Goal: Task Accomplishment & Management: Use online tool/utility

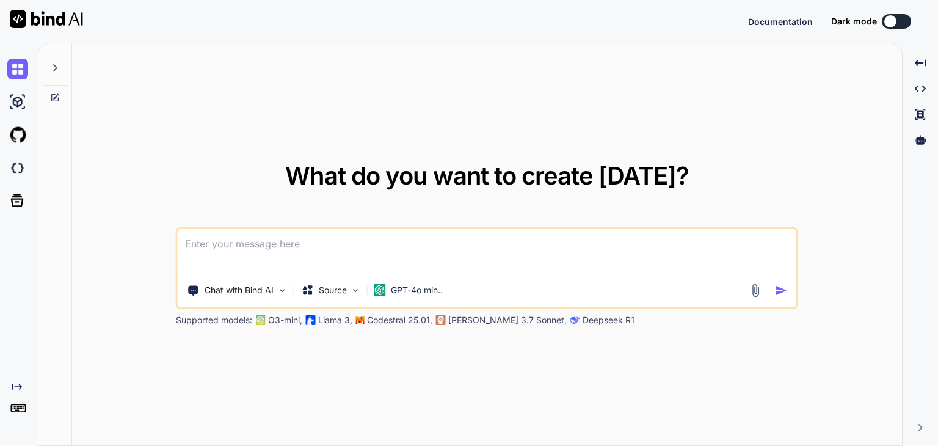
type textarea "x"
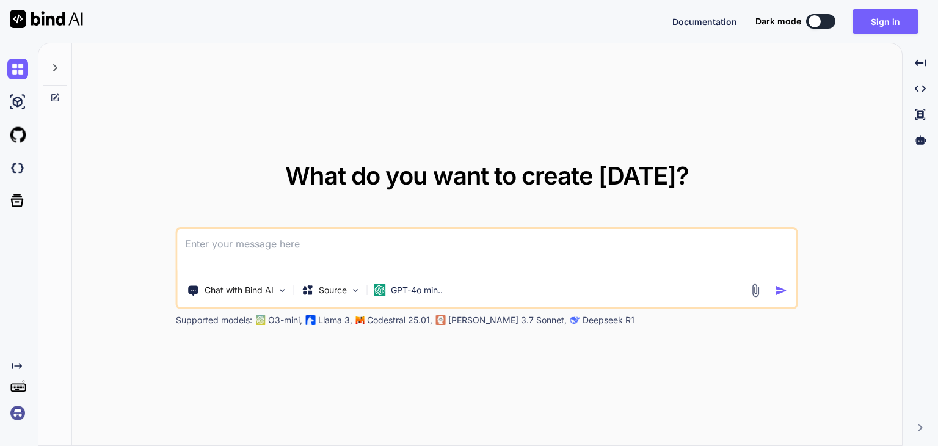
click at [874, 52] on div "What do you want to create today? Chat with Bind AI Source GPT-4o min.. Support…" at bounding box center [487, 244] width 830 height 403
click at [885, 21] on button "Sign in" at bounding box center [885, 21] width 66 height 24
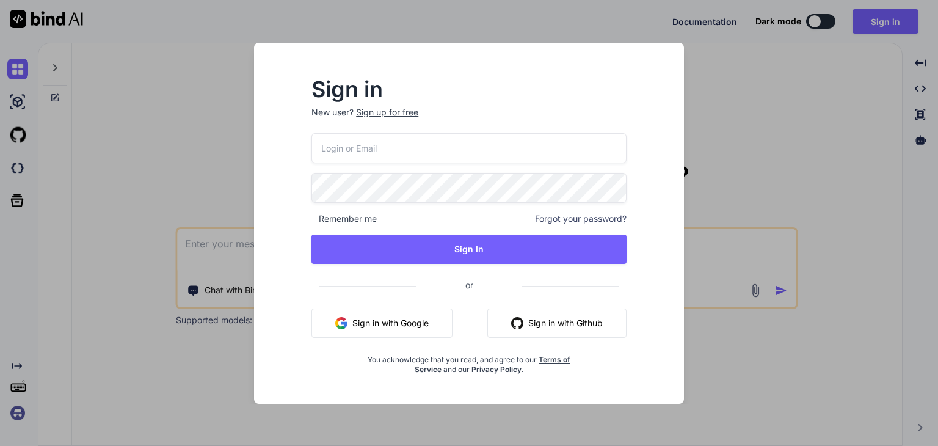
click at [419, 140] on input "email" at bounding box center [468, 148] width 315 height 30
paste input "https://u55282492.ct.sendgrid.net/ls/click?upn=u001.VR8cEx5XthfOTlwJzPvgoZRQbKb…"
type input "https://u55282492.ct.sendgrid.net/ls/click?upn=u001.VR8cEx5XthfOTlwJzPvgoZRQbKb…"
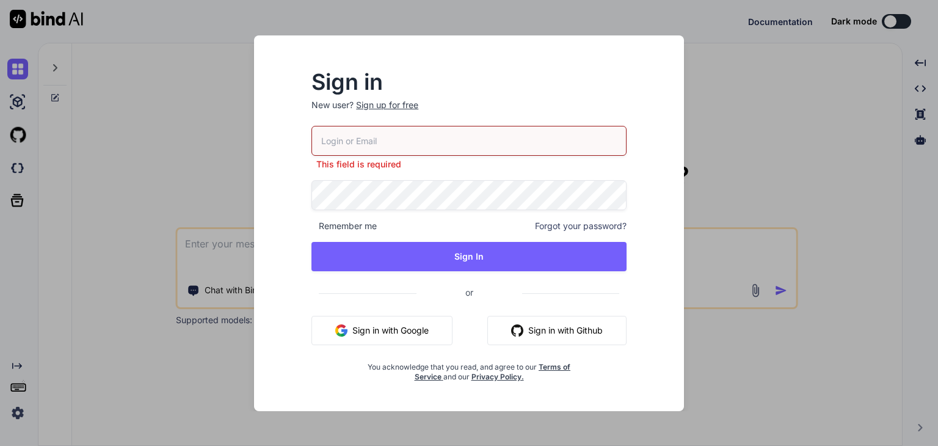
click at [937, 16] on div "Sign in New user? Sign up for free This field is required Remember me Forgot yo…" at bounding box center [469, 223] width 938 height 446
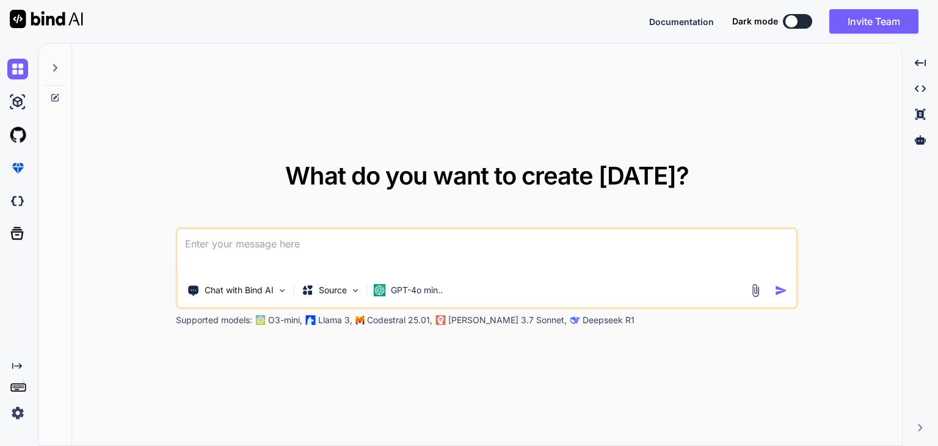
click at [18, 414] on img at bounding box center [17, 412] width 21 height 21
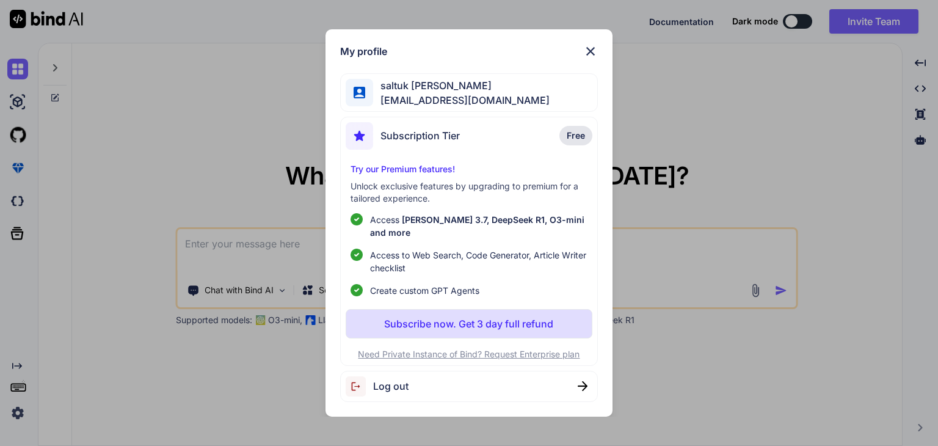
click at [675, 123] on div "My profile saltuk kıraç aymeadaemlak@gmail.com Subscription Tier Free Try our P…" at bounding box center [469, 223] width 938 height 446
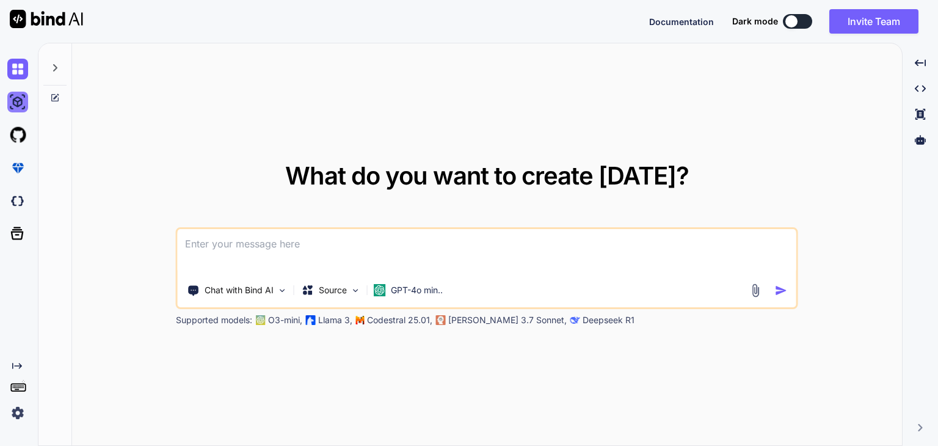
click at [16, 101] on img at bounding box center [17, 102] width 21 height 21
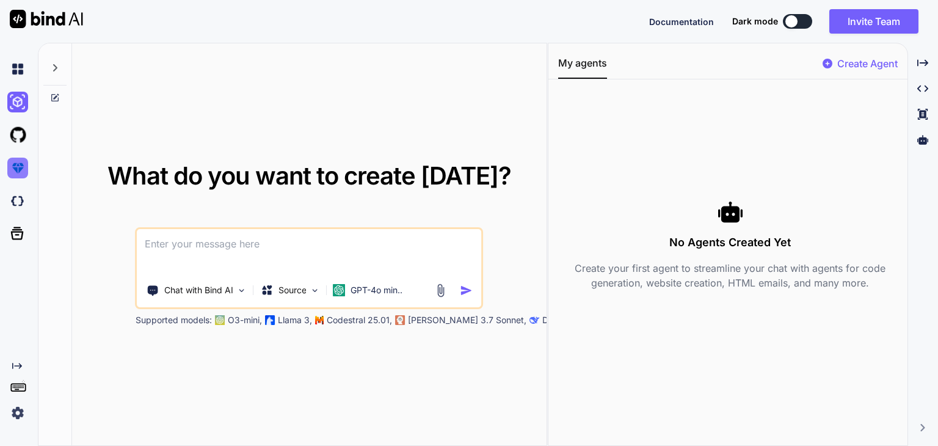
click at [19, 169] on img at bounding box center [17, 168] width 21 height 21
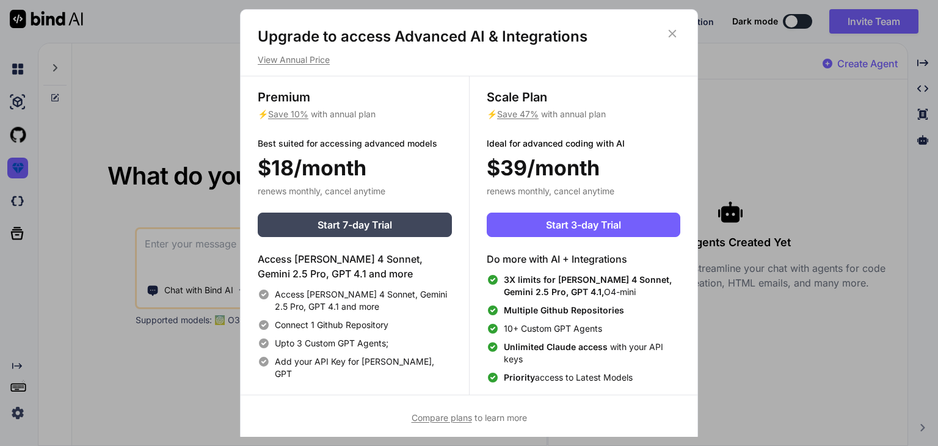
click at [58, 172] on div "Upgrade to access Advanced AI & Integrations View Annual Price Premium ⚡ Save 1…" at bounding box center [469, 223] width 938 height 446
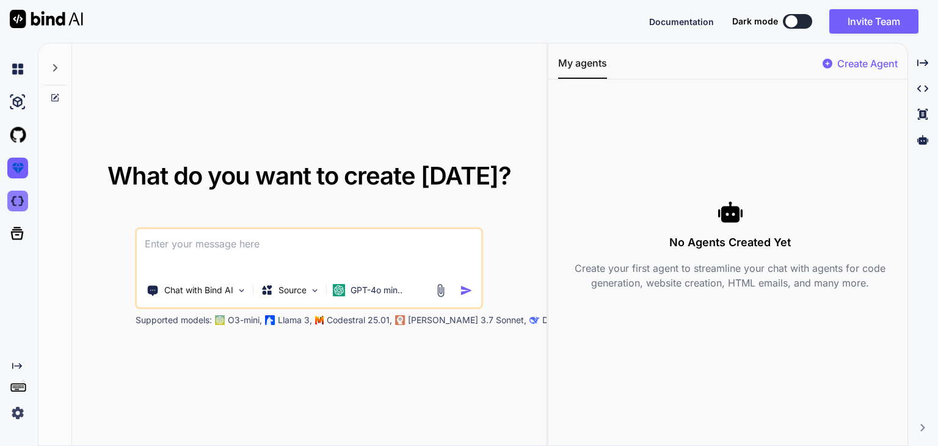
click at [24, 195] on img at bounding box center [17, 200] width 21 height 21
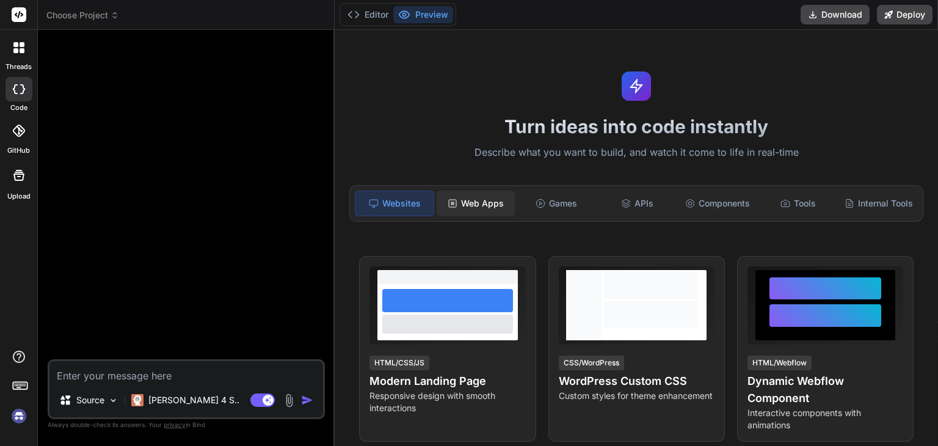
click at [495, 203] on div "Web Apps" at bounding box center [476, 203] width 78 height 26
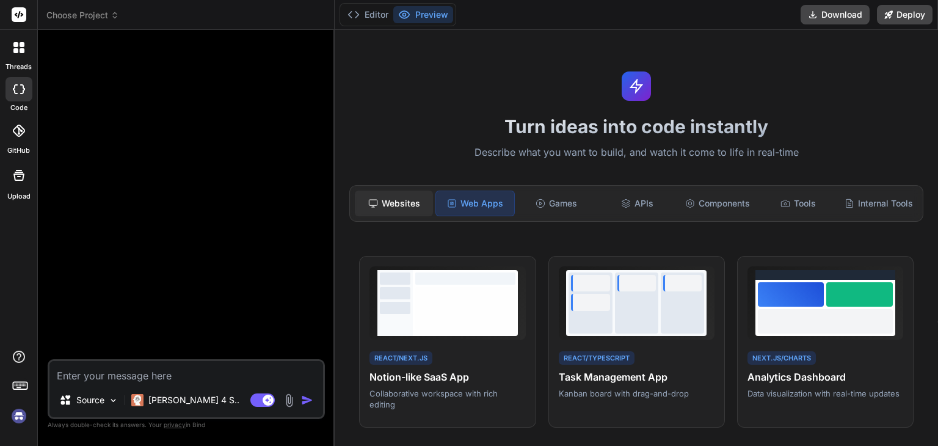
click at [419, 194] on div "Websites" at bounding box center [394, 203] width 78 height 26
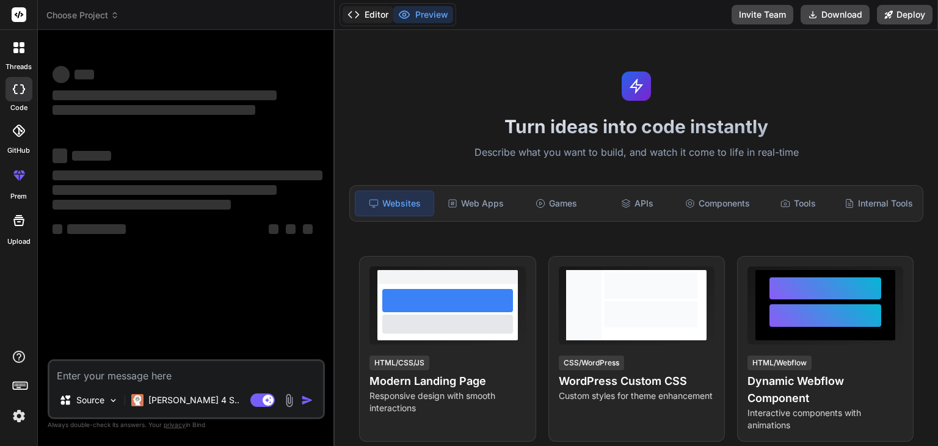
click at [369, 13] on button "Editor" at bounding box center [368, 14] width 51 height 17
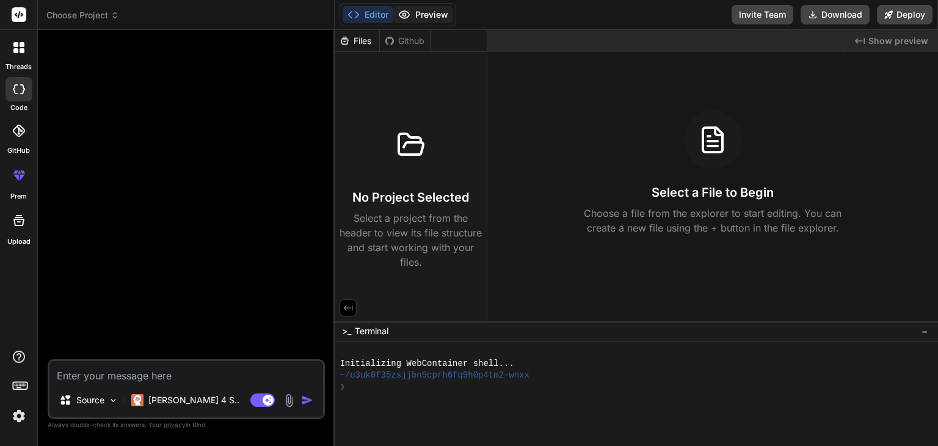
click at [401, 17] on icon at bounding box center [404, 14] width 10 height 7
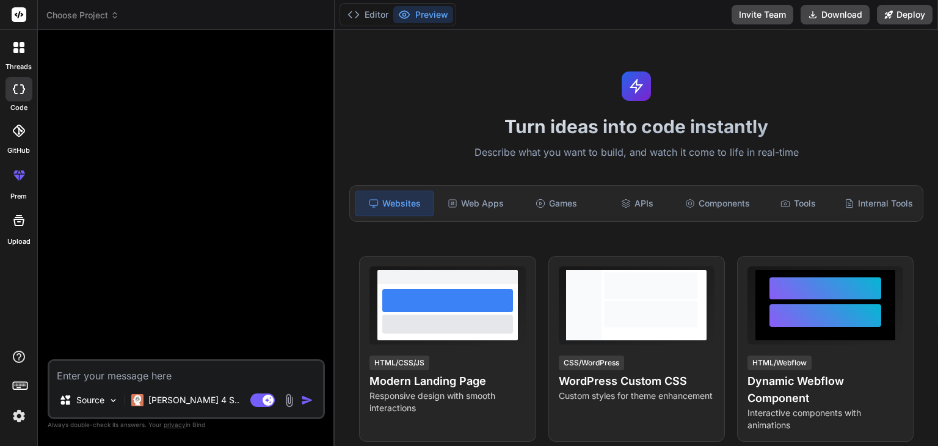
click at [22, 11] on rect at bounding box center [19, 14] width 15 height 15
click at [73, 10] on span "Choose Project" at bounding box center [82, 15] width 73 height 12
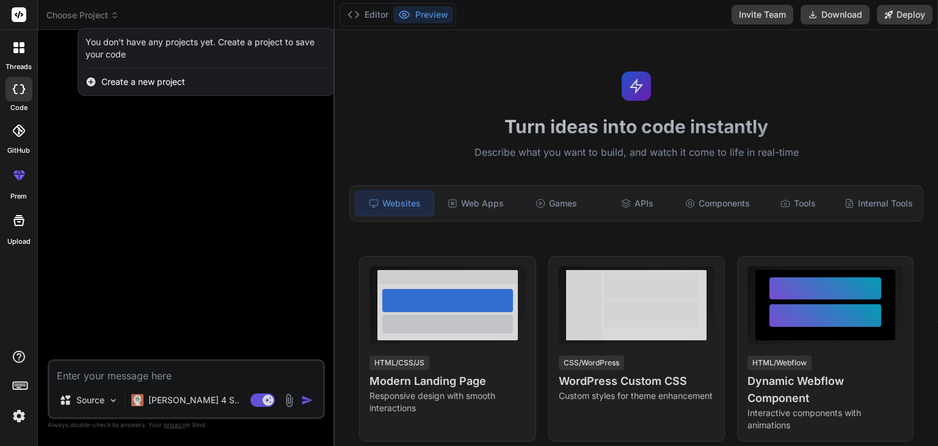
click at [134, 70] on div "Create a new project" at bounding box center [206, 81] width 256 height 27
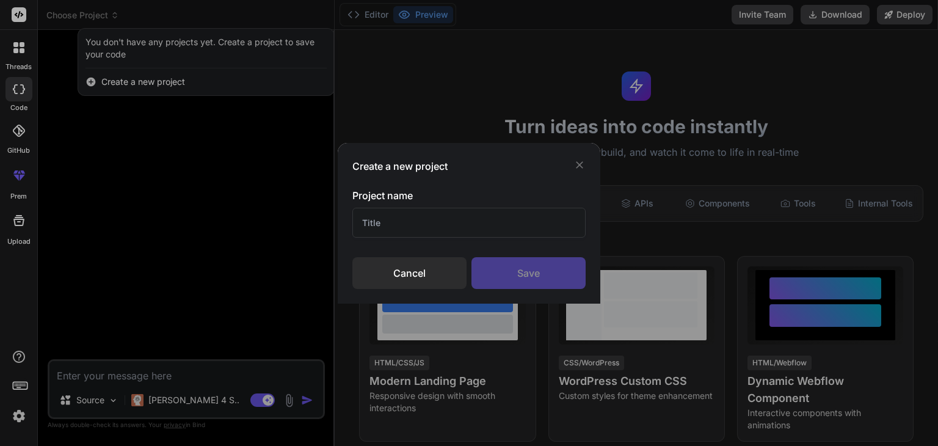
click at [497, 89] on div "Create a new project Project name Cancel Save" at bounding box center [469, 223] width 938 height 446
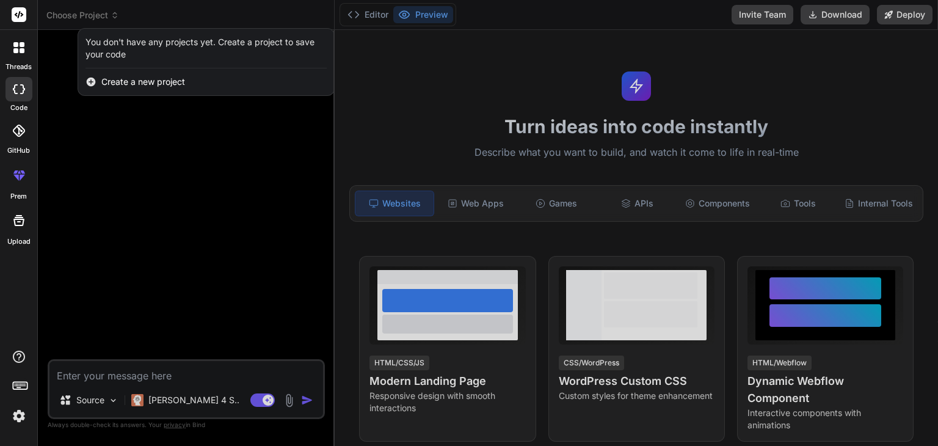
click at [289, 401] on div at bounding box center [469, 223] width 938 height 446
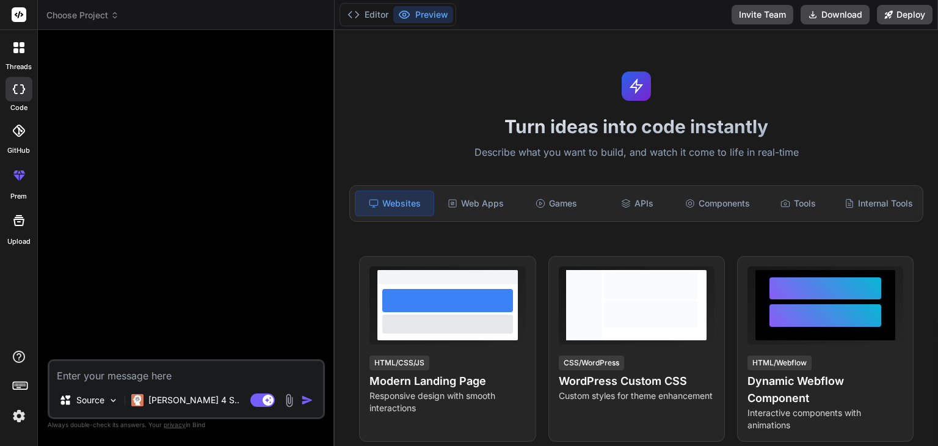
click at [289, 401] on img at bounding box center [289, 400] width 14 height 14
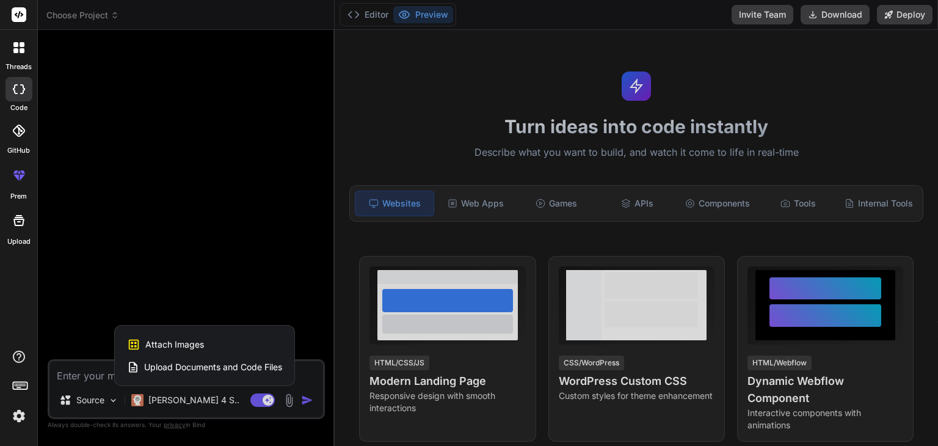
click at [223, 350] on div "Attach Images Image attachments are only supported in Claude and Gemini models." at bounding box center [204, 344] width 155 height 23
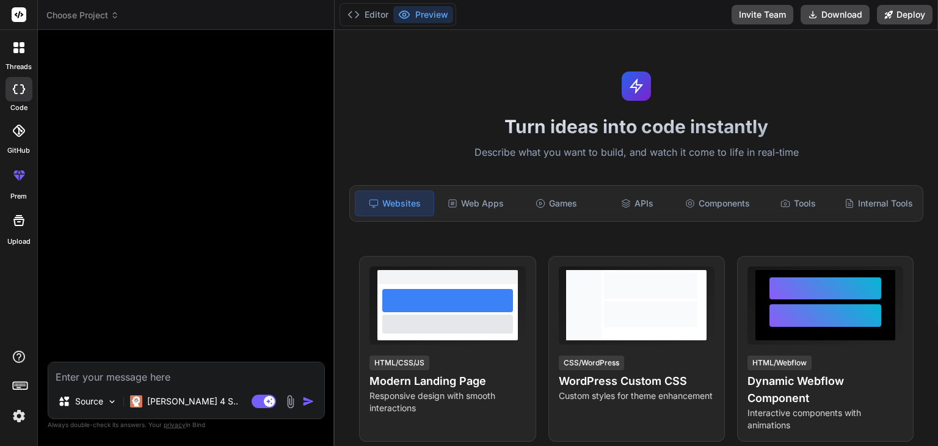
click at [292, 404] on img at bounding box center [290, 401] width 14 height 14
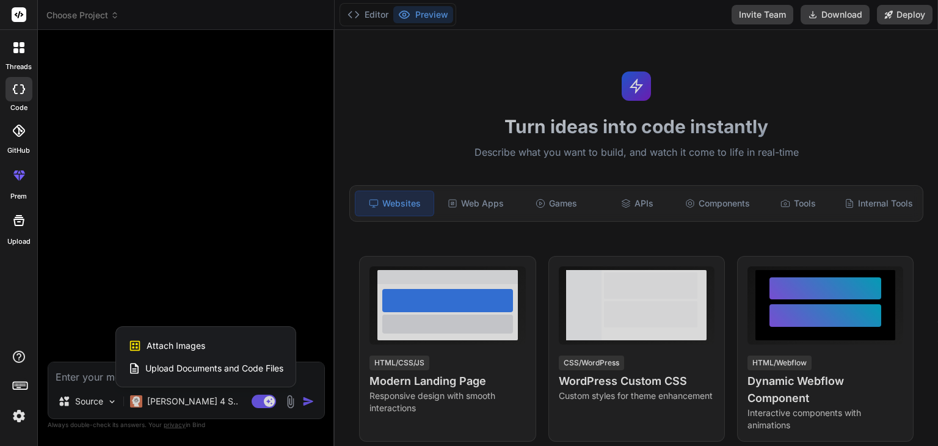
click at [228, 370] on span "Upload Documents and Code Files" at bounding box center [214, 368] width 138 height 12
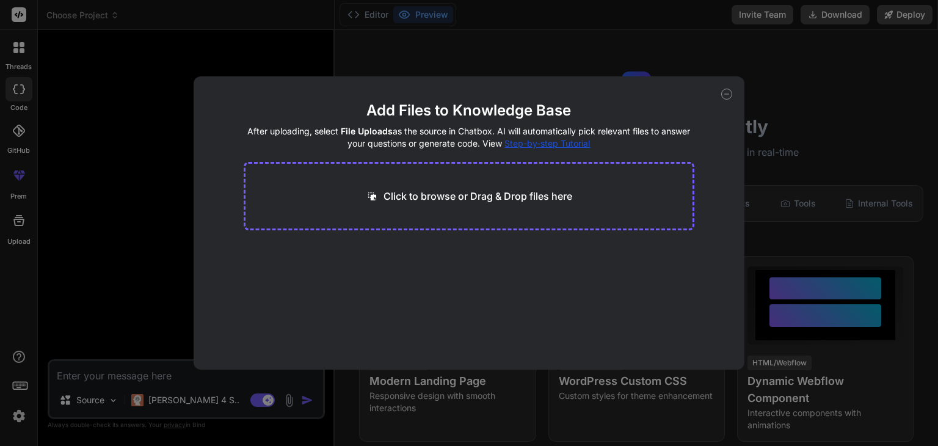
click at [730, 96] on icon at bounding box center [726, 94] width 11 height 11
type textarea "x"
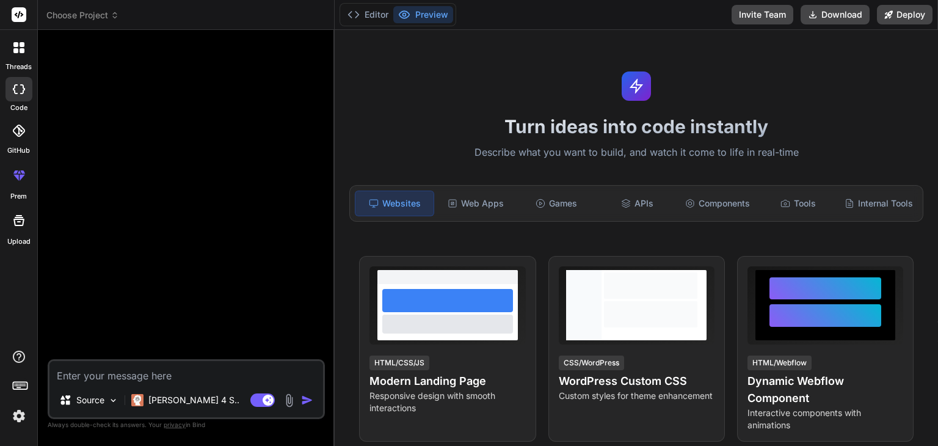
click at [26, 411] on img at bounding box center [19, 415] width 21 height 21
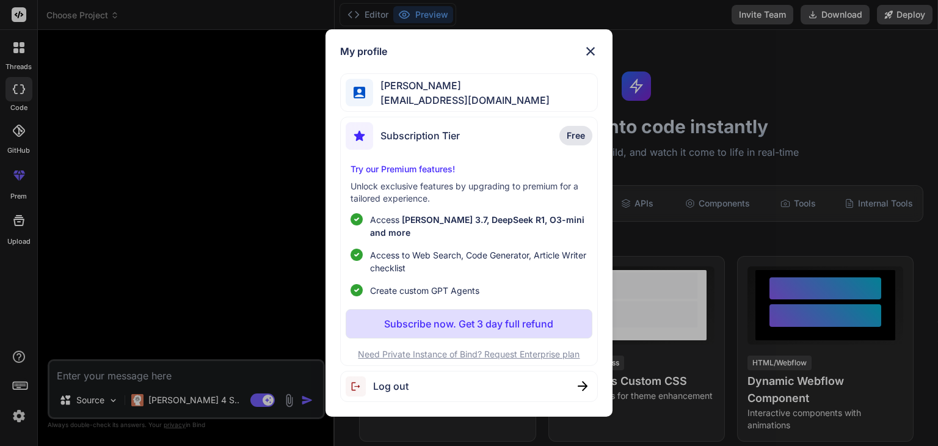
click at [585, 59] on img at bounding box center [590, 51] width 15 height 15
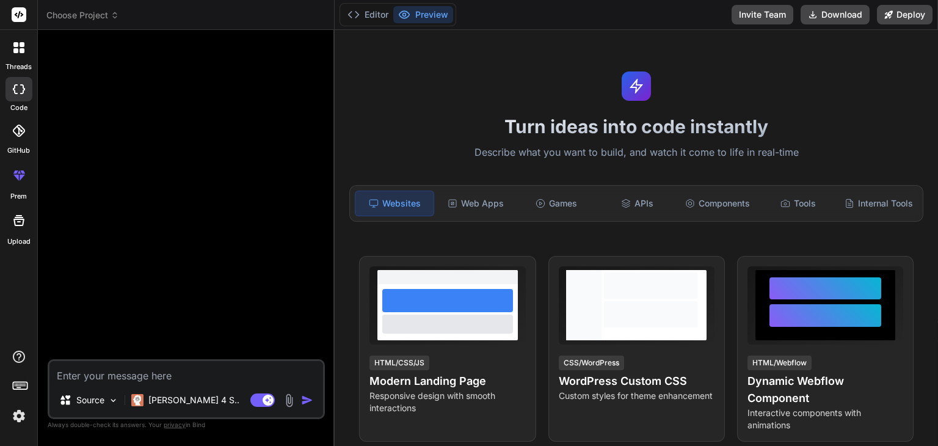
click at [178, 371] on textarea at bounding box center [186, 372] width 274 height 22
click at [374, 13] on button "Editor" at bounding box center [368, 14] width 51 height 17
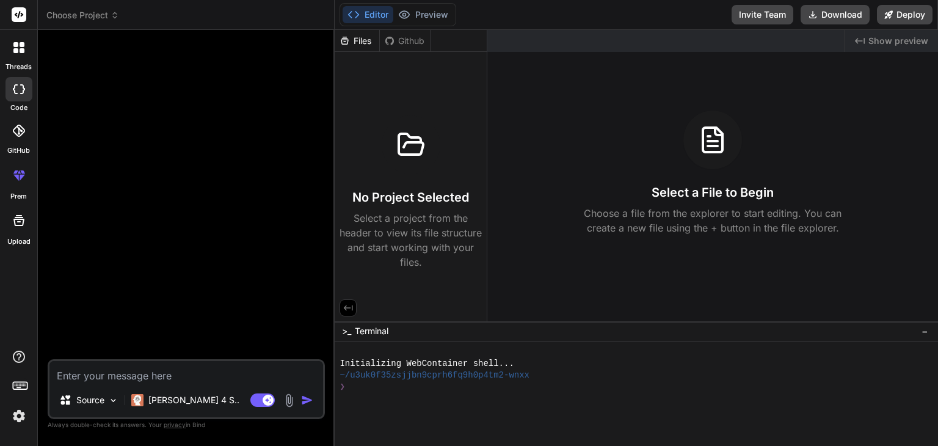
click at [402, 124] on div at bounding box center [411, 144] width 59 height 59
drag, startPoint x: 416, startPoint y: 214, endPoint x: 325, endPoint y: 42, distance: 194.7
click at [451, 107] on div "No Project Selected Select a project from the header to view its file structure…" at bounding box center [411, 163] width 152 height 222
click at [85, 18] on span "Choose Project" at bounding box center [82, 15] width 73 height 12
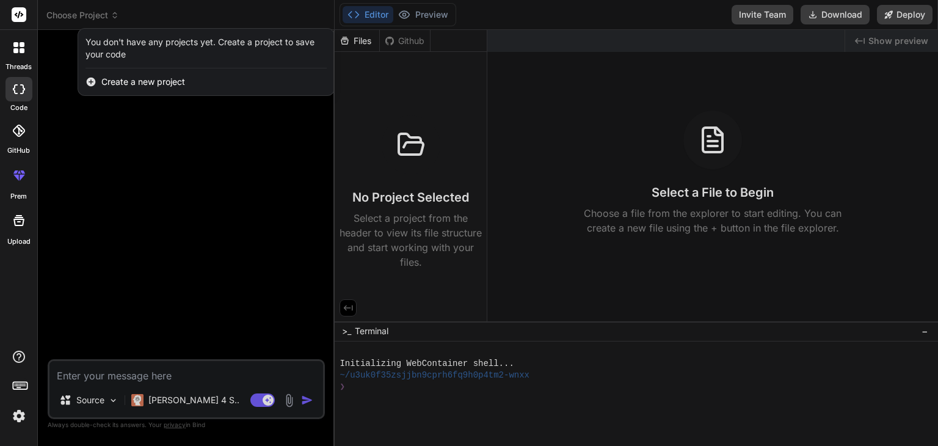
click at [136, 86] on span "Create a new project" at bounding box center [143, 82] width 84 height 12
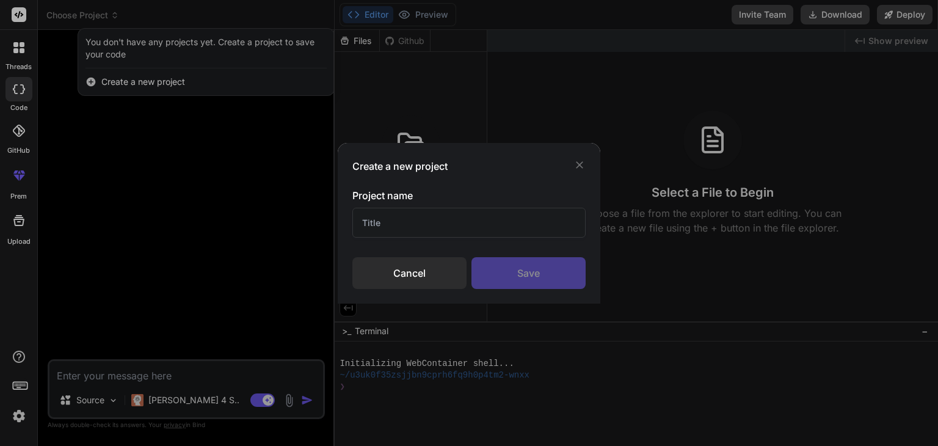
click at [435, 220] on input "text" at bounding box center [468, 223] width 233 height 30
type input "prompt builder"
click at [520, 274] on div "Save" at bounding box center [528, 273] width 114 height 32
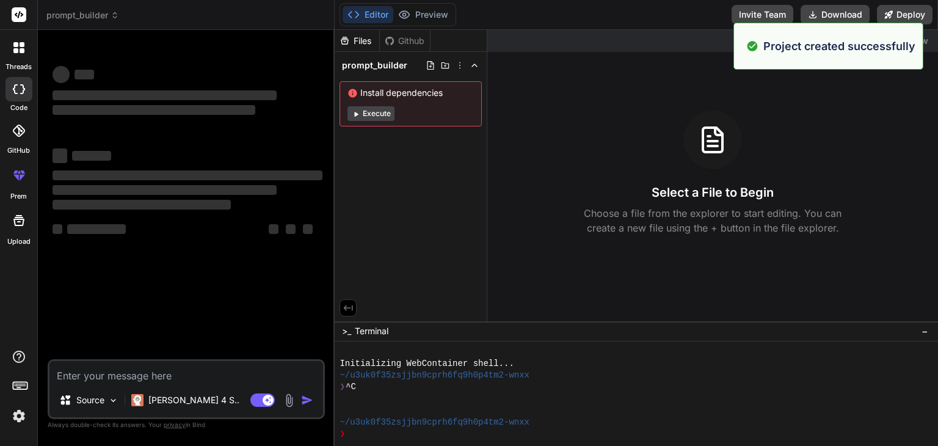
type textarea "x"
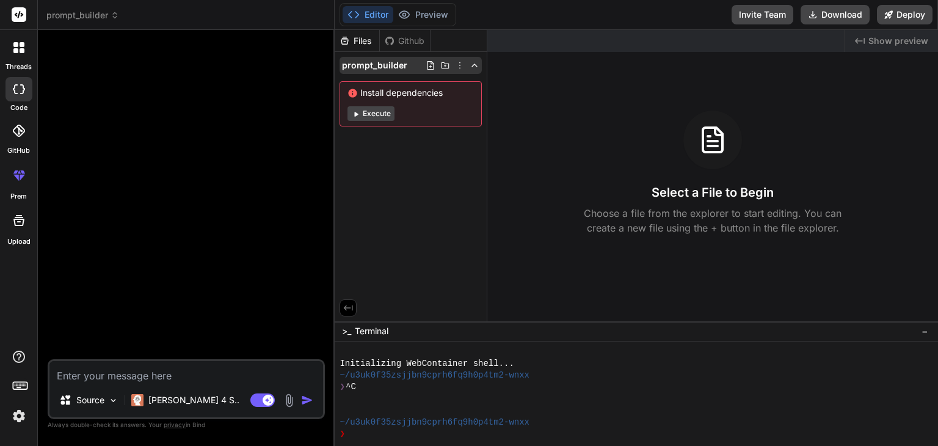
click at [420, 67] on div "prompt_builder" at bounding box center [410, 65] width 142 height 17
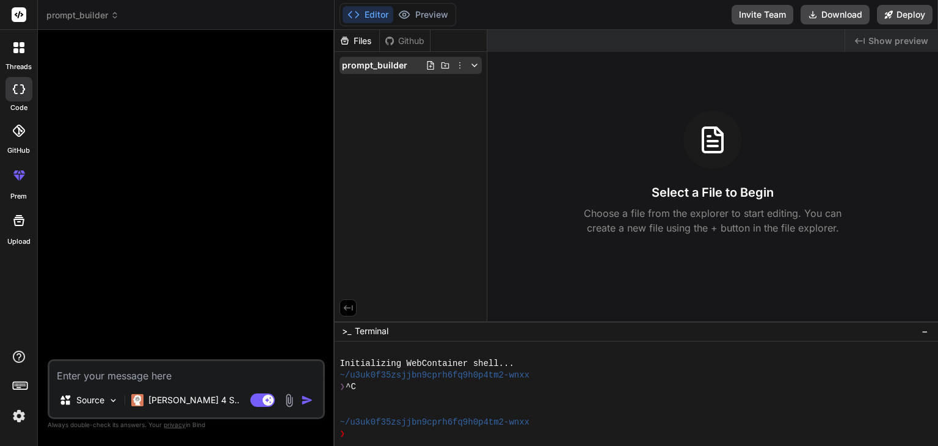
click at [427, 67] on icon at bounding box center [431, 65] width 10 height 10
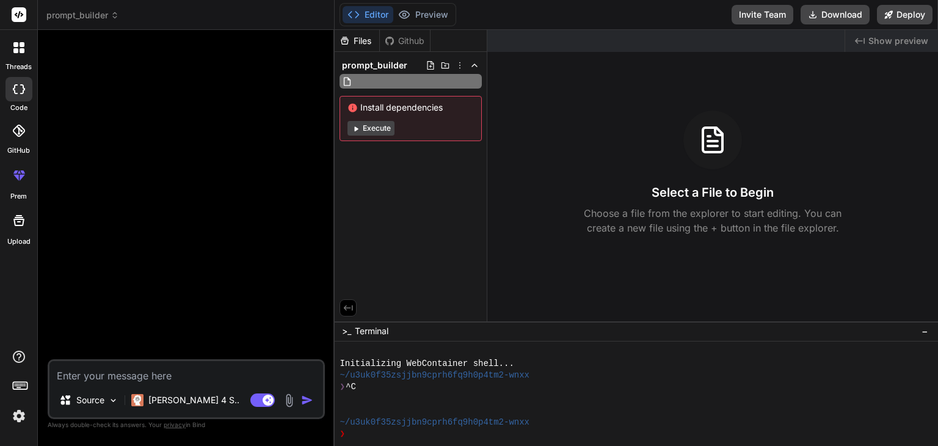
click at [430, 83] on input "text" at bounding box center [422, 81] width 134 height 15
type input "g"
type input "html"
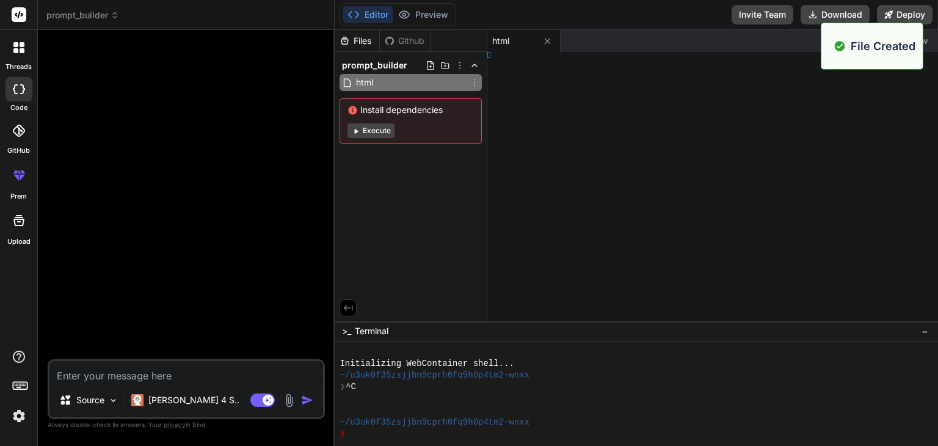
type textarea "x"
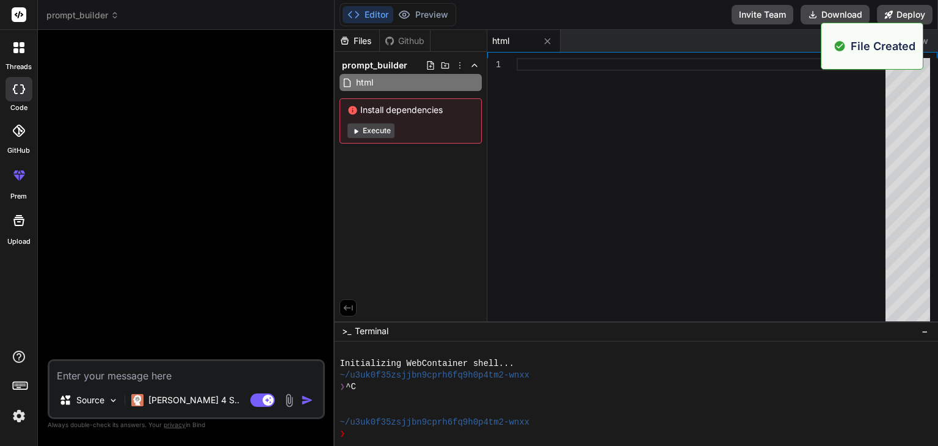
click at [551, 73] on div at bounding box center [705, 192] width 376 height 269
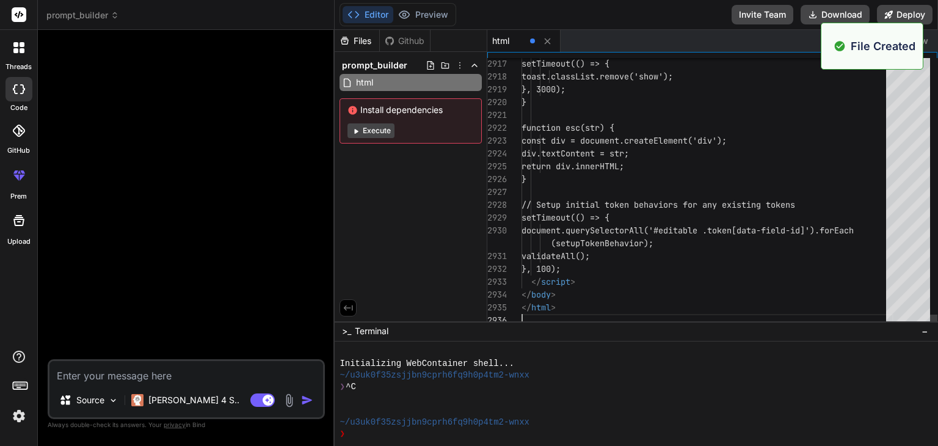
type textarea "setTimeout(() => { document.querySelectorAll('#editable .token[data-field-id]')…"
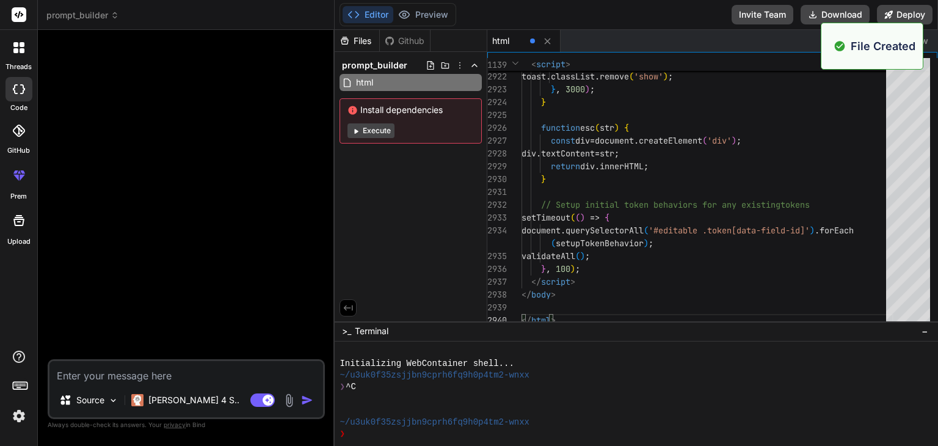
click at [595, 374] on div "~/u3uk0f35zsjjbn9cprh6fq9h0p4tm2-wnxx" at bounding box center [628, 375] width 579 height 12
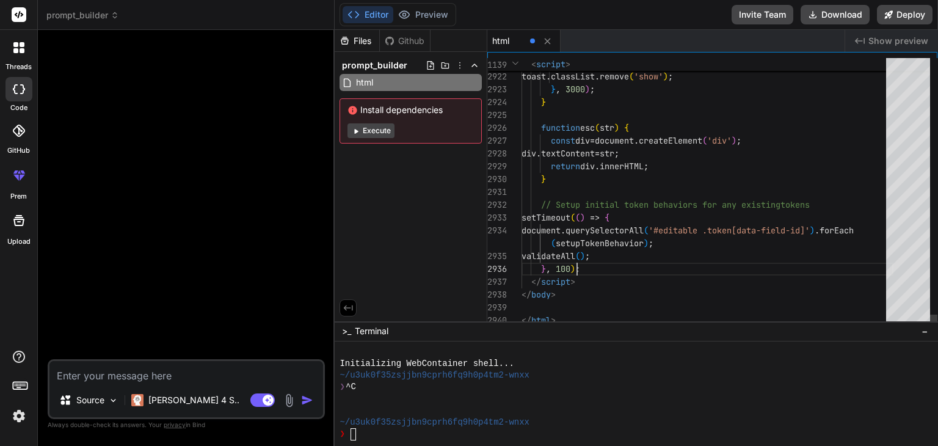
click at [438, 18] on button "Preview" at bounding box center [423, 14] width 60 height 17
click at [377, 134] on button "Execute" at bounding box center [370, 130] width 47 height 15
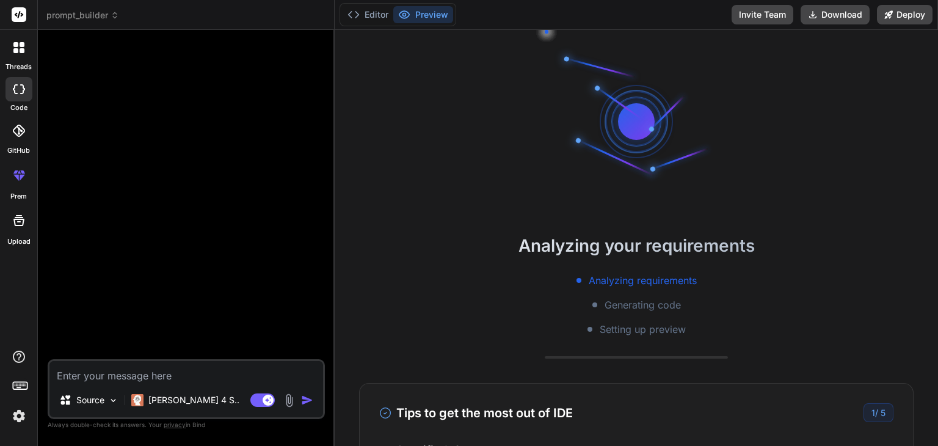
scroll to position [140, 0]
type textarea "x"
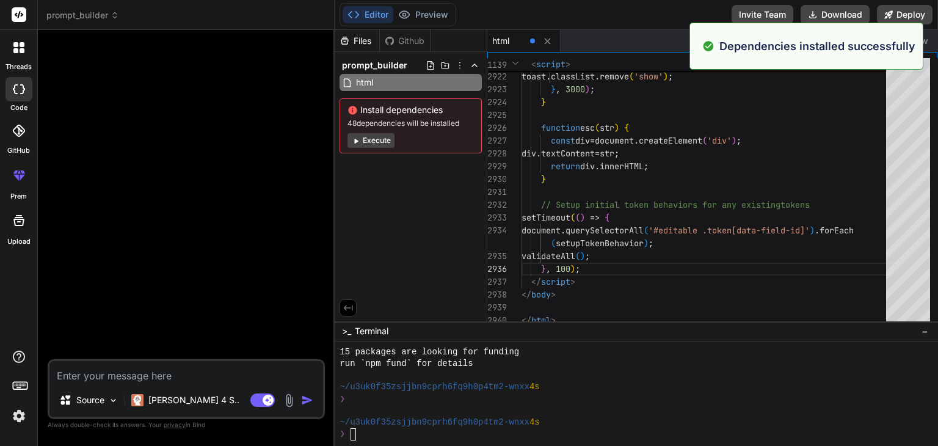
scroll to position [176, 0]
click at [424, 123] on span "48 dependencies will be installed" at bounding box center [410, 123] width 126 height 10
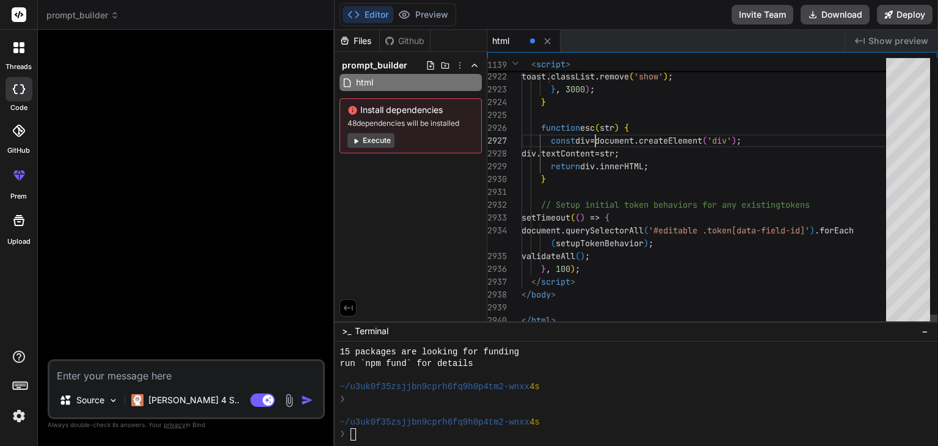
click at [167, 384] on div "Source Claude 4 S.. Agent Mode. When this toggle is activated, AI automatically…" at bounding box center [186, 389] width 277 height 60
click at [175, 379] on textarea at bounding box center [186, 372] width 274 height 22
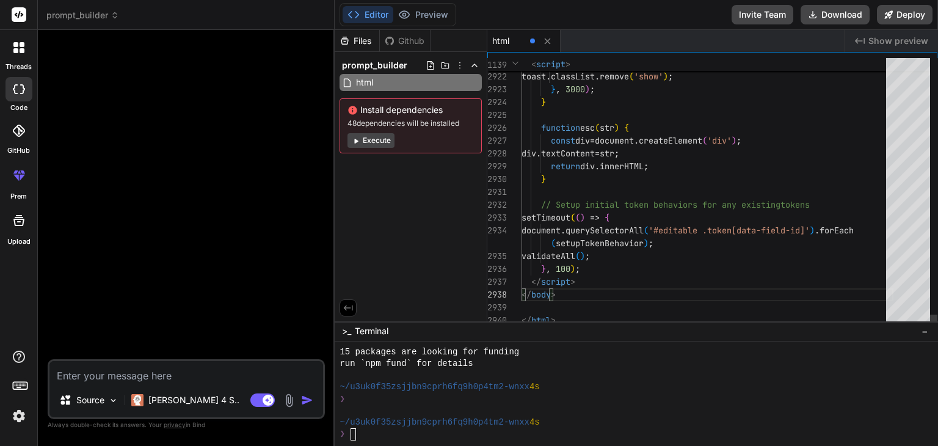
type textarea "<!DOCTYPE html> <html lang="en"> <head> <meta charset="UTF-8"> <meta name="view…"
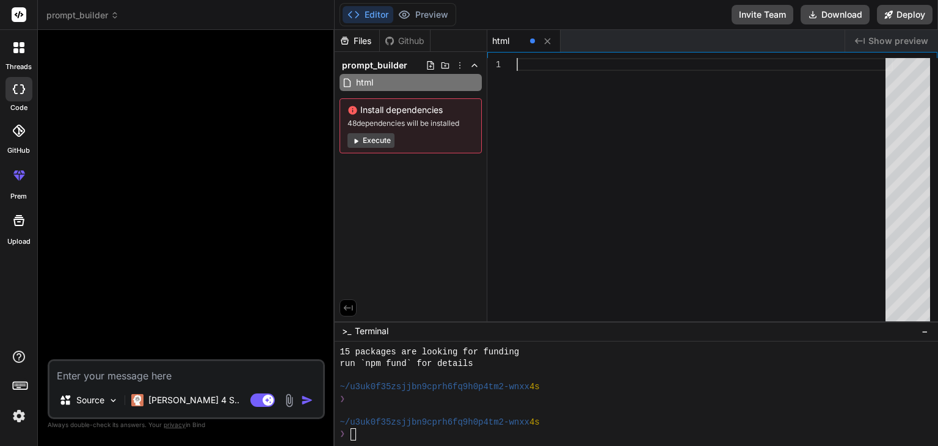
click at [81, 18] on span "prompt_builder" at bounding box center [82, 15] width 73 height 12
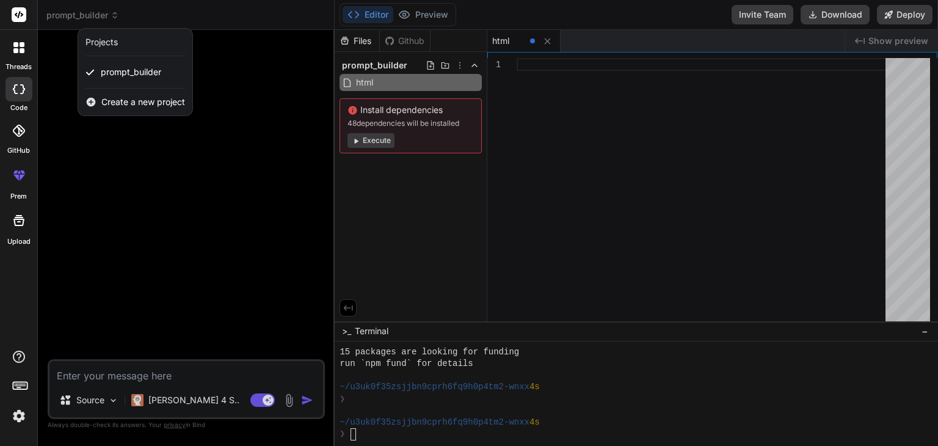
click at [129, 103] on span "Create a new project" at bounding box center [143, 102] width 84 height 12
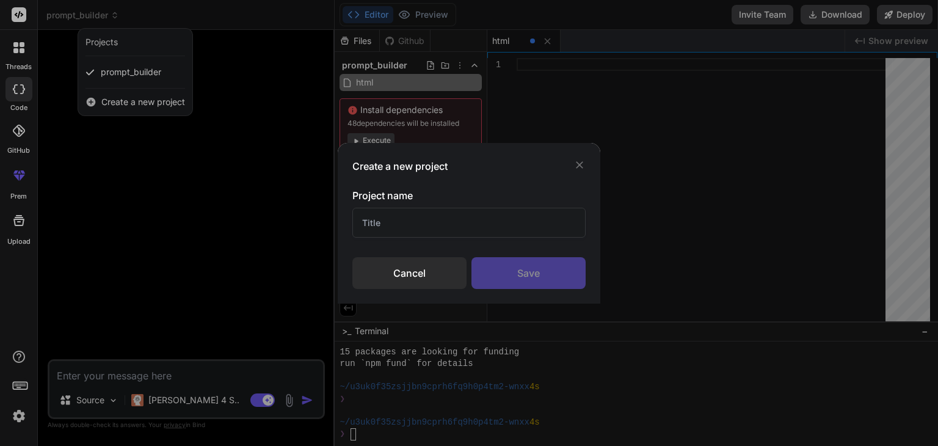
drag, startPoint x: 388, startPoint y: 206, endPoint x: 390, endPoint y: 212, distance: 6.8
click at [388, 210] on div "Project name" at bounding box center [468, 212] width 233 height 49
click at [390, 213] on input "text" at bounding box center [468, 223] width 233 height 30
type input "GAIA Prompt"
click at [540, 257] on div "Save" at bounding box center [528, 273] width 114 height 32
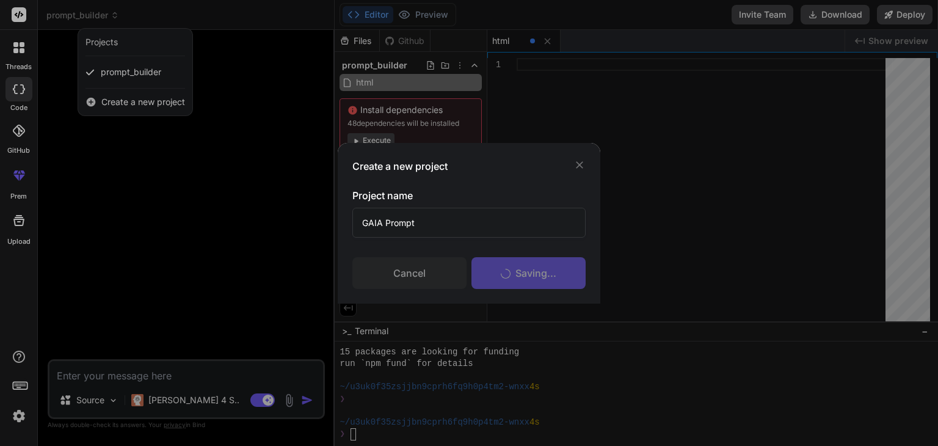
click at [537, 264] on div "Saving..." at bounding box center [528, 273] width 114 height 32
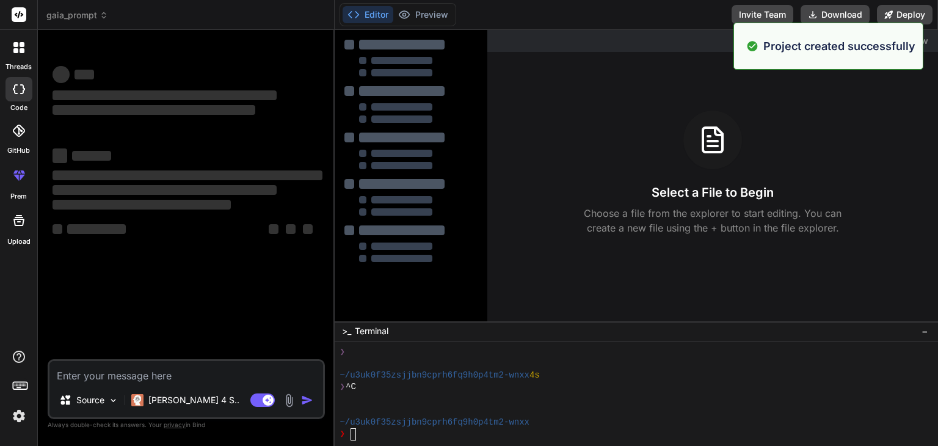
scroll to position [222, 0]
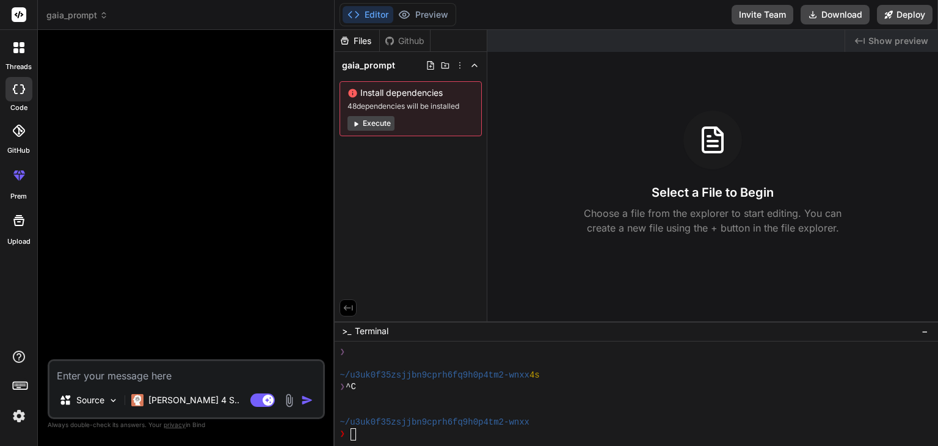
click at [66, 21] on header "gaia_prompt Created with Pixso." at bounding box center [186, 15] width 297 height 30
click at [73, 15] on span "gaia_prompt" at bounding box center [77, 15] width 62 height 12
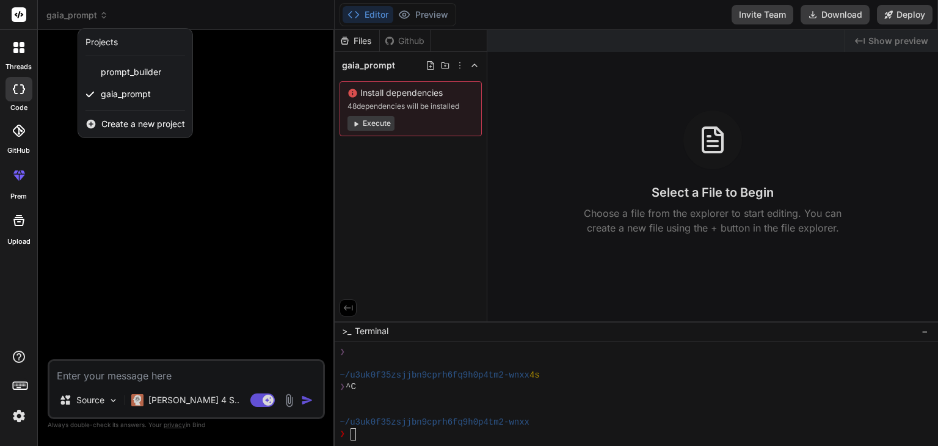
click at [192, 213] on div at bounding box center [469, 223] width 938 height 446
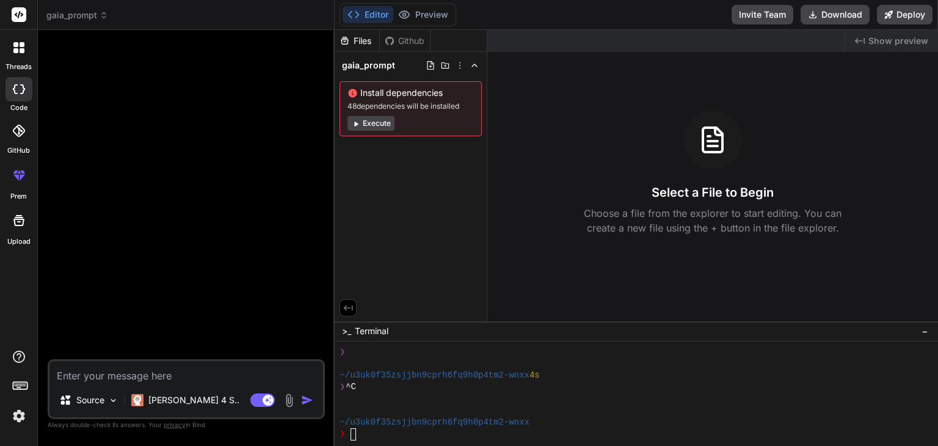
click at [289, 395] on img at bounding box center [289, 400] width 14 height 14
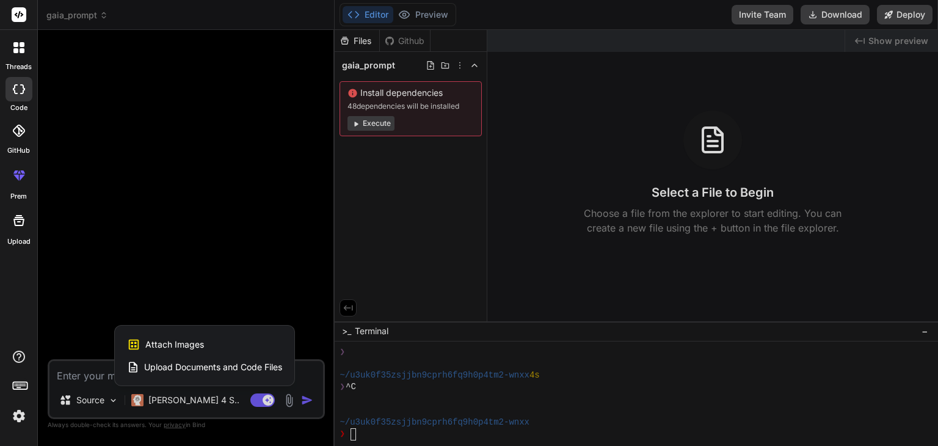
click at [230, 367] on span "Upload Documents and Code Files" at bounding box center [213, 367] width 138 height 12
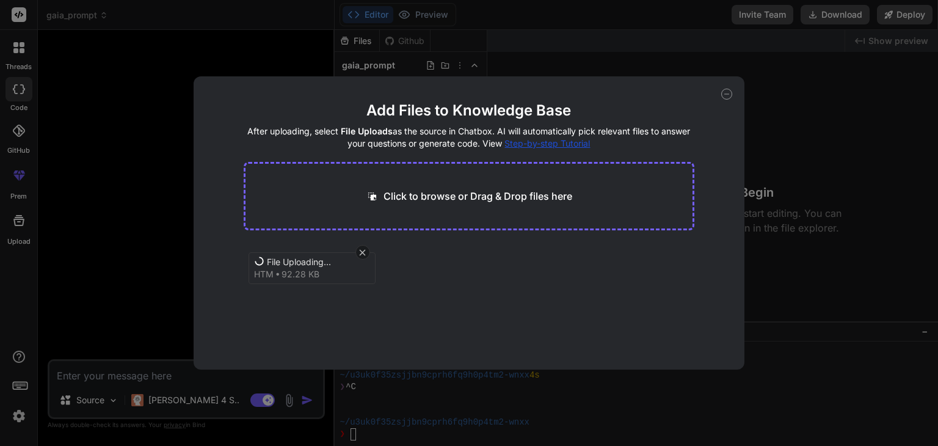
click at [510, 311] on div "File Uploading... htm 92.28 KB" at bounding box center [469, 281] width 451 height 78
click at [659, 336] on button "Finish" at bounding box center [672, 333] width 43 height 24
click at [123, 365] on div "Add Files to Knowledge Base After uploading, select File Uploads as the source …" at bounding box center [469, 223] width 938 height 446
type textarea "x"
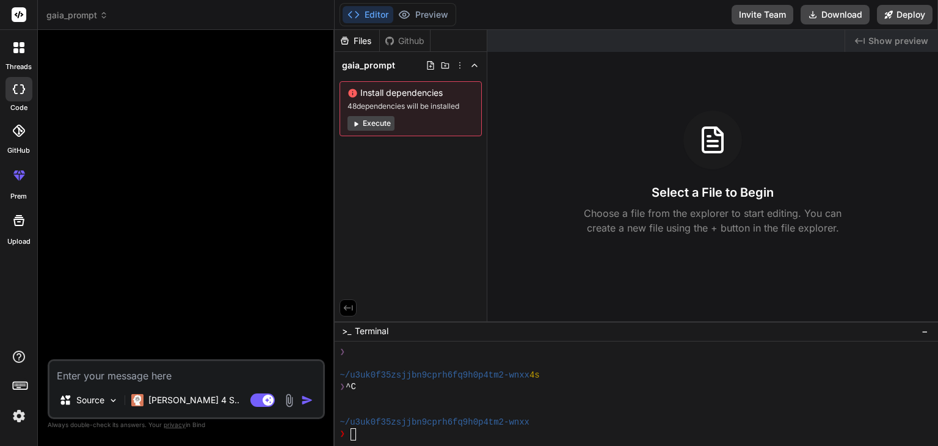
click at [127, 372] on textarea at bounding box center [186, 372] width 274 height 22
type textarea "s"
type textarea "x"
type textarea "sa"
type textarea "x"
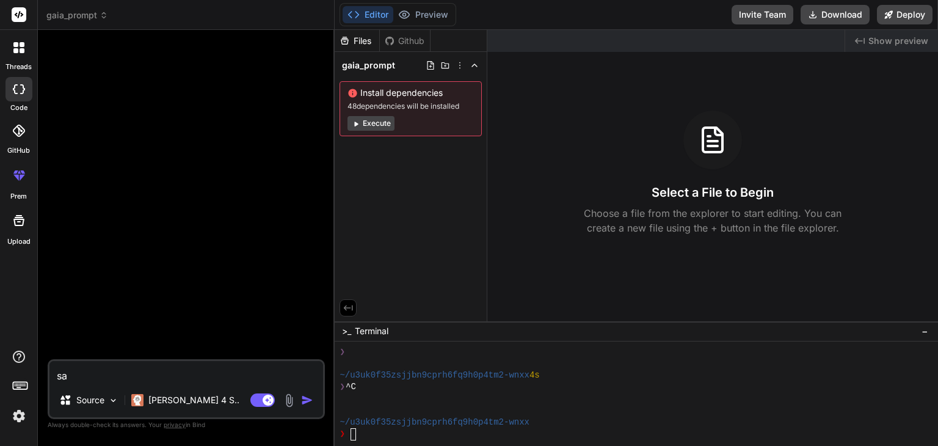
type textarea "san"
type textarea "x"
type textarea "sana"
type textarea "x"
type textarea "sana"
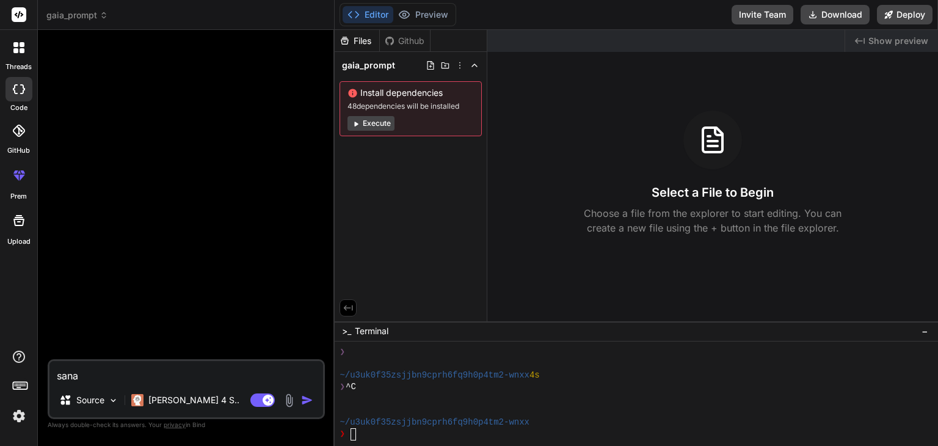
type textarea "x"
type textarea "sana v"
type textarea "x"
type textarea "sana ve"
type textarea "x"
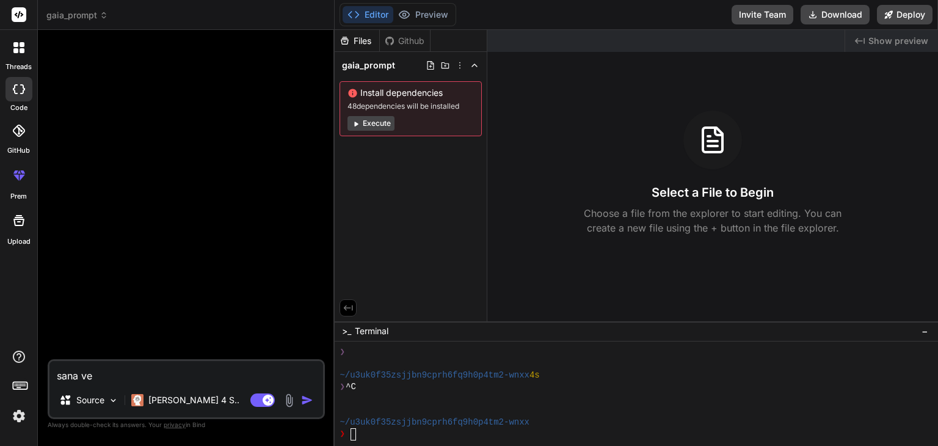
type textarea "sana ver"
type textarea "x"
type textarea "sana verd"
type textarea "x"
type textarea "[PERSON_NAME]"
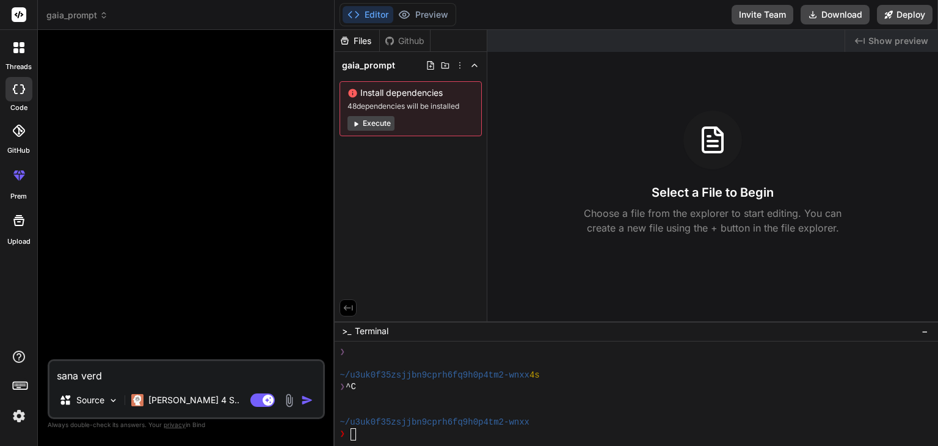
type textarea "x"
type textarea "sana verdiğ"
type textarea "x"
type textarea "sana verdiği"
type textarea "x"
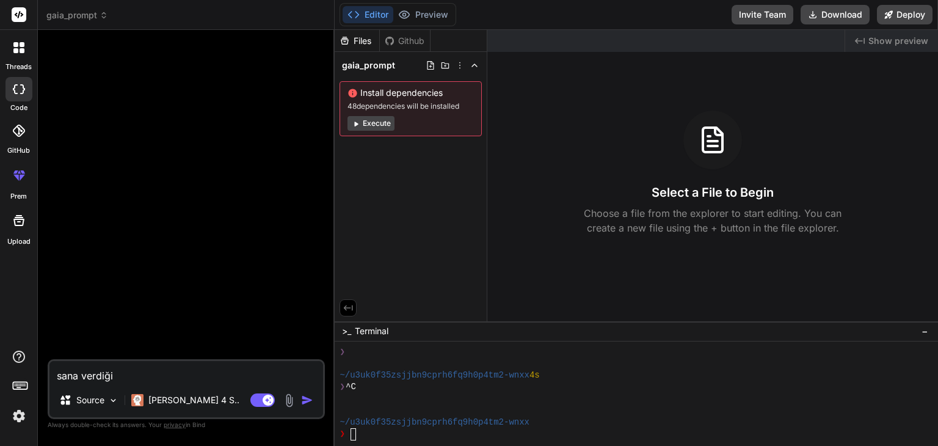
type textarea "sana verdiğim"
type textarea "x"
type textarea "sana verdiğim"
type textarea "x"
type textarea "sana verdiğim h"
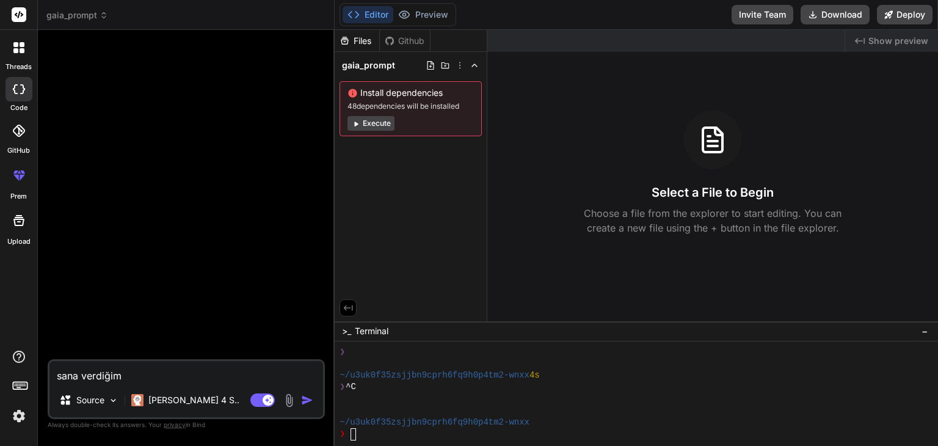
type textarea "x"
type textarea "sana verdiğim ht"
type textarea "x"
type textarea "sana verdiğim htm"
type textarea "x"
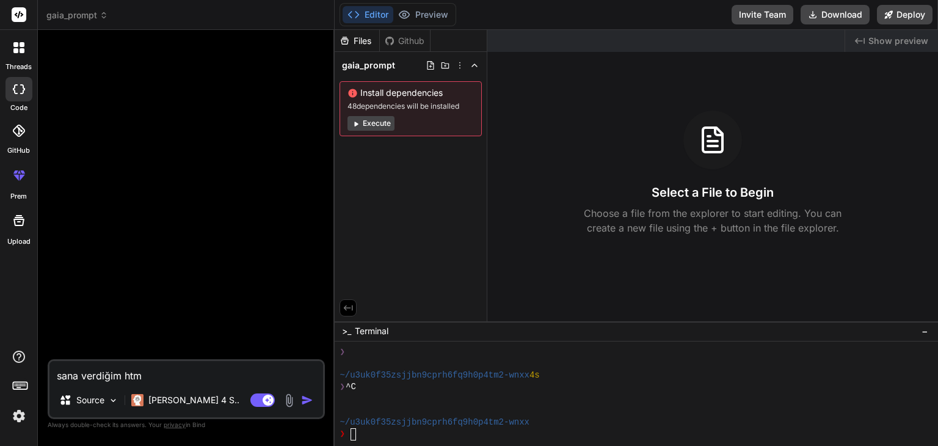
type textarea "sana verdiğim html"
type textarea "x"
type textarea "sana verdiğim html"
type textarea "x"
type textarea "sana verdiğim html d"
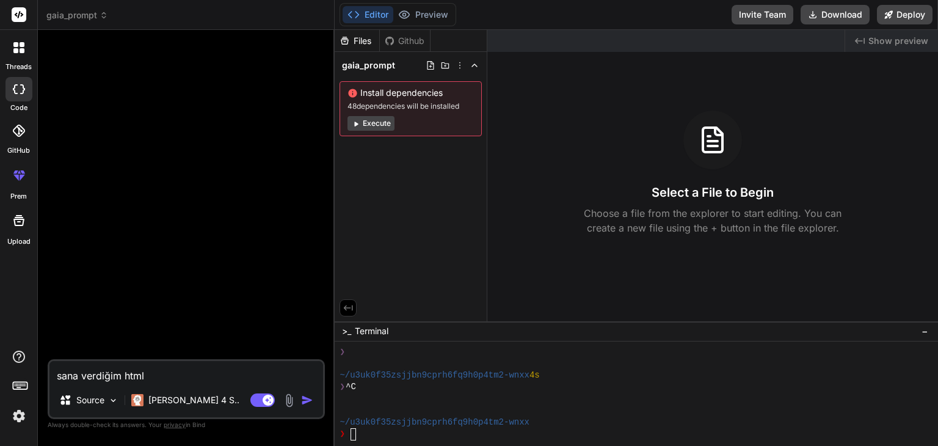
type textarea "x"
type textarea "sana verdiğim html do"
type textarea "x"
type textarea "sana verdiğim html dos"
type textarea "x"
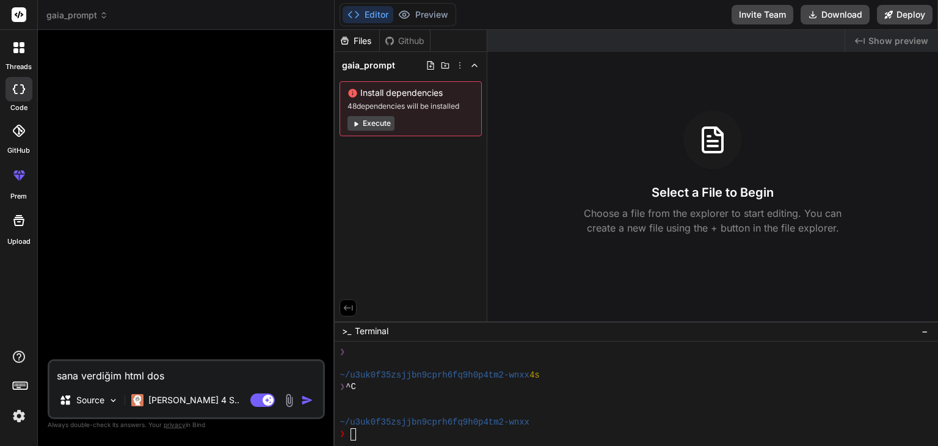
type textarea "sana verdiğim html dosy"
type textarea "x"
type textarea "sana verdiğim html dosya"
type textarea "x"
type textarea "sana verdiğim html dosy"
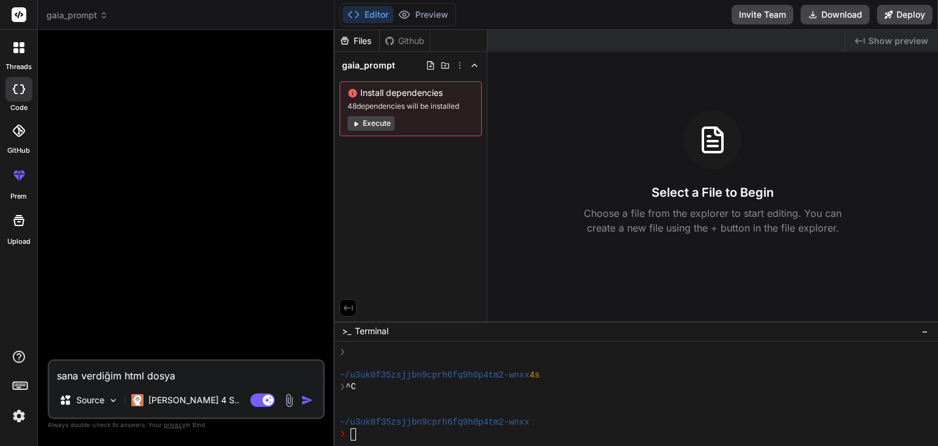
type textarea "x"
type textarea "sana verdiğim html dosya"
type textarea "x"
type textarea "sana verdiğim html dosyas"
type textarea "x"
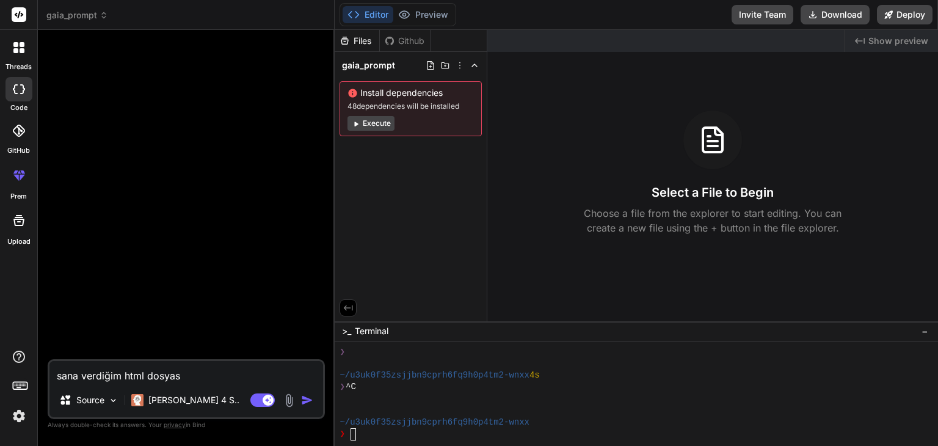
type textarea "sana verdiğim html dosyası"
type textarea "x"
type textarea "sana verdiğim html dosyasın"
type textarea "x"
type textarea "sana verdiğim html dosyasını"
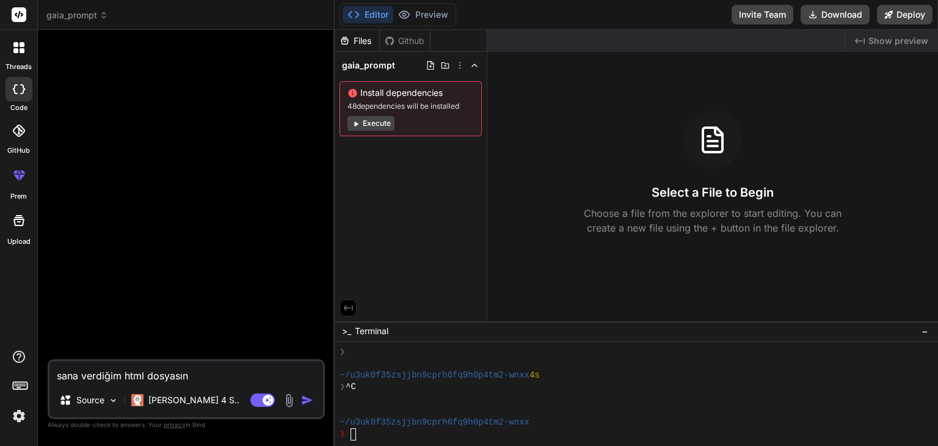
type textarea "x"
type textarea "sana verdiğim html dosyasını"
type textarea "x"
type textarea "sana verdiğim html dosyasını u"
type textarea "x"
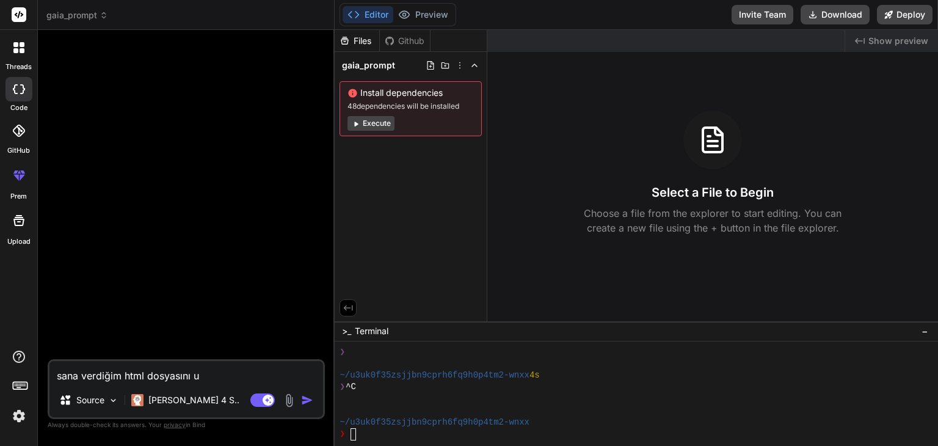
type textarea "sana verdiğim html dosyasını uy"
type textarea "x"
type textarea "sana verdiğim html dosyasını uyg"
type textarea "x"
type textarea "sana verdiğim html dosyasını uygu"
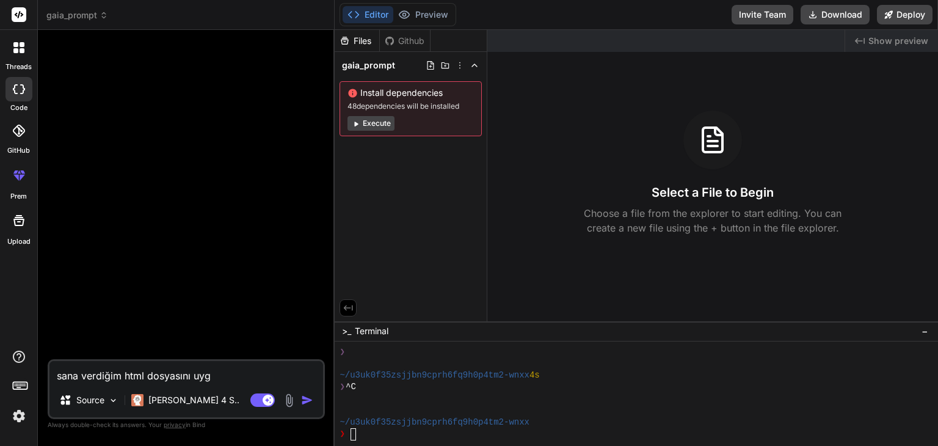
type textarea "x"
type textarea "sana verdiğim html dosyasını uygul"
type textarea "x"
type textarea "sana verdiğim html dosyasını uygula"
type textarea "x"
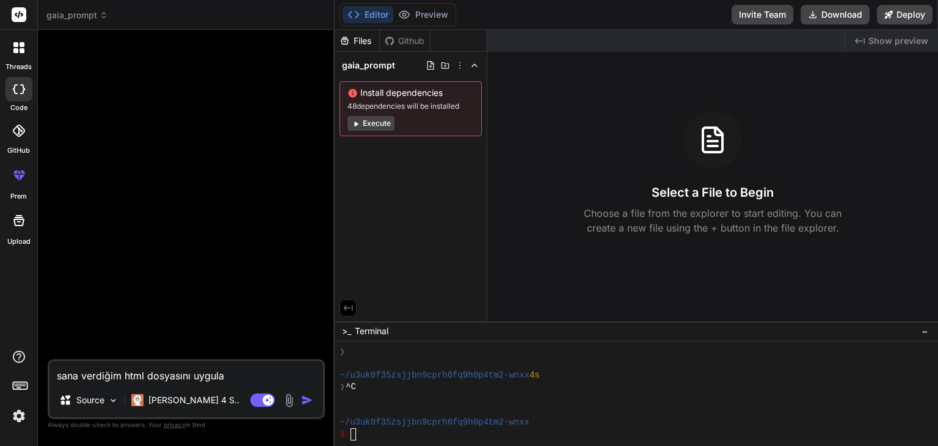
type textarea "sana verdiğim html dosyasını uygulam"
type textarea "x"
type textarea "sana verdiğim html dosyasını uygulama"
type textarea "x"
type textarea "sana verdiğim html dosyasını uygulamad"
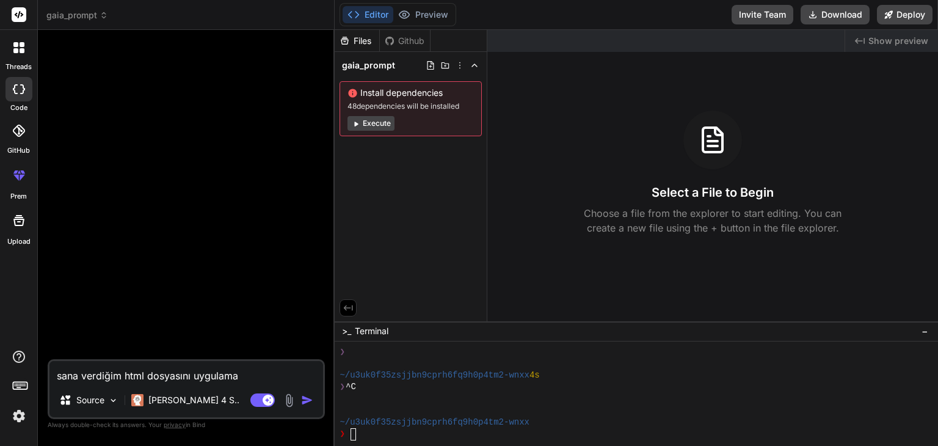
type textarea "x"
type textarea "sana verdiğim html dosyasını uygulamada"
type textarea "x"
type textarea "sana verdiğim html dosyasını uygulamada"
type textarea "x"
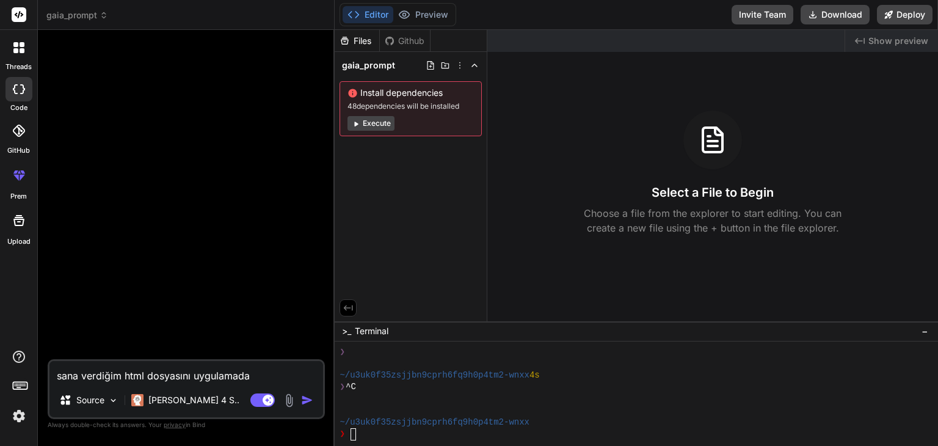
type textarea "sana verdiğim html dosyasını uygulamada k"
type textarea "x"
type textarea "sana verdiğim html dosyasını uygulamada ku"
type textarea "x"
type textarea "sana verdiğim html dosyasını uygulamada kul"
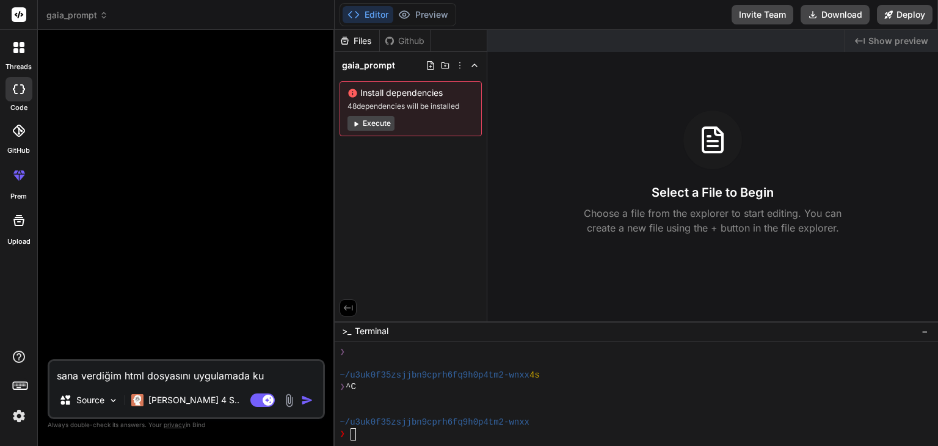
type textarea "x"
type textarea "sana verdiğim html dosyasını uygulamada kull"
type textarea "x"
type textarea "sana verdiğim html dosyasını uygulamada kulla"
type textarea "x"
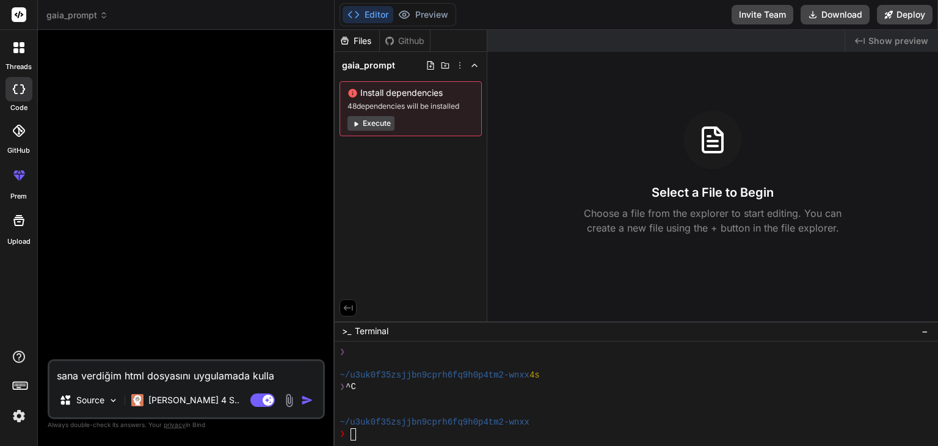
type textarea "sana verdiğim html dosyasını uygulamada kullan"
type textarea "x"
type textarea "sana verdiğim html dosyasını uygulamada kullan"
type textarea "x"
type textarea "sana verdiğim html dosyasını uygulamada kullan b"
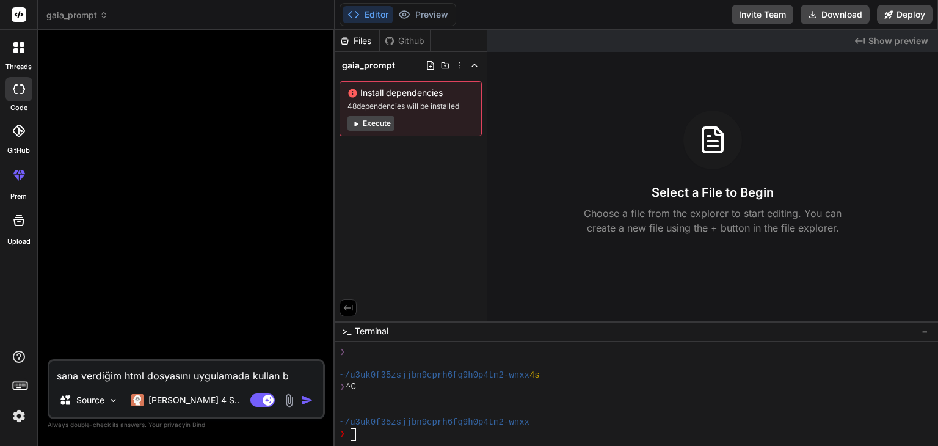
type textarea "x"
type textarea "sana verdiğim html dosyasını uygulamada kullan bu"
type textarea "x"
type textarea "sana verdiğim html dosyasını uygulamada kullan bur"
type textarea "x"
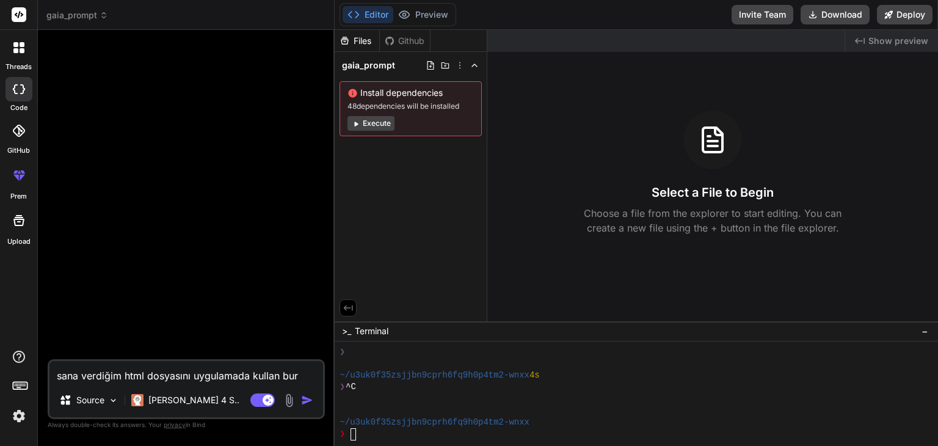
type textarea "sana verdiğim html dosyasını uygulamada kullan burd"
type textarea "x"
type textarea "sana verdiğim html dosyasını uygulamada kullan burda"
type textarea "x"
type textarea "sana verdiğim html dosyasını uygulamada kullan burdan"
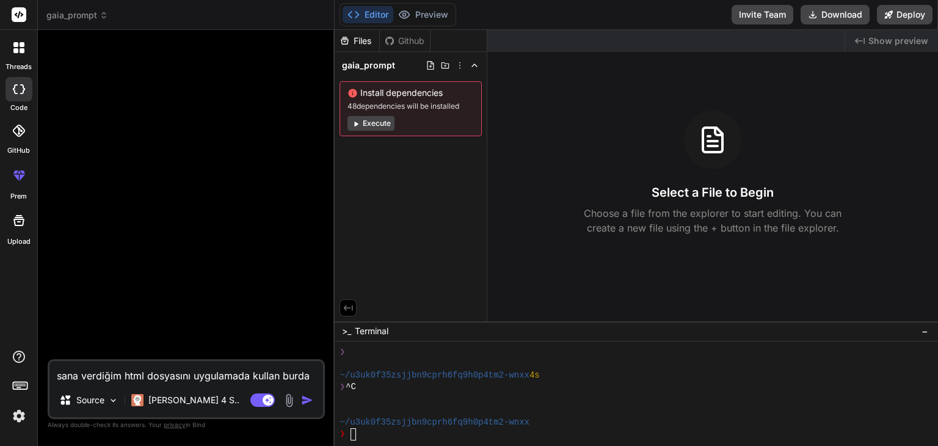
type textarea "x"
type textarea "sana verdiğim html dosyasını uygulamada kullan burdan"
type textarea "x"
type textarea "sana verdiğim html dosyasını uygulamada kullan burdan d"
type textarea "x"
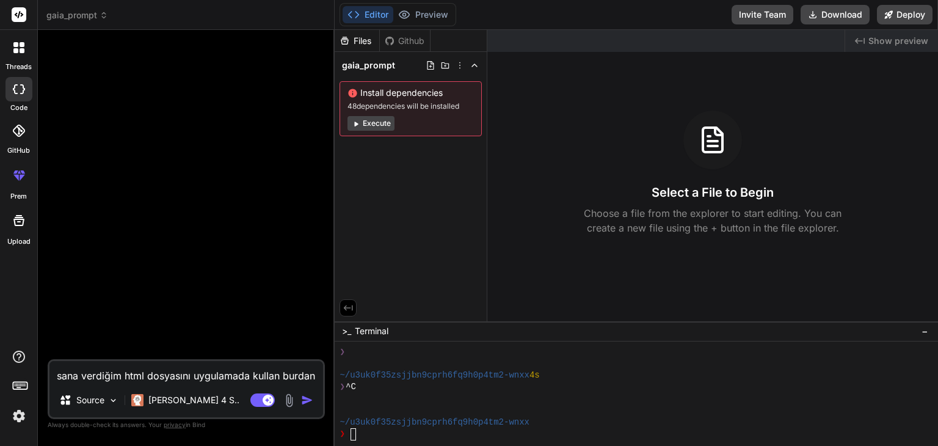
type textarea "sana verdiğim html dosyasını uygulamada kullan burdan de"
type textarea "x"
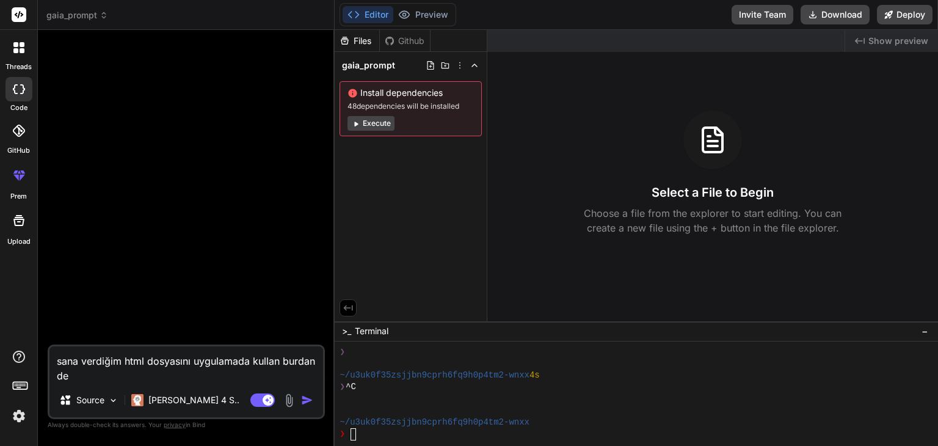
type textarea "sana verdiğim html dosyasını uygulamada kullan burdan dev"
type textarea "x"
type textarea "sana verdiğim html dosyasını uygulamada kullan burdan deva"
type textarea "x"
type textarea "sana verdiğim html dosyasını uygulamada kullan burdan devam"
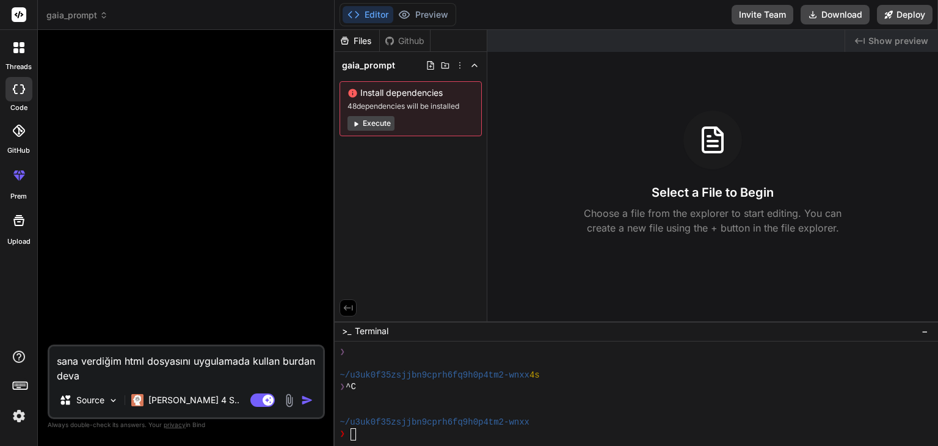
type textarea "x"
type textarea "sana verdiğim html dosyasını uygulamada kullan burdan devam"
type textarea "x"
type textarea "sana verdiğim html dosyasını uygulamada kullan burdan devam e"
type textarea "x"
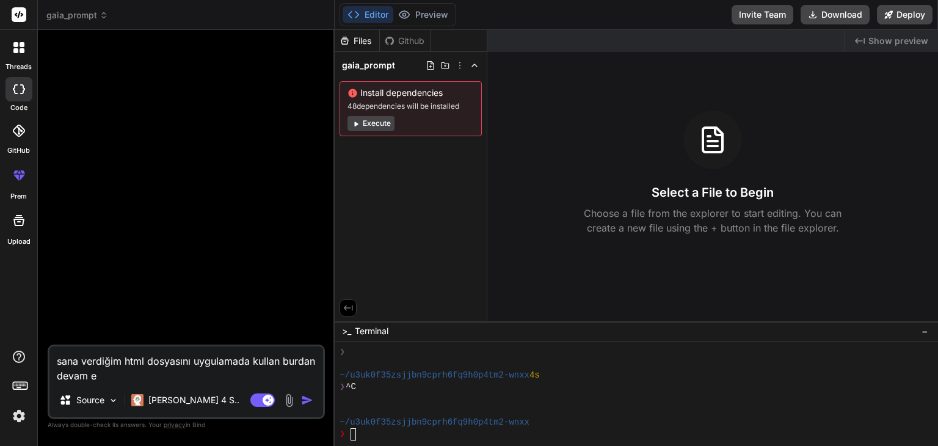
type textarea "sana verdiğim html dosyasını uygulamada kullan burdan devam ed"
type textarea "x"
type textarea "sana verdiğim html dosyasını uygulamada kullan burdan devam edi"
type textarea "x"
type textarea "sana verdiğim html dosyasını uygulamada kullan burdan devam ediy"
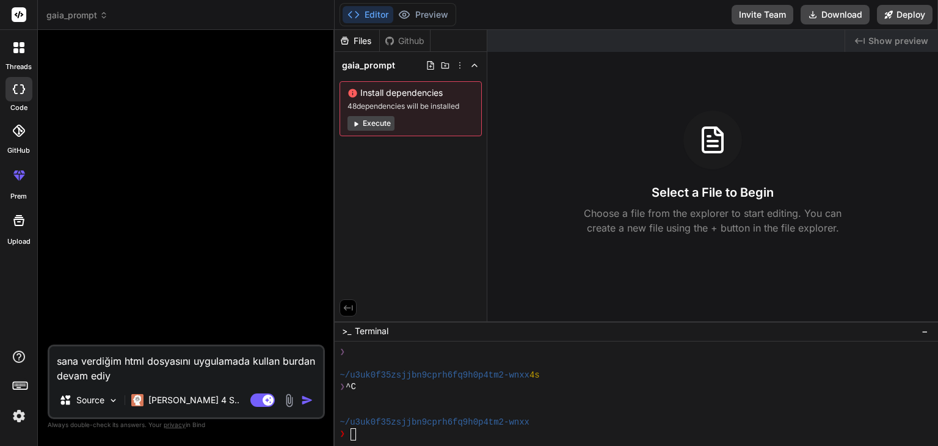
type textarea "x"
type textarea "sana verdiğim html dosyasını uygulamada kullan burdan devam ediyo"
type textarea "x"
type textarea "sana verdiğim html dosyasını uygulamada kullan burdan devam ediyor"
type textarea "x"
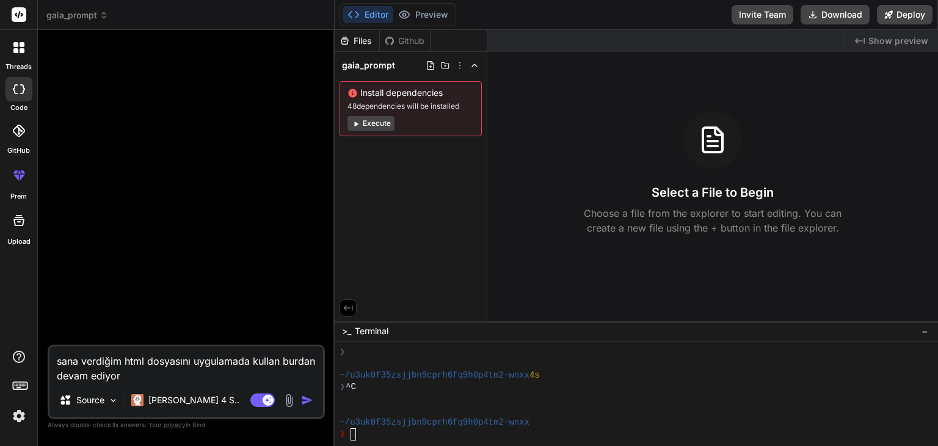
type textarea "sana verdiğim html dosyasını uygulamada kullan burdan devam ediyoru"
type textarea "x"
type textarea "sana verdiğim html dosyasını uygulamada kullan burdan devam ediyoruz"
type textarea "x"
type textarea "sana verdiğim html dosyasını uygulamada kullan burdan devam ediyoruz"
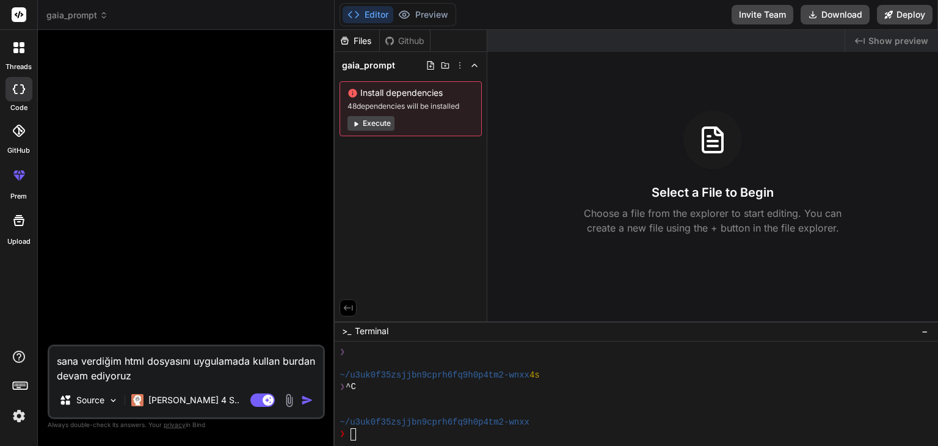
type textarea "x"
type textarea "sana verdiğim html dosyasını uygulamada kullan burdan devam ediyoruz s"
type textarea "x"
type textarea "sana verdiğim html dosyasını uygulamada kullan burdan devam ediyoruz so"
type textarea "x"
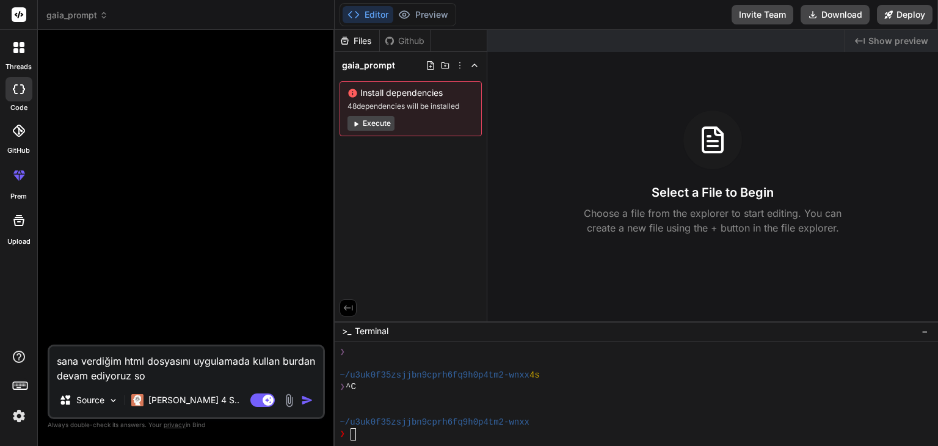
type textarea "sana verdiğim html dosyasını uygulamada kullan burdan devam ediyoruz sor"
type textarea "x"
type textarea "sana verdiğim html dosyasını uygulamada kullan burdan devam ediyoruz soru"
type textarea "x"
type textarea "sana verdiğim html dosyasını uygulamada kullan burdan devam ediyoruz sorun"
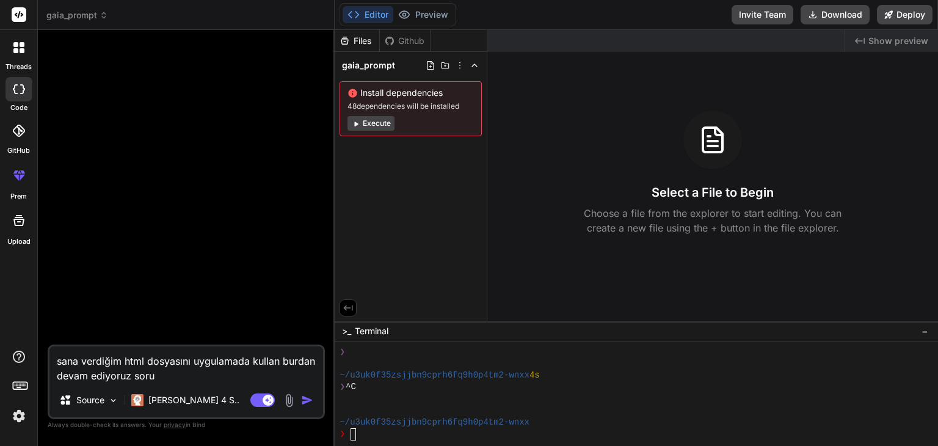
type textarea "x"
type textarea "sana verdiğim html dosyasını uygulamada kullan burdan devam ediyoruz sorunl"
type textarea "x"
type textarea "sana verdiğim html dosyasını uygulamada kullan burdan devam ediyoruz sorunla"
type textarea "x"
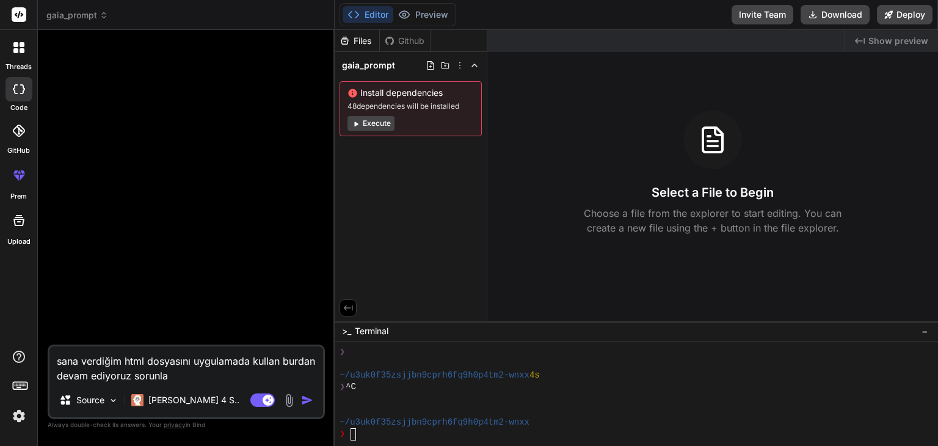
type textarea "sana verdiğim html dosyasını uygulamada kullan burdan devam ediyoruz sorunlar"
type textarea "x"
type textarea "sana verdiğim html dosyasını uygulamada kullan burdan devam ediyoruz sorunlar"
type textarea "x"
type textarea "sana verdiğim html dosyasını uygulamada kullan burdan devam ediyoruz sorunlar m"
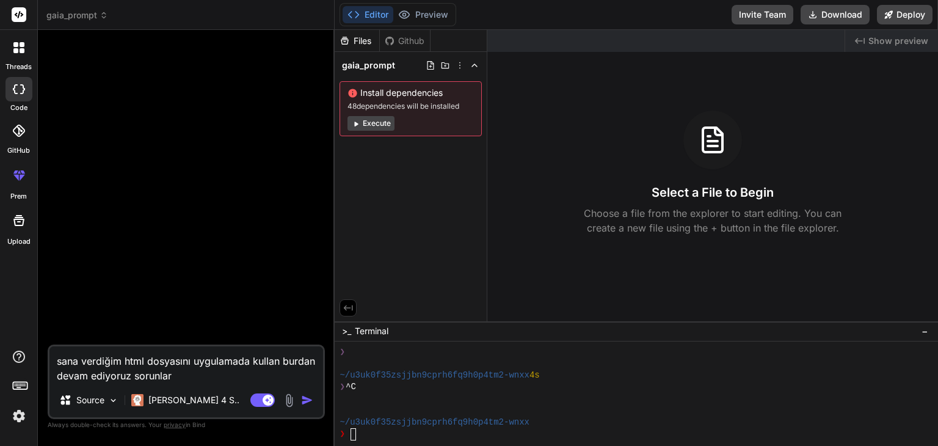
type textarea "x"
type textarea "sana verdiğim html dosyasını uygulamada kullan burdan devam ediyoruz sorunlar me"
type textarea "x"
type textarea "sana verdiğim html dosyasını uygulamada kullan burdan devam ediyoruz sorunlar m…"
type textarea "x"
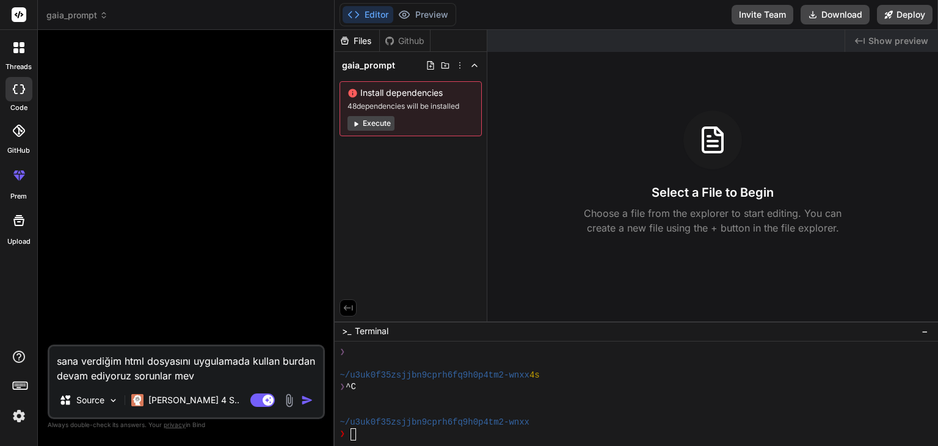
type textarea "sana verdiğim html dosyasını uygulamada kullan burdan devam ediyoruz sorunlar m…"
type textarea "x"
type textarea "sana verdiğim html dosyasını uygulamada kullan burdan devam ediyoruz sorunlar m…"
type textarea "x"
type textarea "sana verdiğim html dosyasını uygulamada kullan burdan devam ediyoruz sorunlar m…"
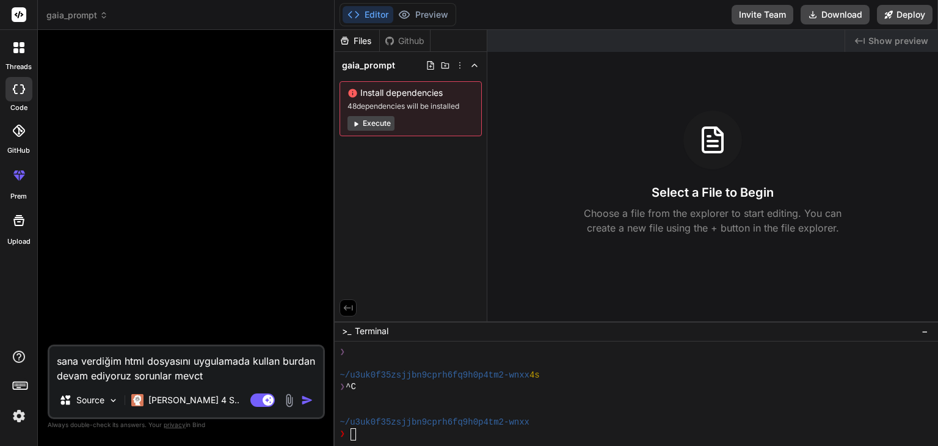
type textarea "x"
type textarea "sana verdiğim html dosyasını uygulamada kullan burdan devam ediyoruz sorunlar m…"
type textarea "x"
type textarea "sana verdiğim html dosyasını uygulamada kullan burdan devam ediyoruz sorunlar m…"
type textarea "x"
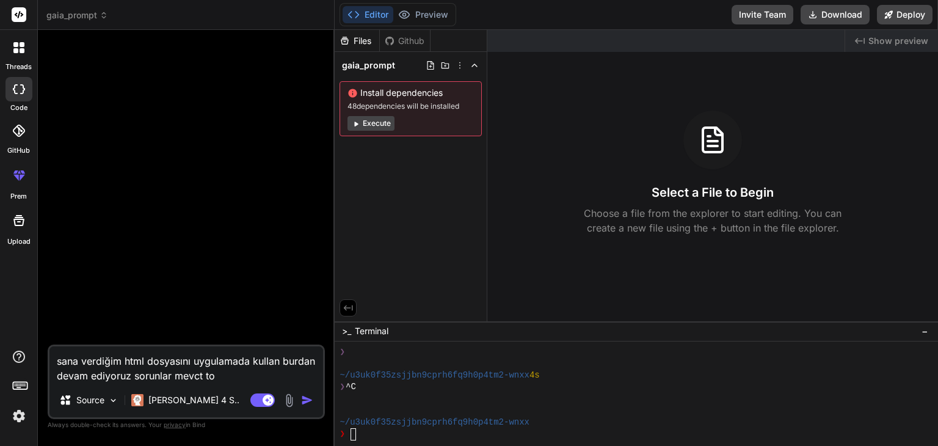
type textarea "sana verdiğim html dosyasını uygulamada kullan burdan devam ediyoruz sorunlar m…"
type textarea "x"
type textarea "sana verdiğim html dosyasını uygulamada kullan burdan devam ediyoruz sorunlar m…"
type textarea "x"
type textarea "sana verdiğim html dosyasını uygulamada kullan burdan devam ediyoruz sorunlar m…"
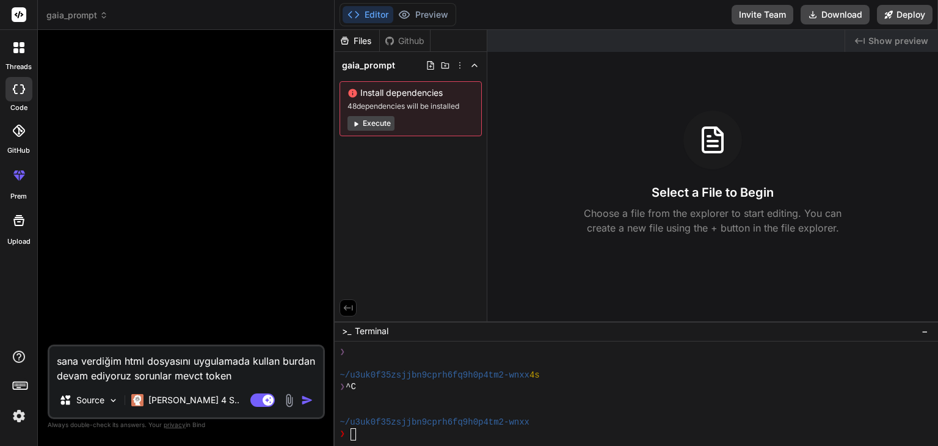
type textarea "x"
type textarea "sana verdiğim html dosyasını uygulamada kullan burdan devam ediyoruz sorunlar m…"
type textarea "x"
type textarea "sana verdiğim html dosyasını uygulamada kullan burdan devam ediyoruz sorunlar m…"
type textarea "x"
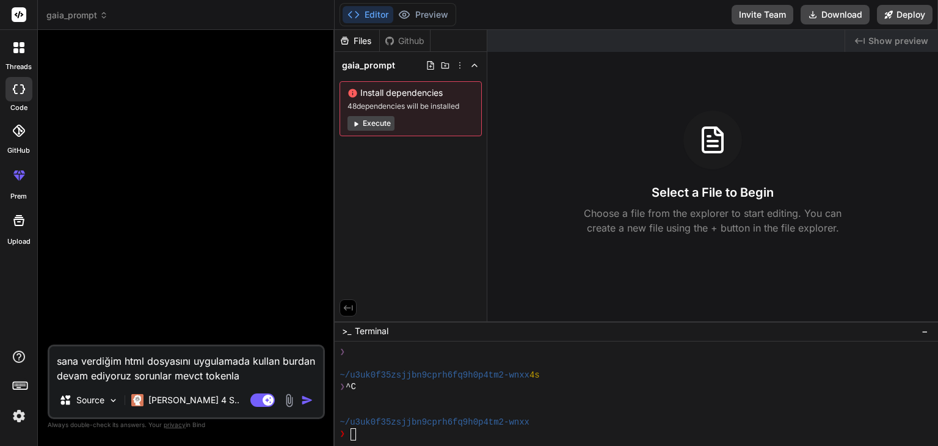
type textarea "sana verdiğim html dosyasını uygulamada kullan burdan devam ediyoruz sorunlar m…"
type textarea "x"
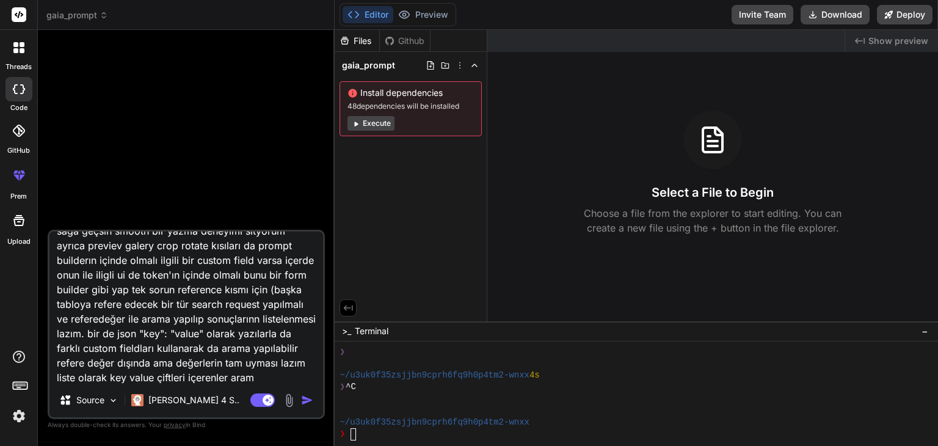
scroll to position [89, 0]
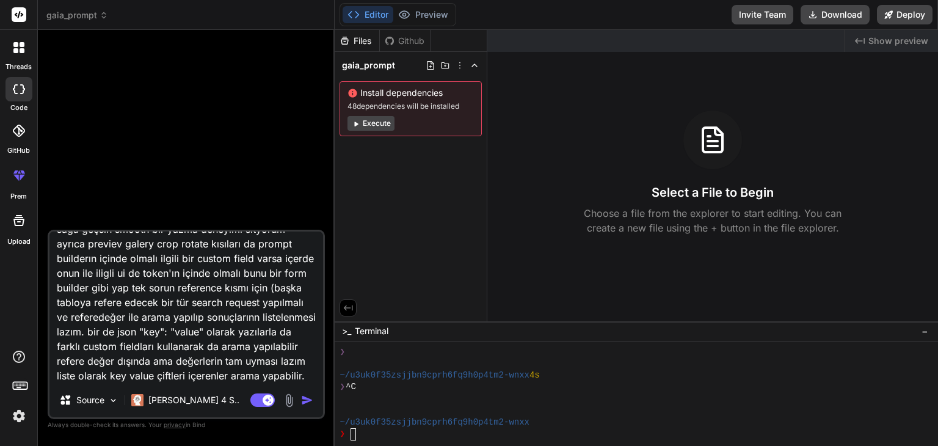
drag, startPoint x: 159, startPoint y: 375, endPoint x: 142, endPoint y: 318, distance: 59.9
click at [142, 318] on textarea "sana verdiğim html dosyasını uygulamada kullan burdan devam ediyoruz sorunlar m…" at bounding box center [186, 306] width 274 height 151
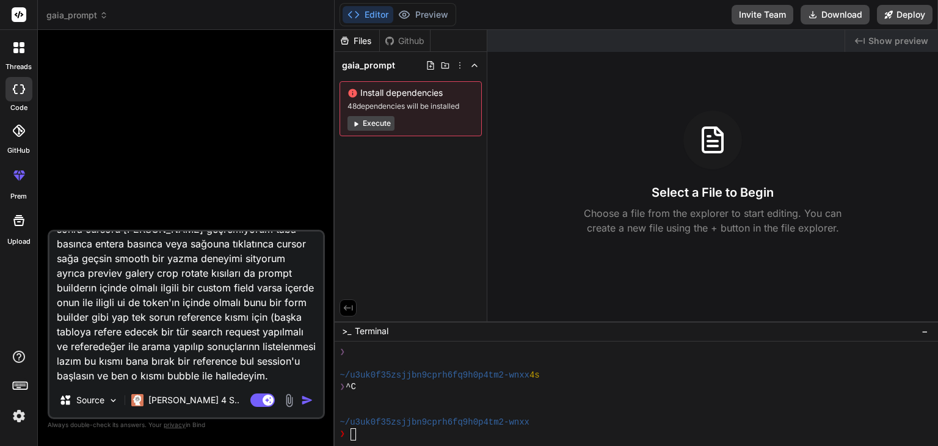
scroll to position [61, 0]
paste textarea "loremip dolorsi ametcons adip el seddo eiusmo tempo incididunt utlabo etdo magn…"
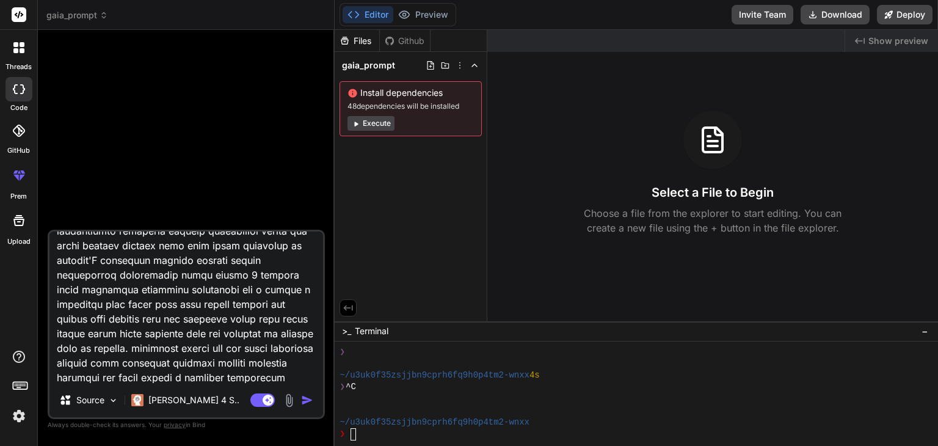
scroll to position [647, 0]
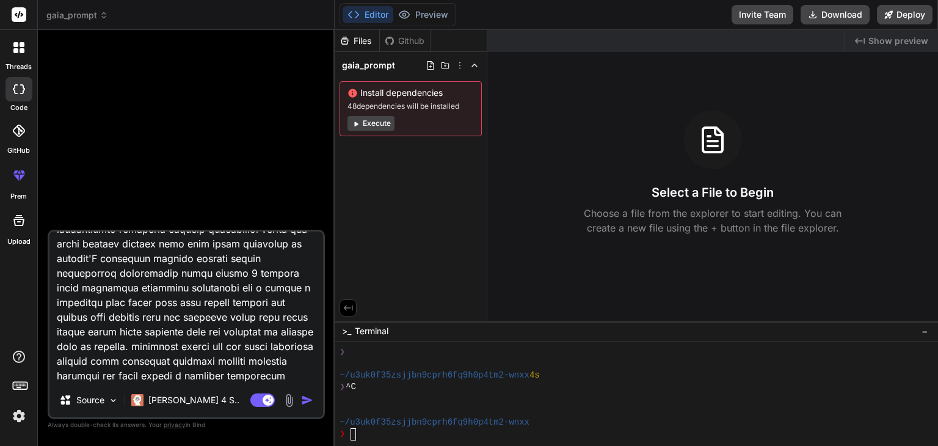
click at [311, 405] on img "button" at bounding box center [307, 400] width 12 height 12
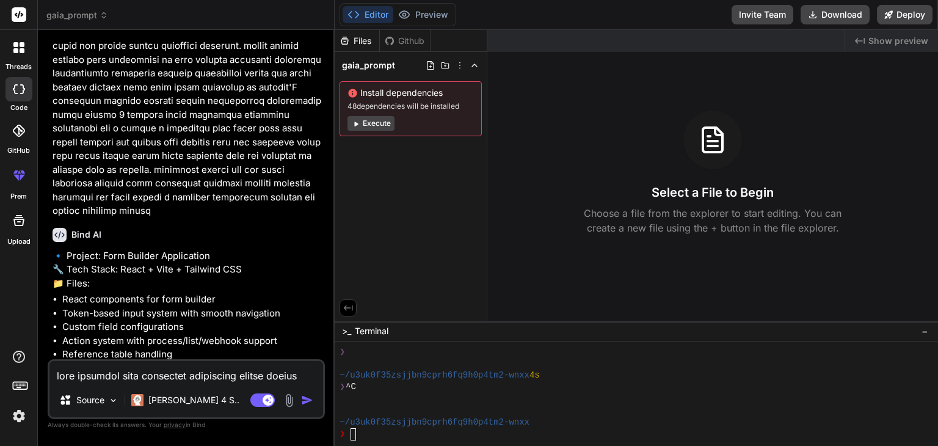
scroll to position [618, 0]
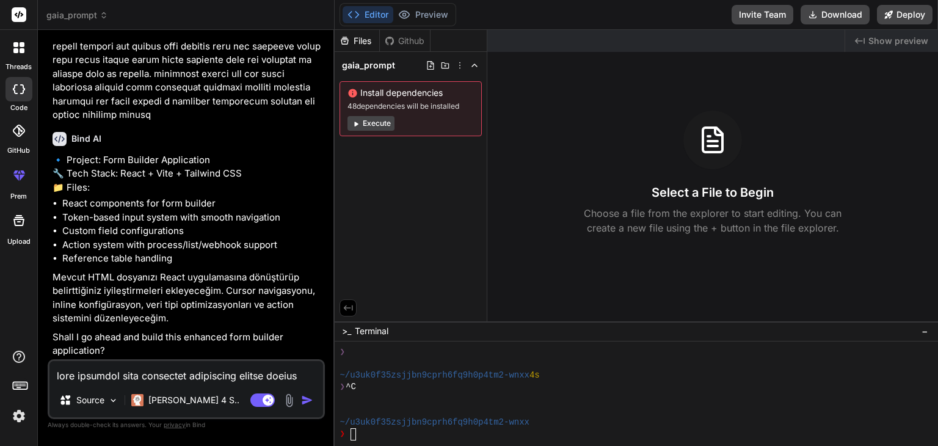
click at [187, 375] on textarea at bounding box center [186, 372] width 274 height 22
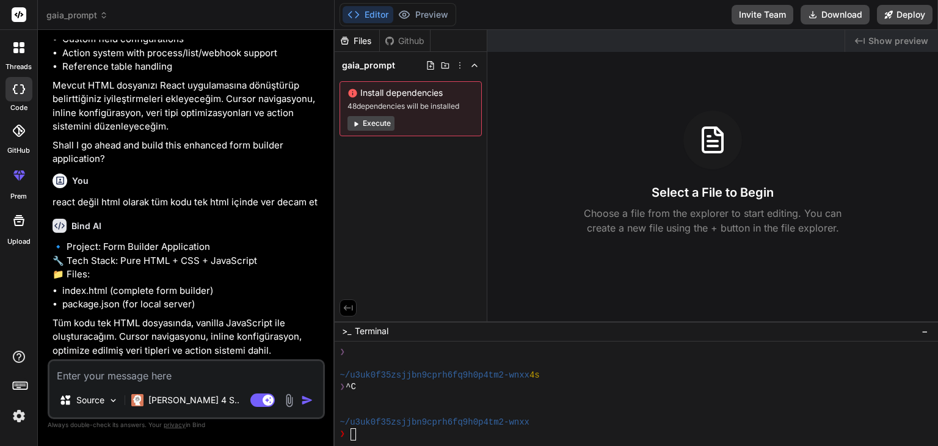
scroll to position [855, 0]
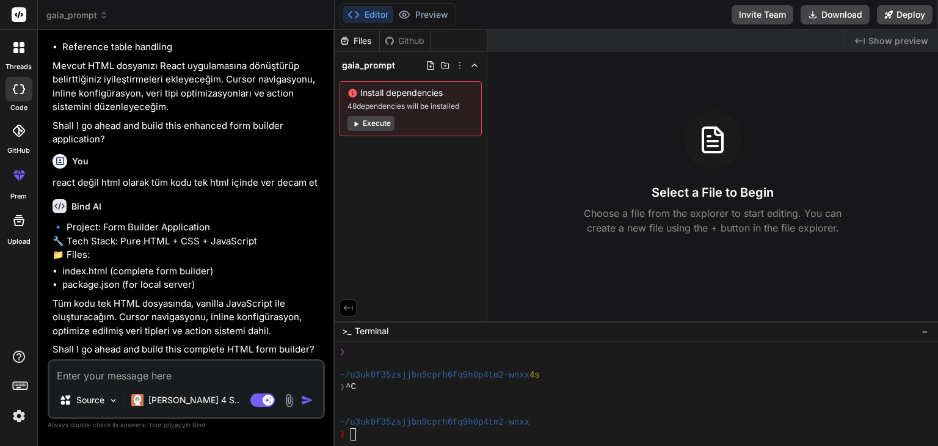
click at [209, 363] on textarea at bounding box center [186, 372] width 274 height 22
click at [176, 368] on textarea at bounding box center [186, 372] width 274 height 22
click at [186, 363] on textarea at bounding box center [186, 372] width 274 height 22
click at [291, 399] on img at bounding box center [289, 400] width 14 height 14
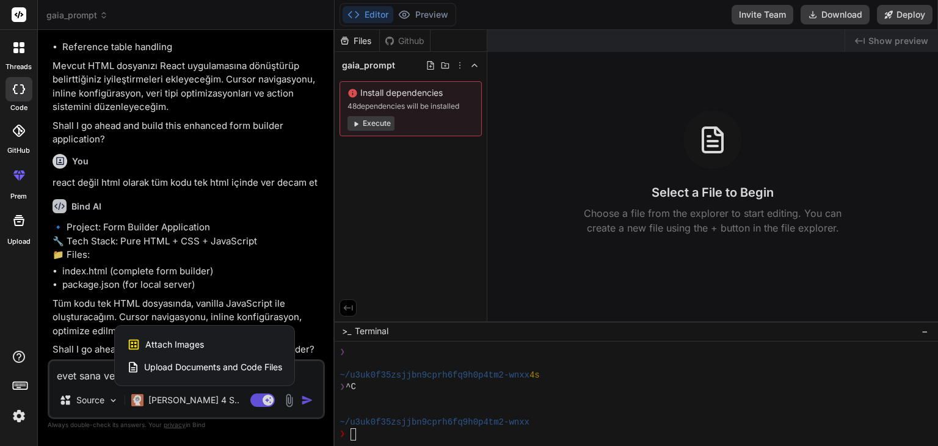
click at [248, 365] on span "Upload Documents and Code Files" at bounding box center [213, 367] width 138 height 12
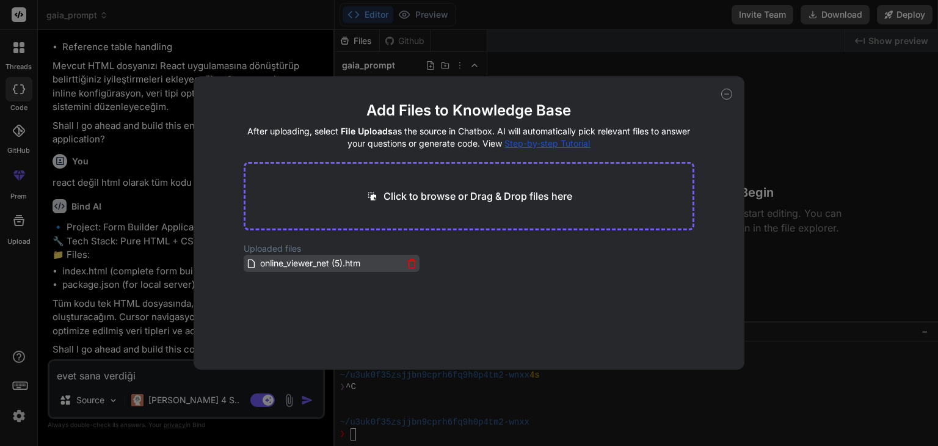
click at [325, 259] on span "online_viewer_net (5).htm" at bounding box center [310, 263] width 103 height 15
drag, startPoint x: 733, startPoint y: 96, endPoint x: 725, endPoint y: 95, distance: 7.4
click at [733, 96] on div "Add Files to Knowledge Base After uploading, select File Uploads as the source …" at bounding box center [469, 222] width 551 height 293
click at [725, 95] on icon at bounding box center [726, 94] width 11 height 11
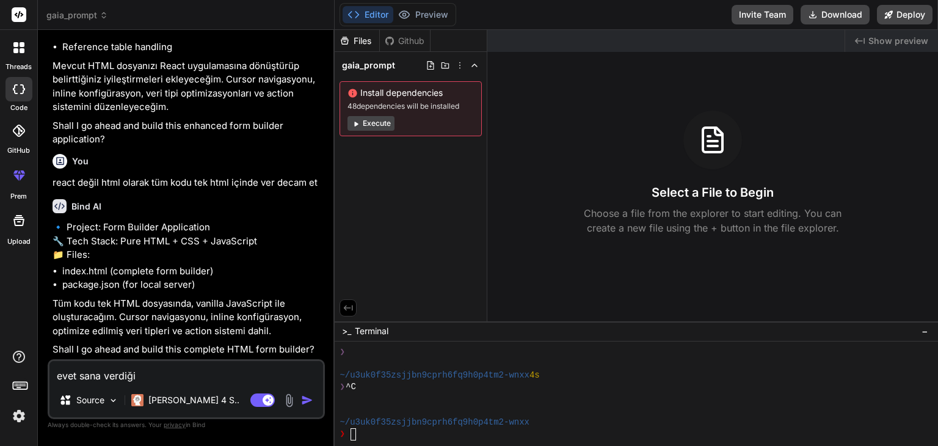
click at [188, 374] on textarea "evet sana verdiği" at bounding box center [186, 372] width 274 height 22
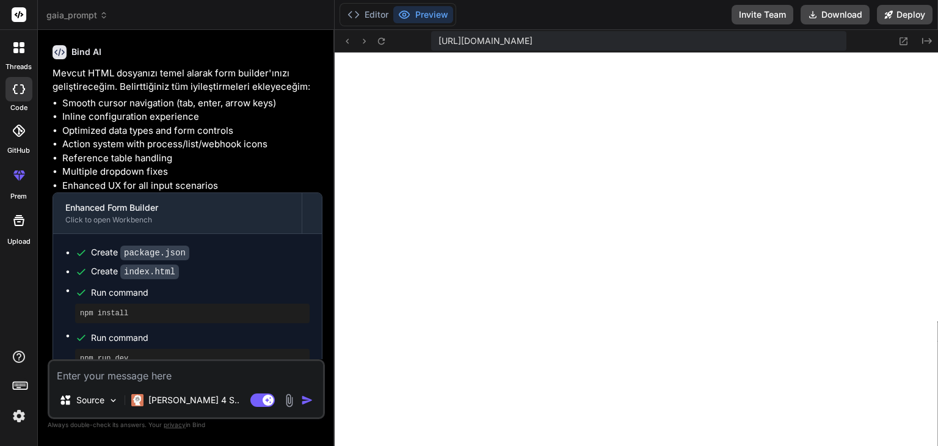
scroll to position [1605, 0]
click at [366, 25] on div "Editor Preview" at bounding box center [397, 14] width 117 height 23
click at [366, 18] on button "Editor" at bounding box center [368, 14] width 51 height 17
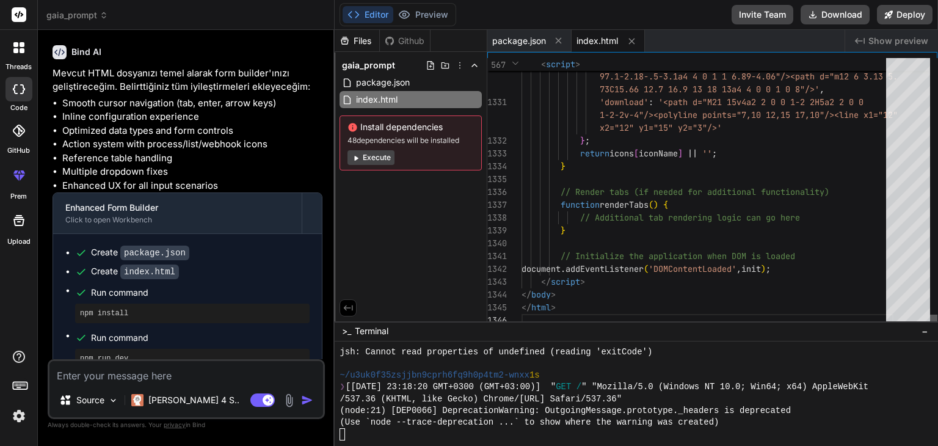
click at [937, 327] on div at bounding box center [933, 320] width 7 height 12
click at [426, 18] on button "Preview" at bounding box center [423, 14] width 60 height 17
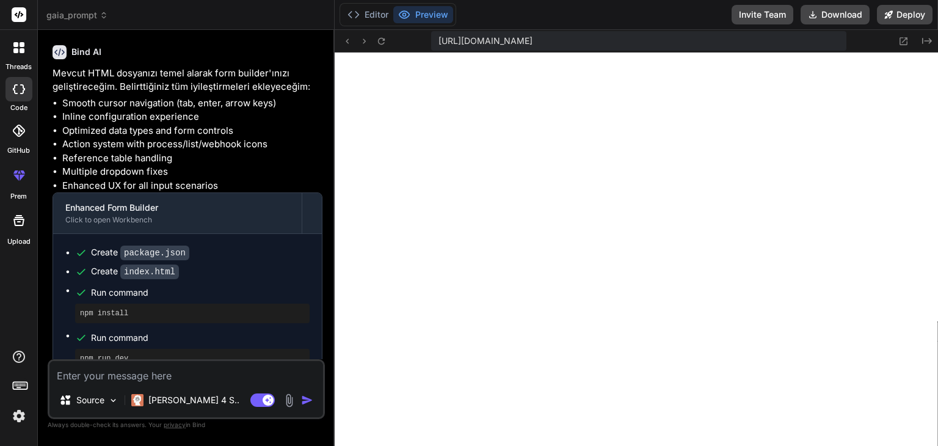
click at [159, 372] on textarea at bounding box center [186, 372] width 274 height 22
click at [162, 377] on textarea at bounding box center [186, 372] width 274 height 22
click at [365, 12] on button "Editor" at bounding box center [368, 14] width 51 height 17
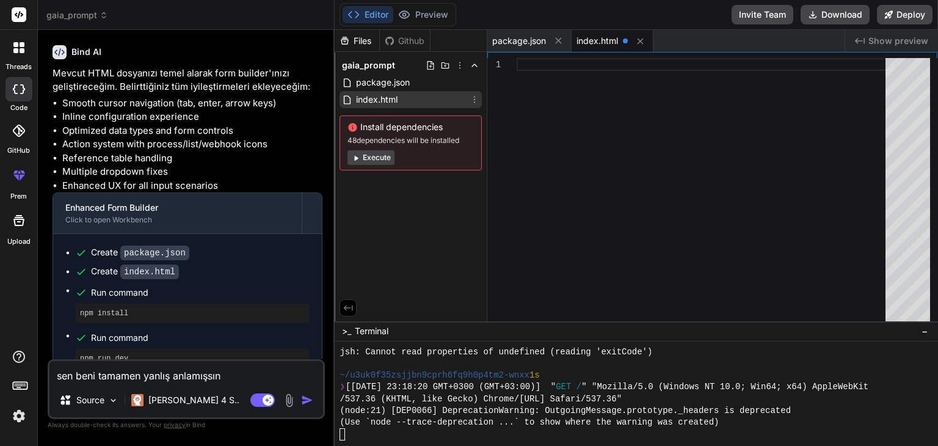
click at [400, 96] on div "index.html" at bounding box center [410, 99] width 142 height 17
click at [612, 109] on div at bounding box center [705, 192] width 376 height 269
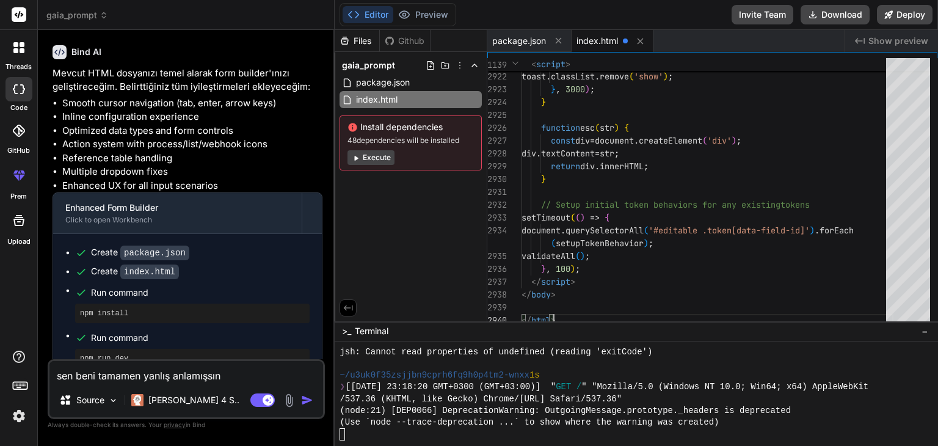
click at [226, 380] on textarea "sen beni tamamen yanlış anlamışsın" at bounding box center [186, 372] width 274 height 22
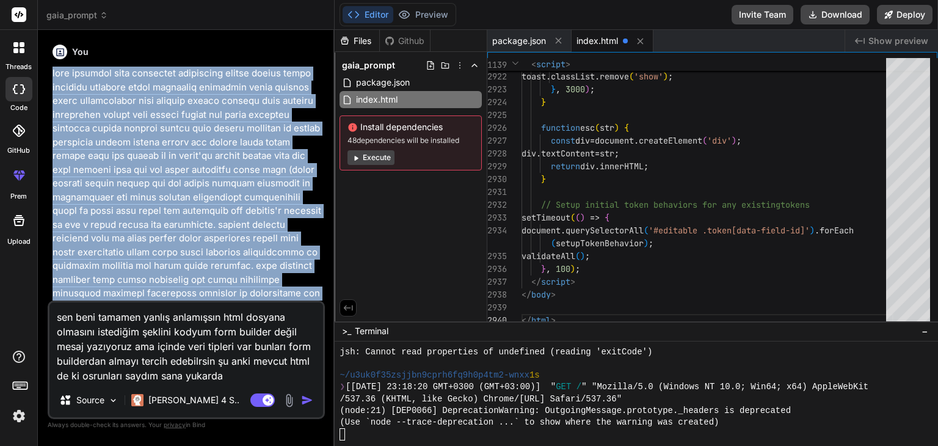
drag, startPoint x: 156, startPoint y: 219, endPoint x: 43, endPoint y: 71, distance: 185.5
click at [43, 71] on div "Bind AI Web Search Created with Pixso. Code Generator You Bind AI 🔹 Project: Fo…" at bounding box center [186, 237] width 297 height 415
copy p "lore ipsumdol sita consectet adipiscing elitse doeius tempo incididu utlabore e…"
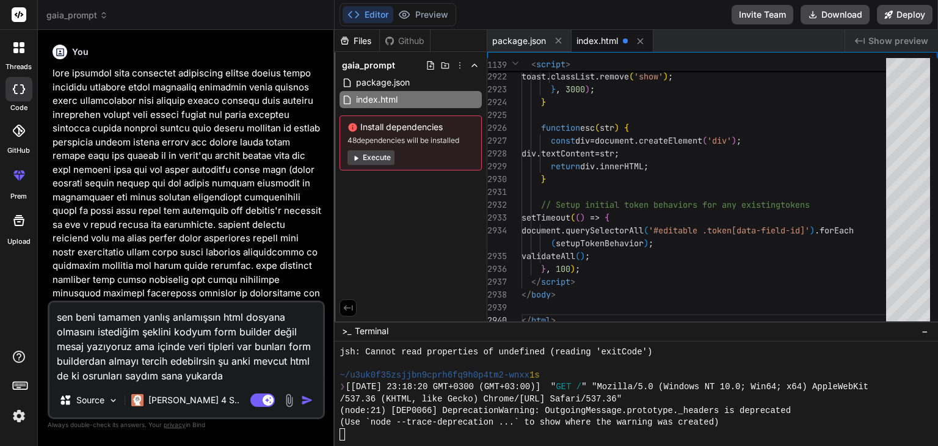
click at [250, 384] on div "sen beni tamamen yanlış anlamışsın html dosyana olmasını istediğim şeklini kody…" at bounding box center [186, 359] width 277 height 118
click at [249, 379] on textarea "sen beni tamamen yanlış anlamışsın html dosyana olmasını istediğim şeklini kody…" at bounding box center [186, 342] width 274 height 81
paste textarea "lore ipsumdol sita consectet adipiscing elitse doeius tempo incididu utlabore e…"
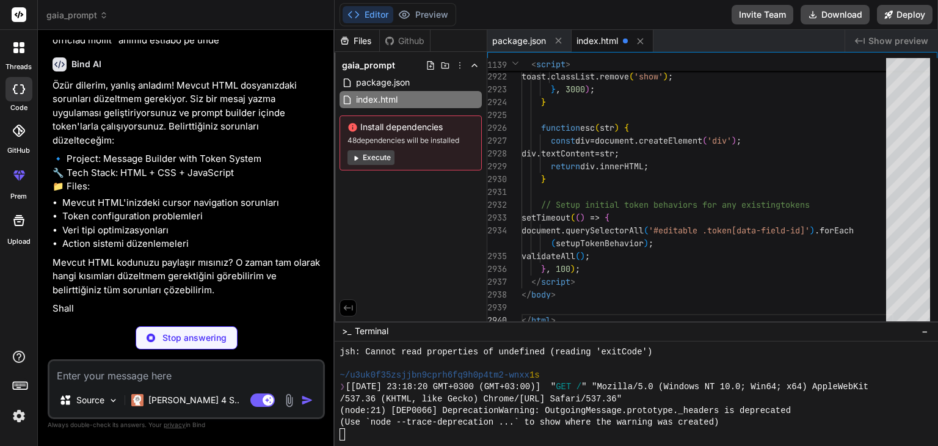
scroll to position [2798, 0]
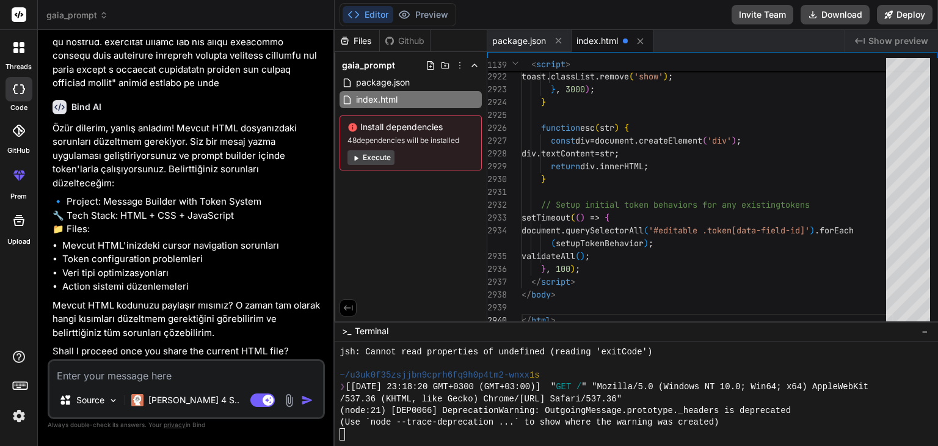
click at [189, 368] on textarea at bounding box center [186, 372] width 274 height 22
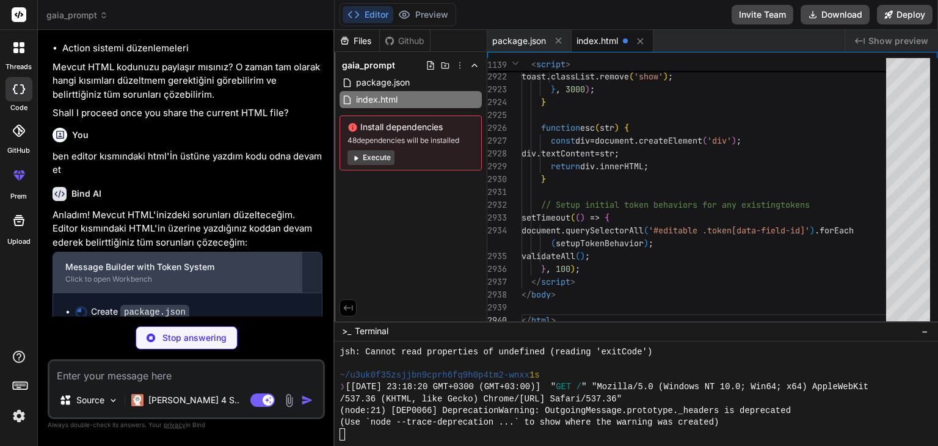
scroll to position [3048, 0]
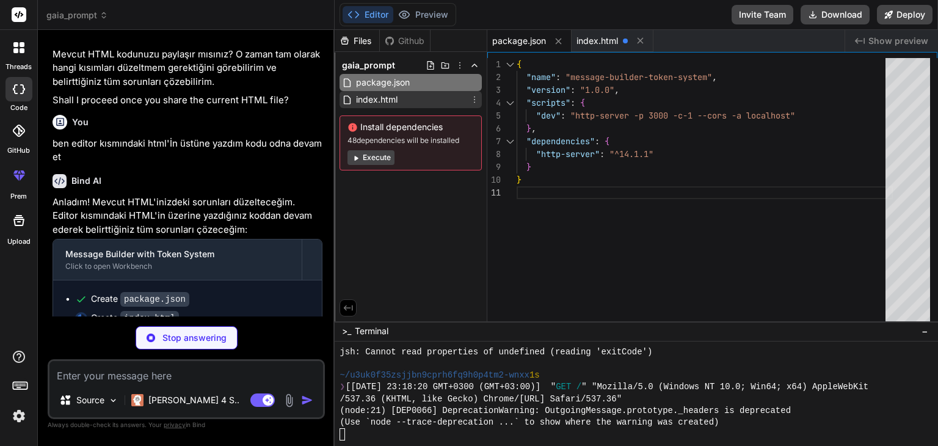
click at [420, 96] on div "index.html" at bounding box center [410, 99] width 142 height 17
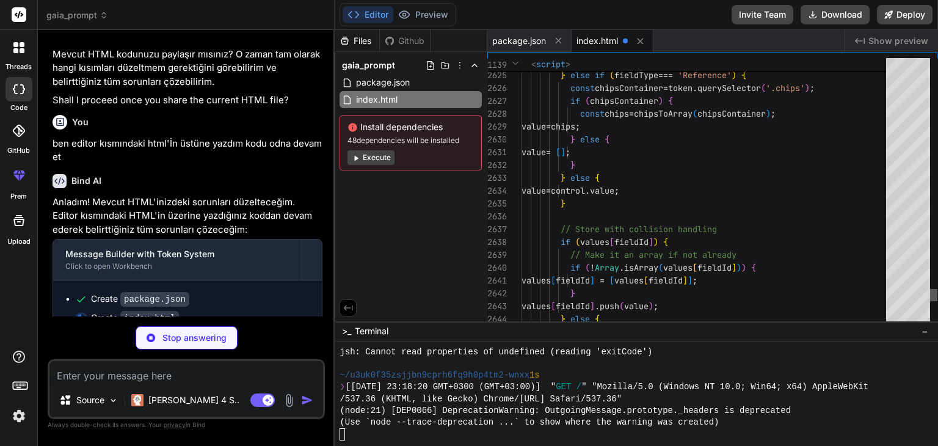
click at [935, 298] on div at bounding box center [933, 295] width 7 height 12
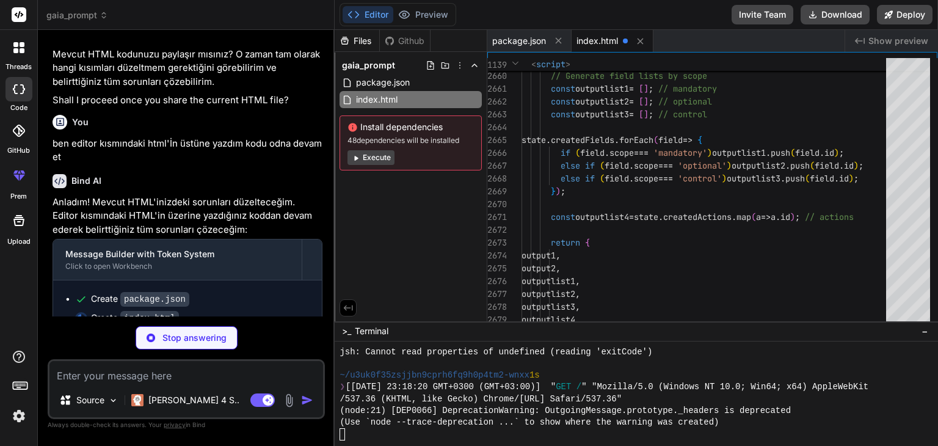
scroll to position [2895, 0]
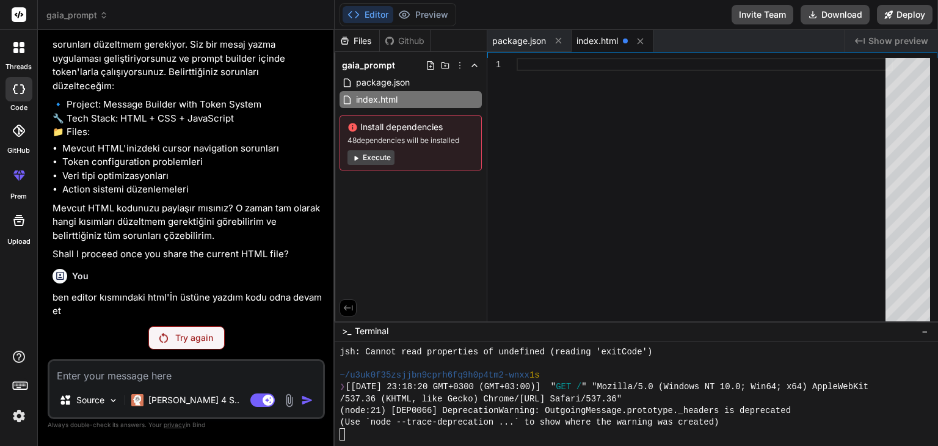
click at [208, 347] on div "Try again" at bounding box center [186, 337] width 76 height 23
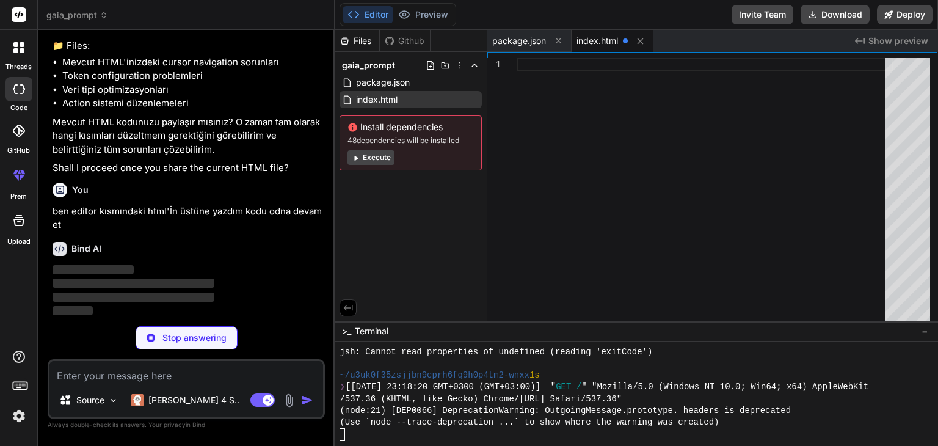
click at [404, 105] on div "index.html" at bounding box center [410, 99] width 142 height 17
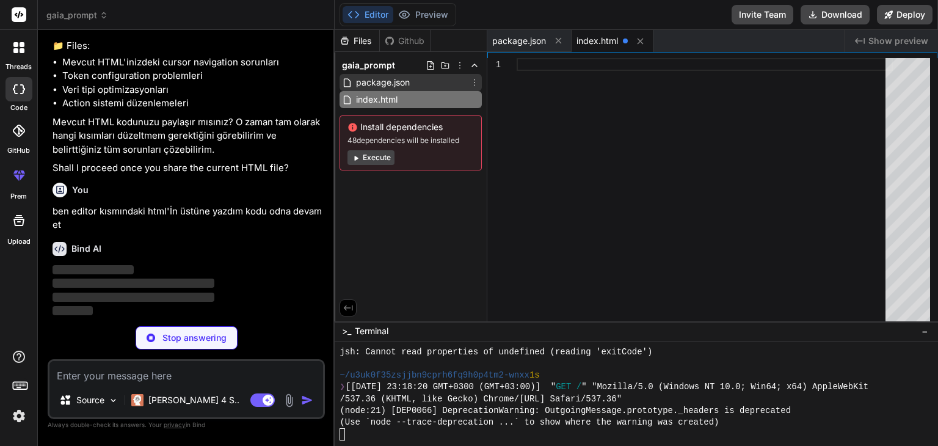
click at [410, 84] on span "package.json" at bounding box center [383, 82] width 56 height 15
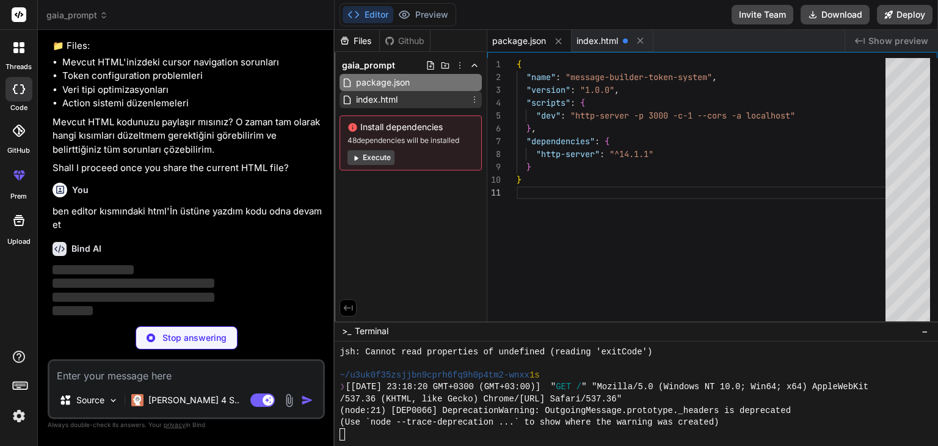
click at [417, 97] on div "index.html" at bounding box center [410, 99] width 142 height 17
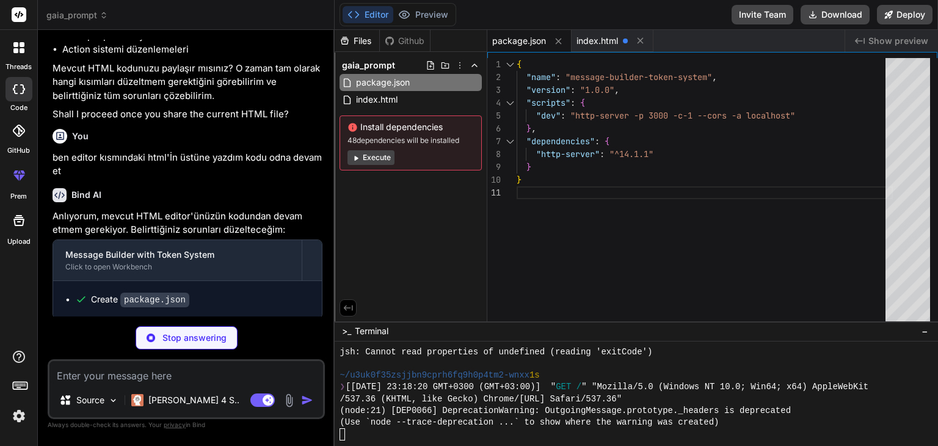
scroll to position [3048, 0]
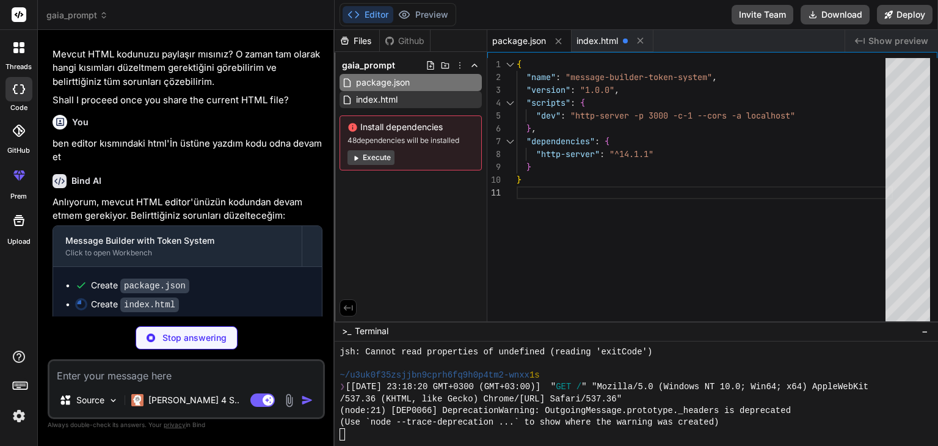
click at [405, 101] on div "index.html" at bounding box center [410, 99] width 142 height 17
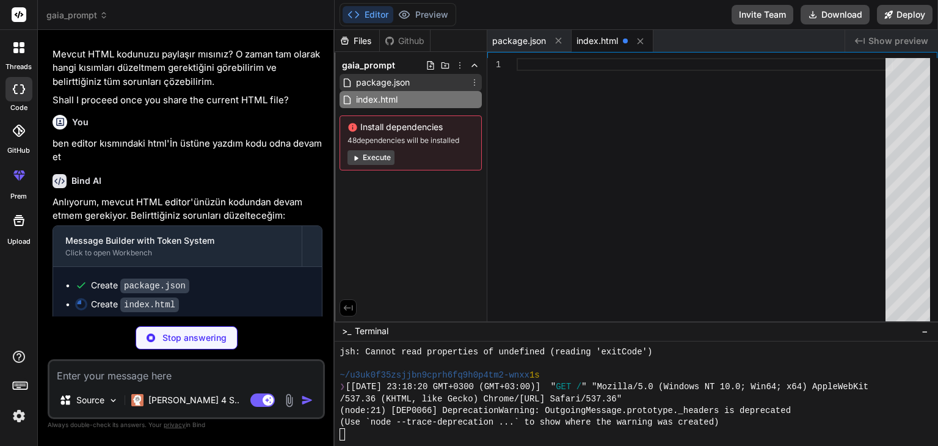
click at [406, 84] on span "package.json" at bounding box center [383, 82] width 56 height 15
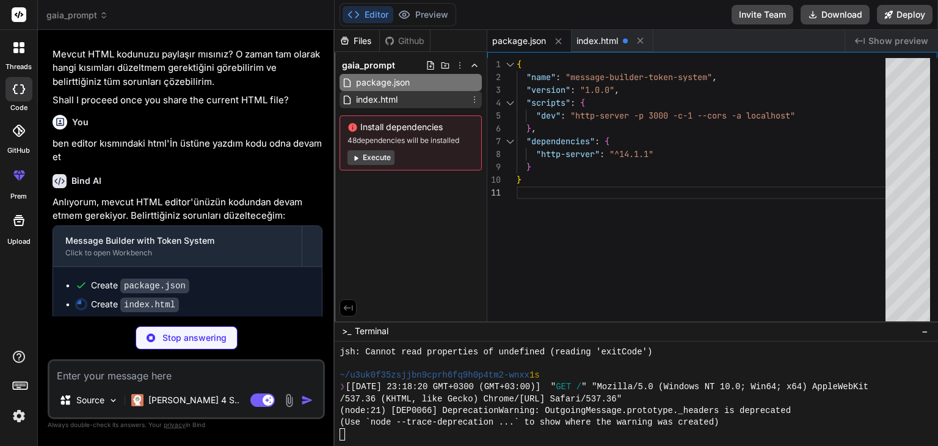
click at [405, 93] on div "index.html" at bounding box center [410, 99] width 142 height 17
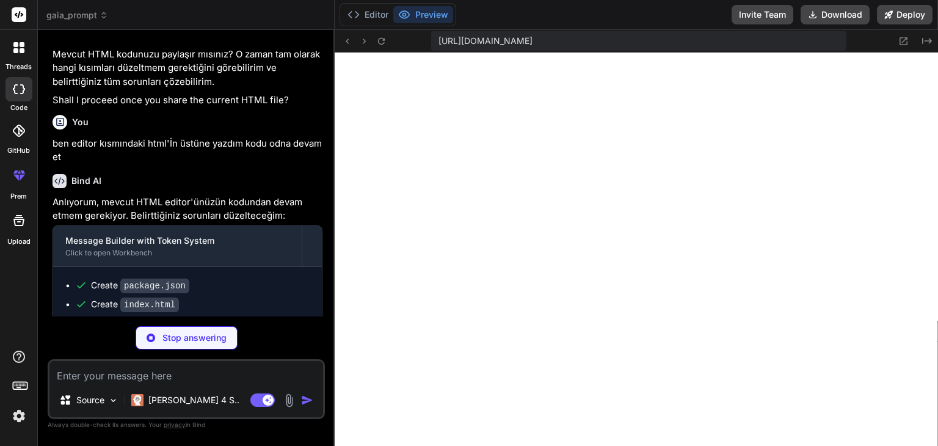
scroll to position [2379, 0]
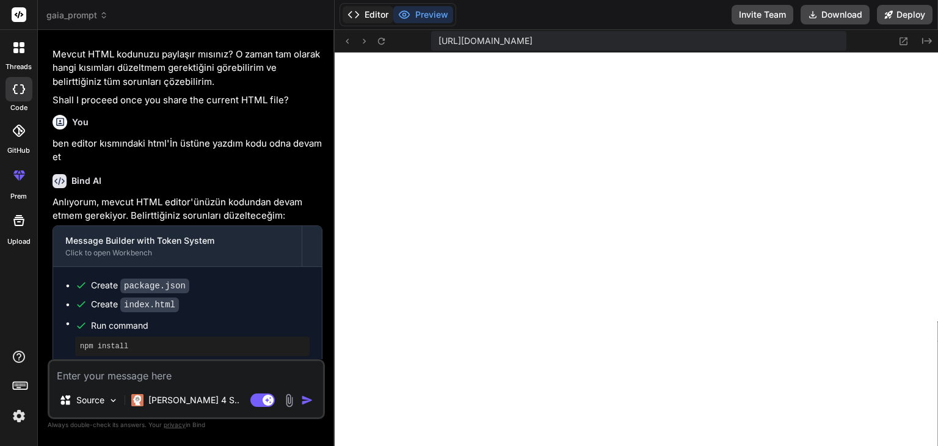
click at [352, 21] on button "Editor" at bounding box center [368, 14] width 51 height 17
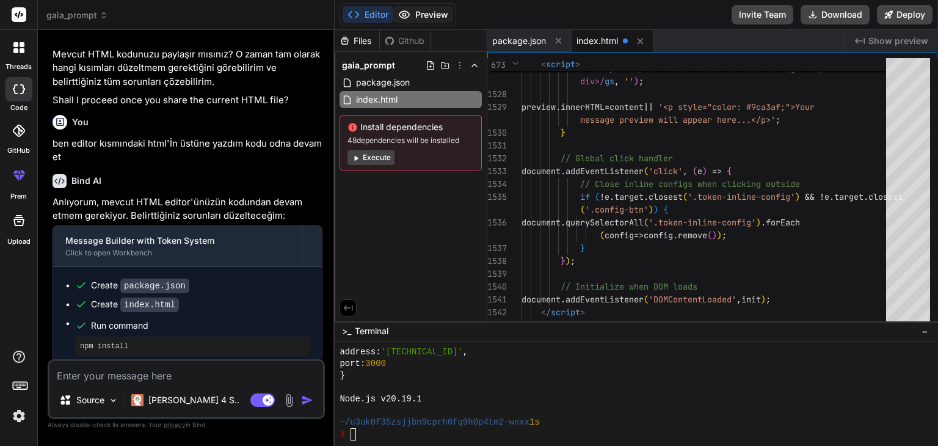
click at [407, 13] on icon at bounding box center [404, 15] width 12 height 12
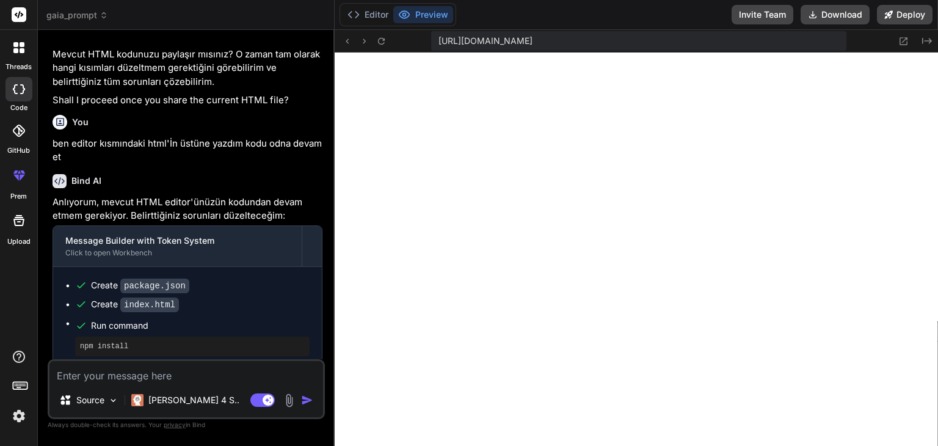
click at [161, 380] on textarea at bounding box center [186, 372] width 274 height 22
click at [71, 13] on span "gaia_prompt" at bounding box center [77, 15] width 62 height 12
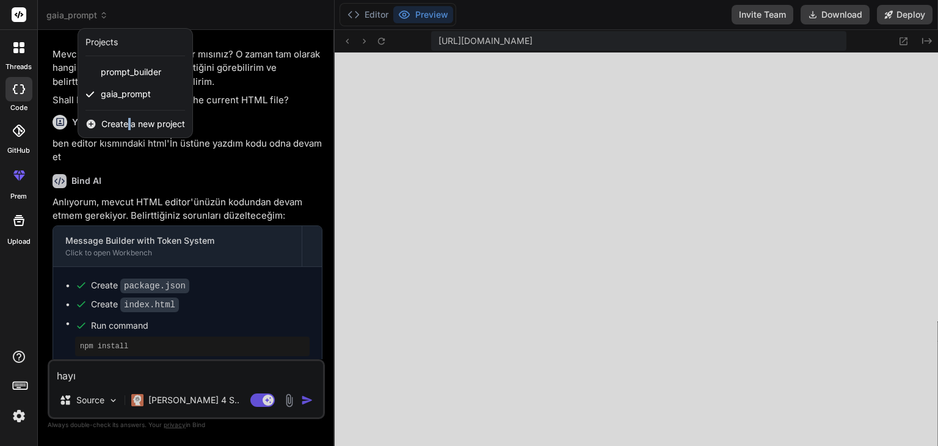
click at [129, 128] on span "Create a new project" at bounding box center [143, 124] width 84 height 12
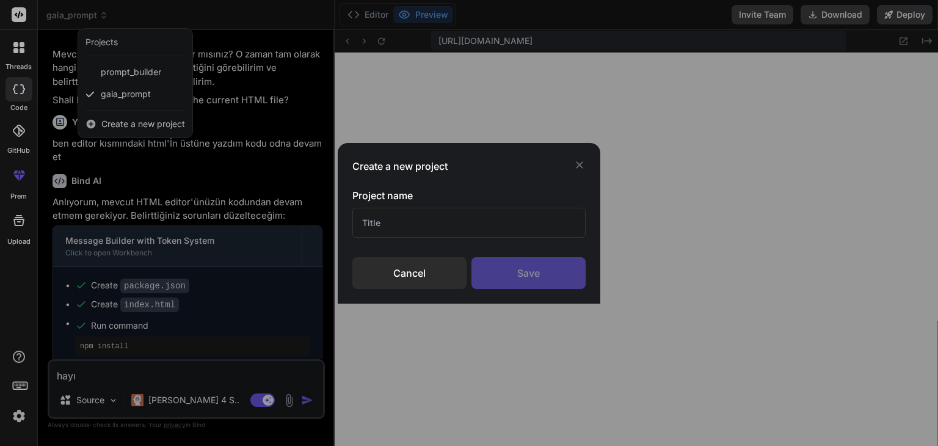
click at [449, 216] on input "text" at bounding box center [468, 223] width 233 height 30
click at [564, 267] on div "Save" at bounding box center [528, 273] width 114 height 32
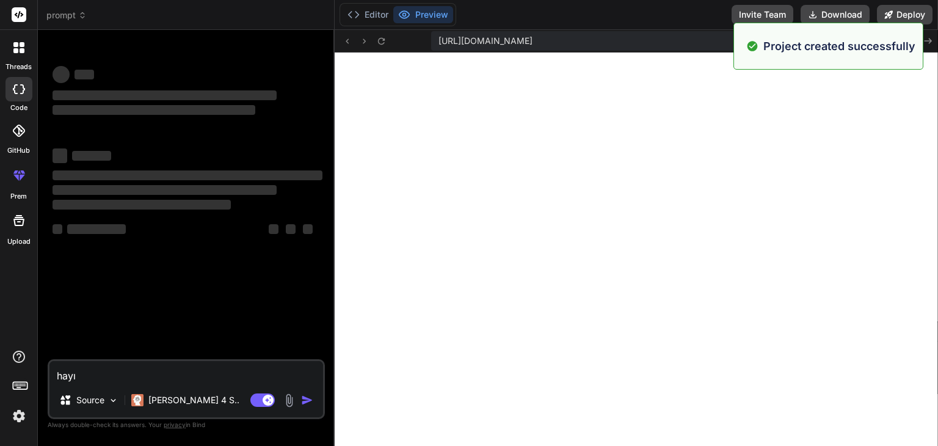
scroll to position [2426, 0]
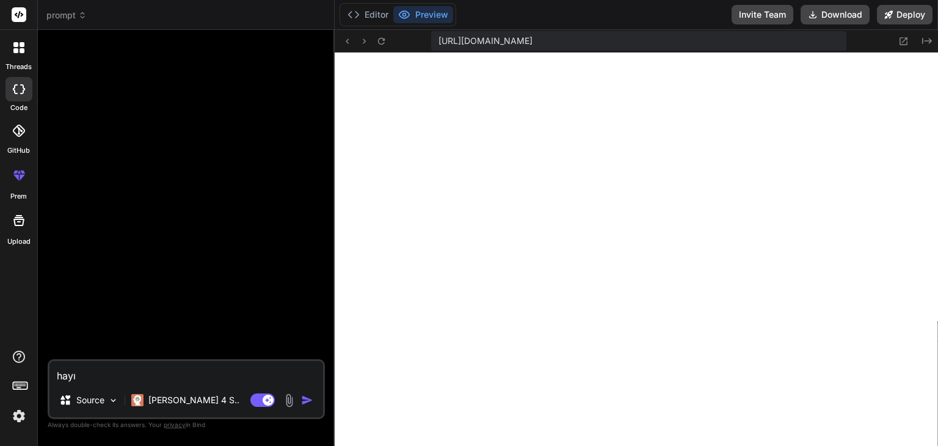
click at [288, 399] on img at bounding box center [289, 400] width 14 height 14
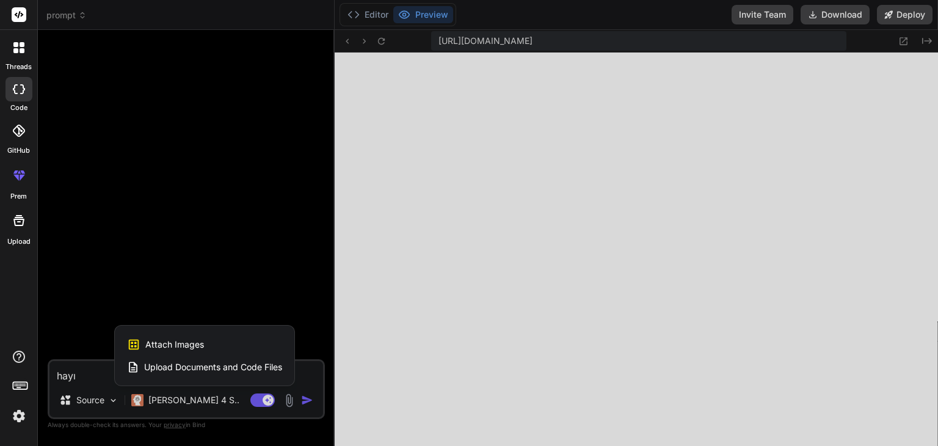
click at [197, 361] on span "Upload Documents and Code Files" at bounding box center [213, 367] width 138 height 12
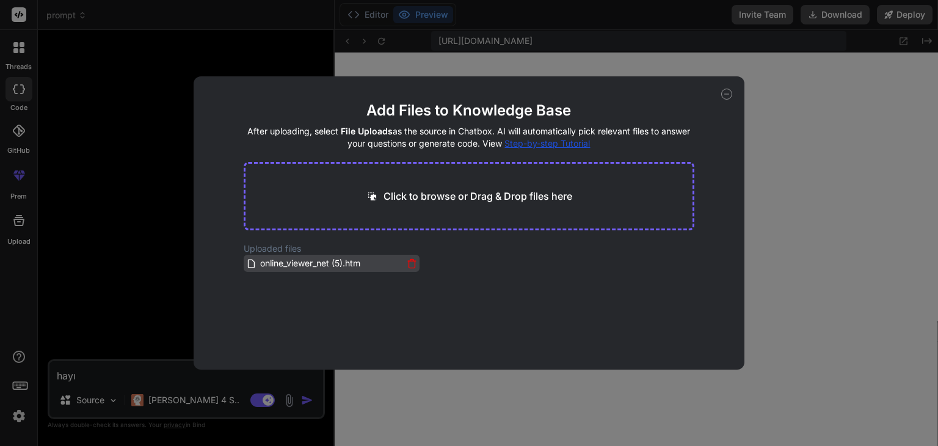
click at [314, 265] on span "online_viewer_net (5).htm" at bounding box center [310, 263] width 103 height 15
click at [720, 95] on div "Add Files to Knowledge Base After uploading, select File Uploads as the source …" at bounding box center [469, 222] width 551 height 293
click at [733, 93] on div "Add Files to Knowledge Base After uploading, select File Uploads as the source …" at bounding box center [469, 222] width 551 height 293
click at [731, 93] on icon at bounding box center [726, 94] width 11 height 11
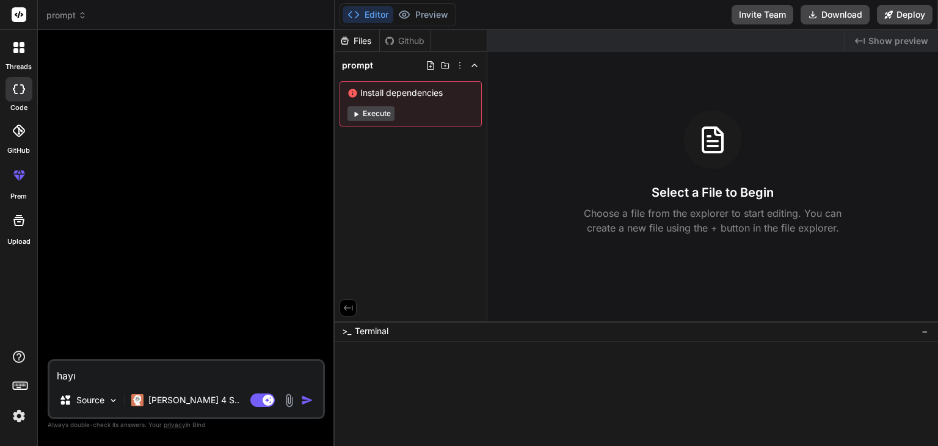
type textarea "x"
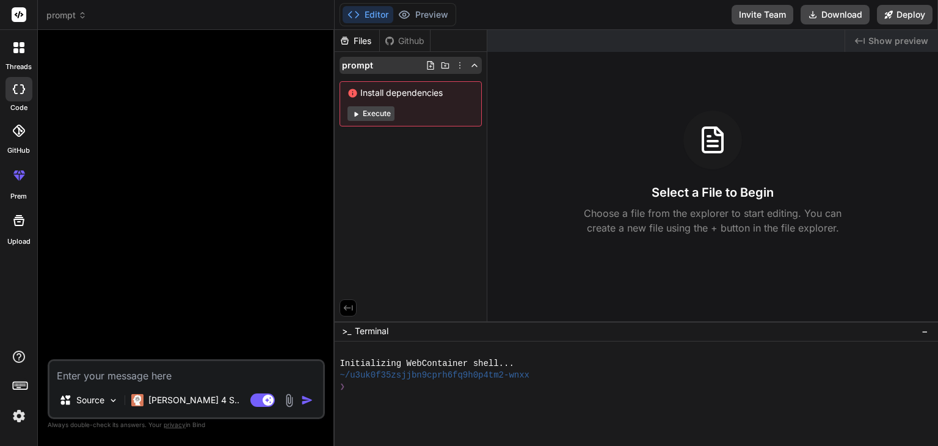
click at [434, 69] on icon at bounding box center [431, 65] width 10 height 10
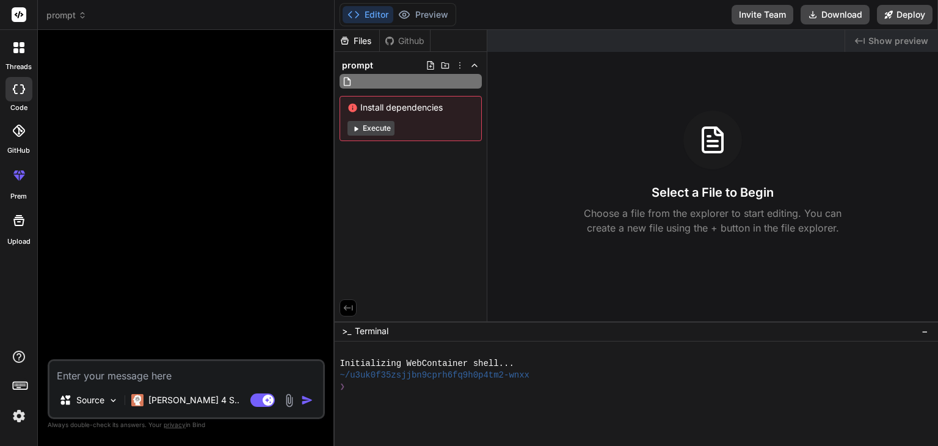
click at [430, 79] on input "text" at bounding box center [422, 81] width 134 height 15
click at [479, 69] on icon at bounding box center [475, 65] width 10 height 10
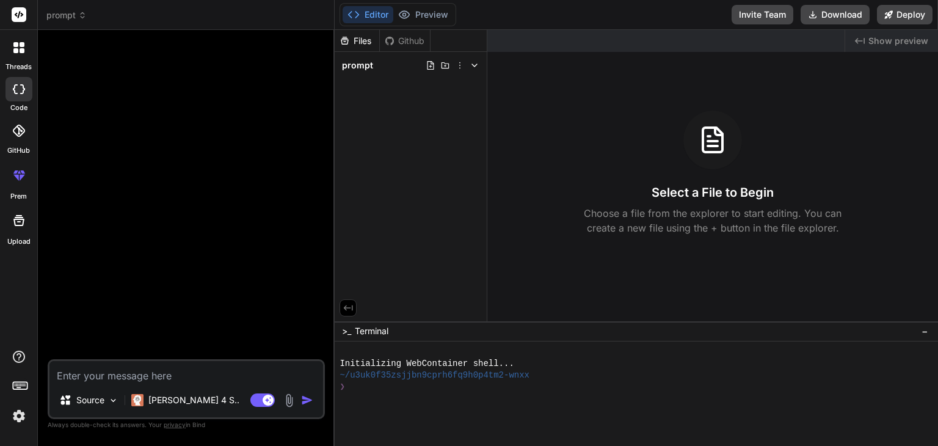
click at [479, 69] on icon at bounding box center [475, 65] width 10 height 10
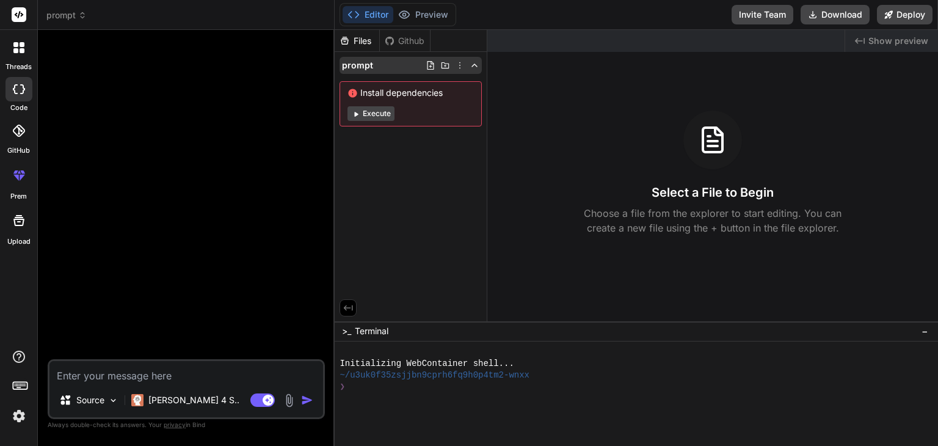
click at [409, 69] on div "prompt" at bounding box center [410, 65] width 142 height 17
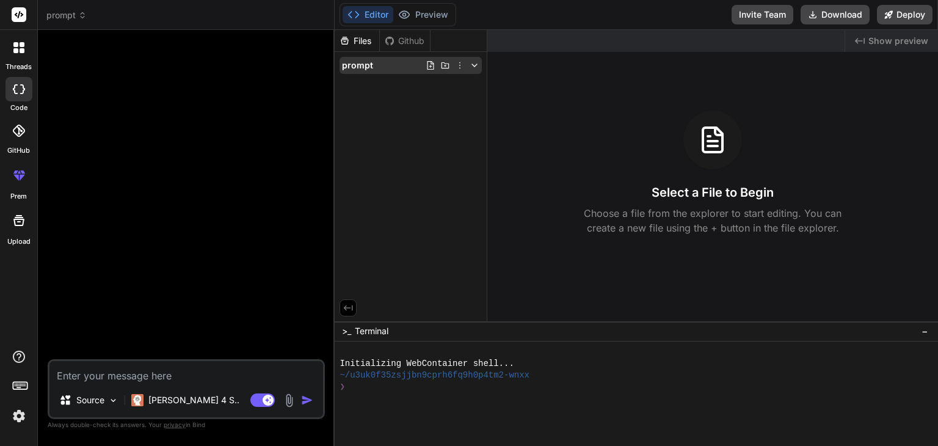
click at [474, 63] on icon at bounding box center [475, 65] width 10 height 10
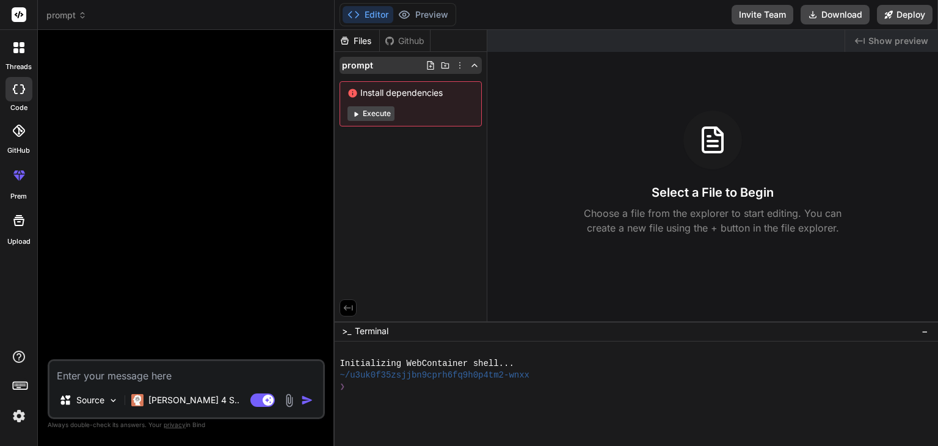
click at [457, 65] on icon at bounding box center [460, 65] width 10 height 10
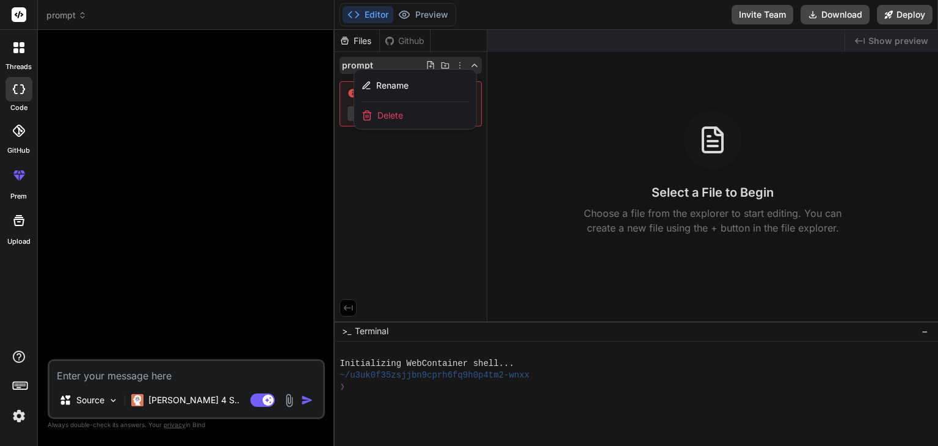
click at [437, 63] on div at bounding box center [636, 238] width 603 height 416
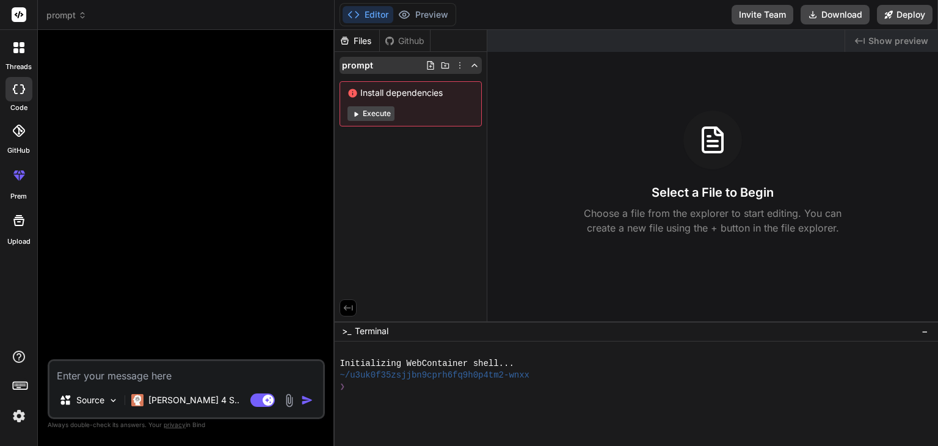
click at [432, 64] on icon at bounding box center [431, 65] width 10 height 10
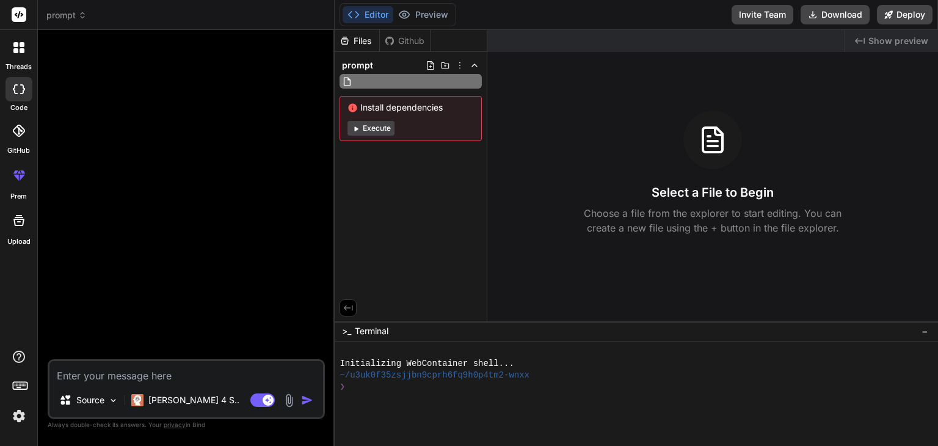
click at [419, 78] on input "text" at bounding box center [422, 81] width 134 height 15
click at [406, 163] on div "Files Github prompt Install dependencies Execute" at bounding box center [411, 175] width 153 height 291
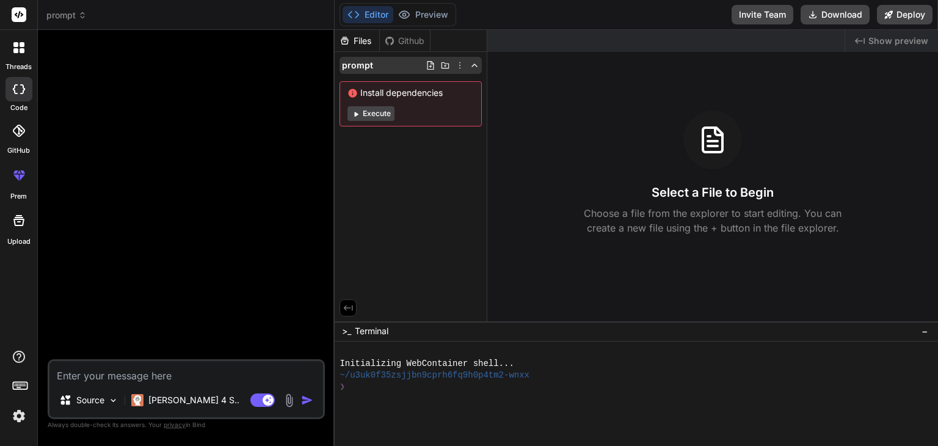
click at [448, 66] on icon at bounding box center [445, 65] width 10 height 10
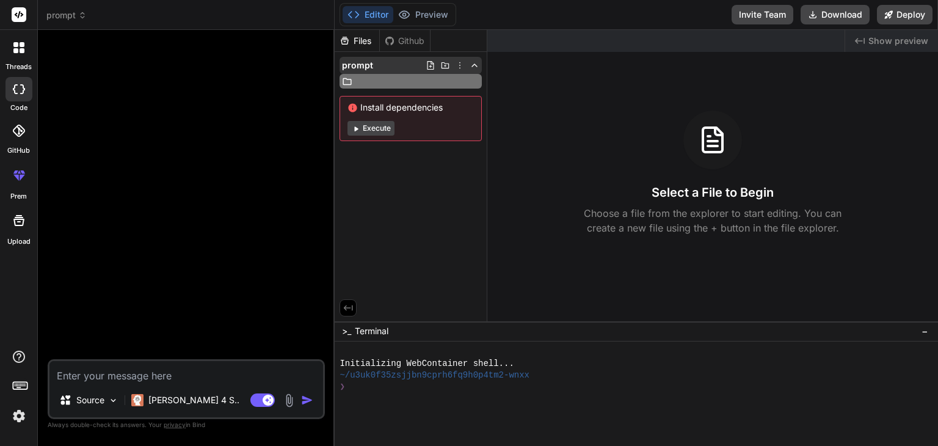
click at [459, 69] on icon at bounding box center [460, 65] width 10 height 10
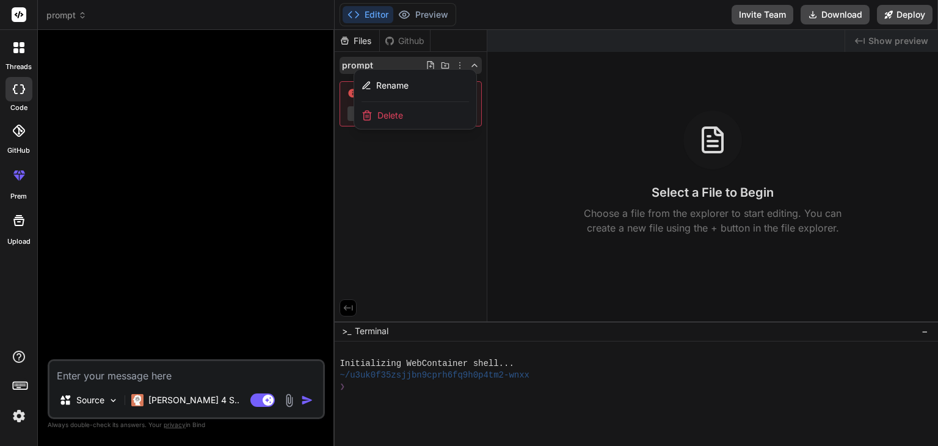
click at [442, 219] on div at bounding box center [636, 238] width 603 height 416
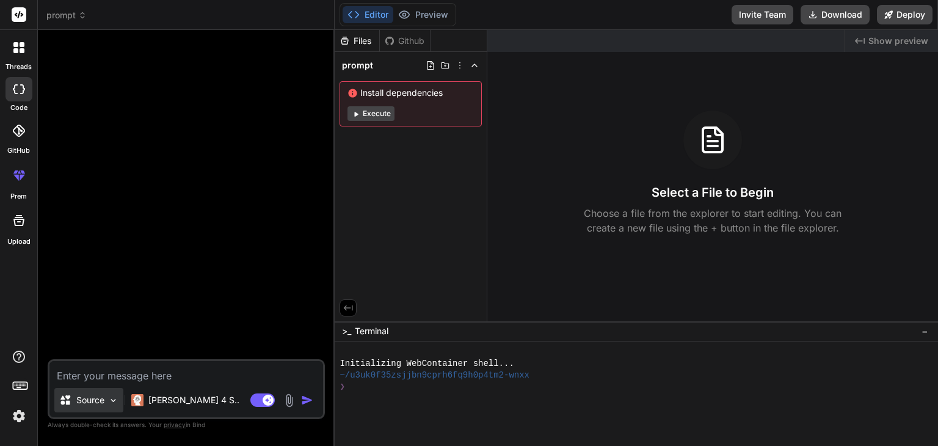
click at [98, 402] on p "Source" at bounding box center [90, 400] width 28 height 12
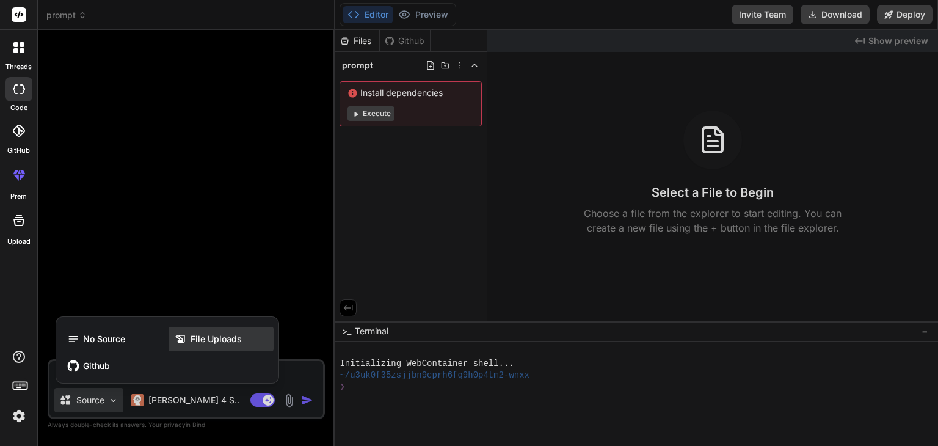
click at [198, 342] on span "File Uploads" at bounding box center [215, 339] width 51 height 12
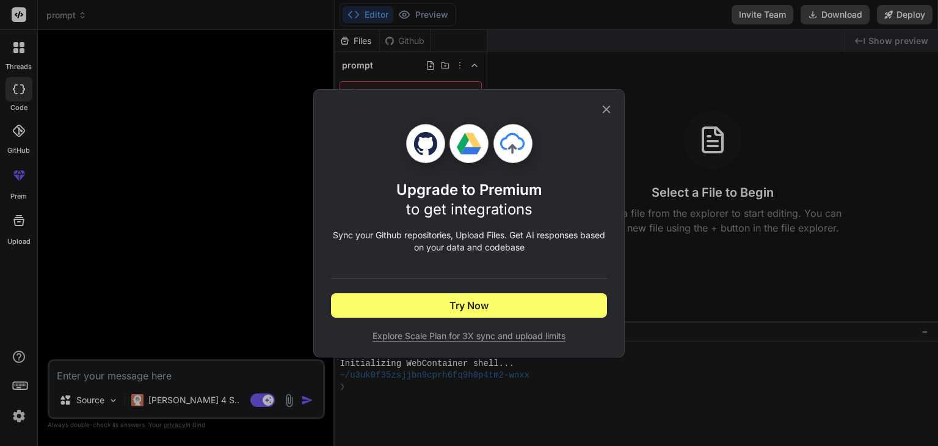
click at [611, 107] on icon at bounding box center [606, 109] width 13 height 13
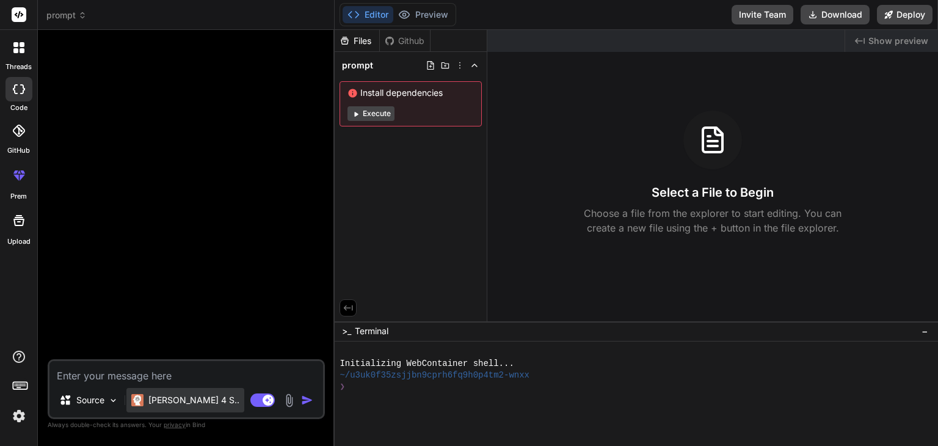
click at [165, 396] on p "[PERSON_NAME] 4 S.." at bounding box center [193, 400] width 91 height 12
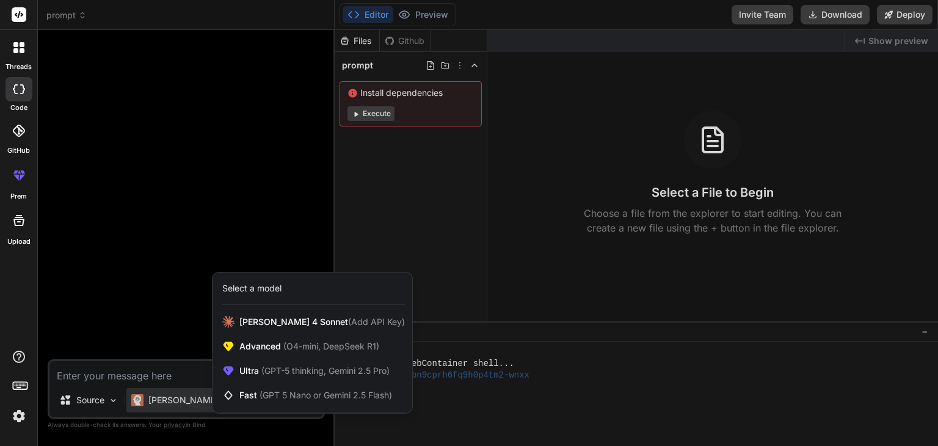
click at [177, 377] on div at bounding box center [469, 223] width 938 height 446
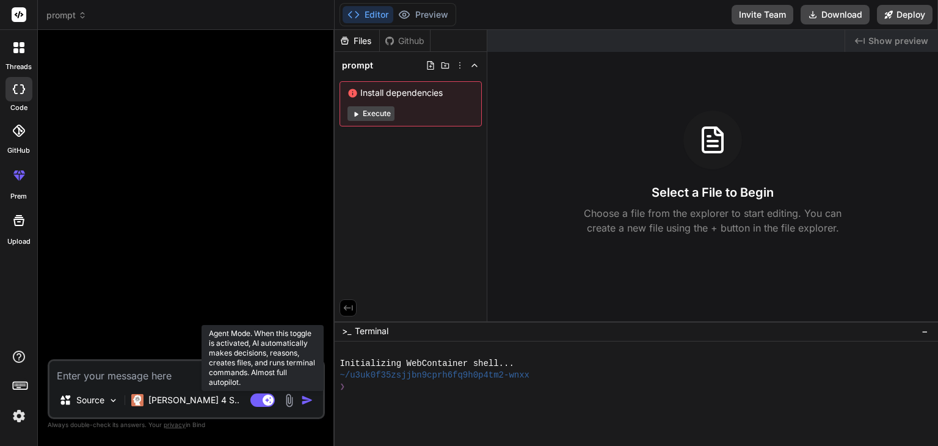
click at [271, 397] on rect at bounding box center [268, 399] width 11 height 11
click at [270, 401] on rect at bounding box center [262, 399] width 24 height 13
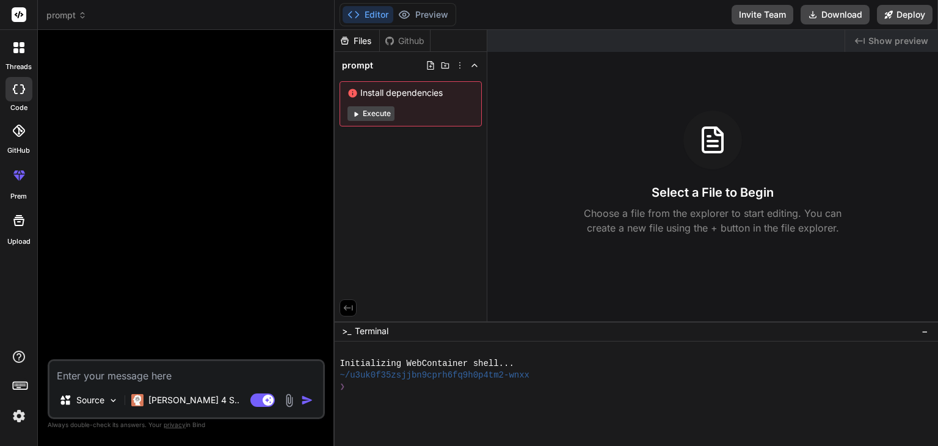
click at [291, 401] on img at bounding box center [289, 400] width 14 height 14
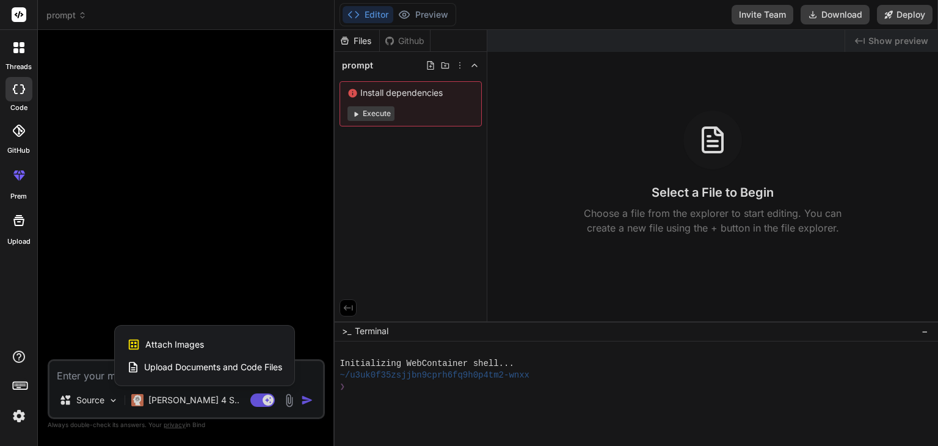
click at [225, 343] on div "Attach Images Image attachments are only supported in Claude and Gemini models." at bounding box center [204, 344] width 155 height 23
type textarea "x"
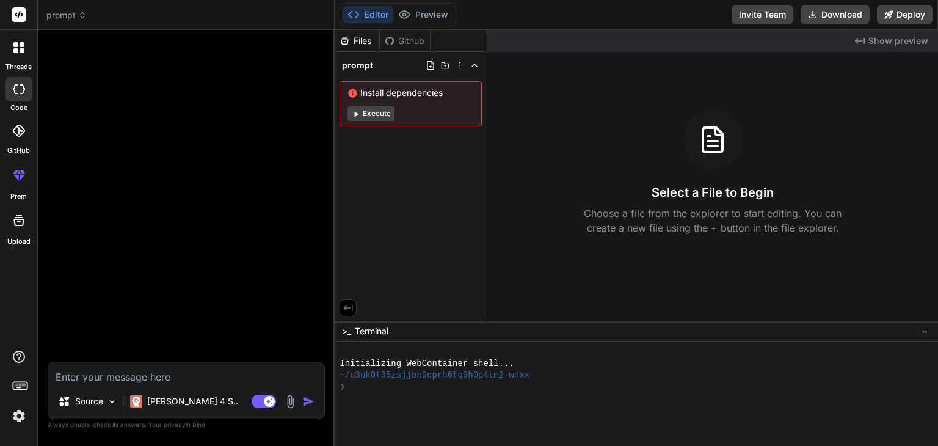
click at [145, 372] on textarea at bounding box center [186, 373] width 276 height 22
type textarea "s"
type textarea "x"
type textarea "sa"
type textarea "x"
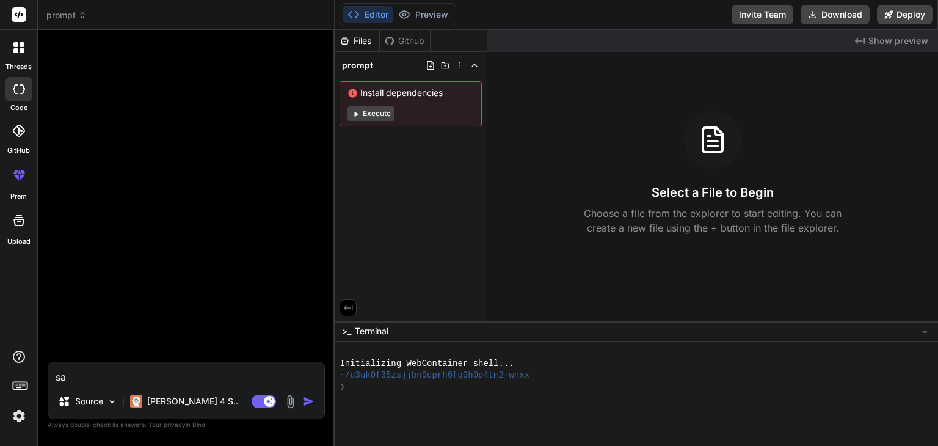
type textarea "san"
type textarea "x"
type textarea "sana"
type textarea "x"
type textarea "sana"
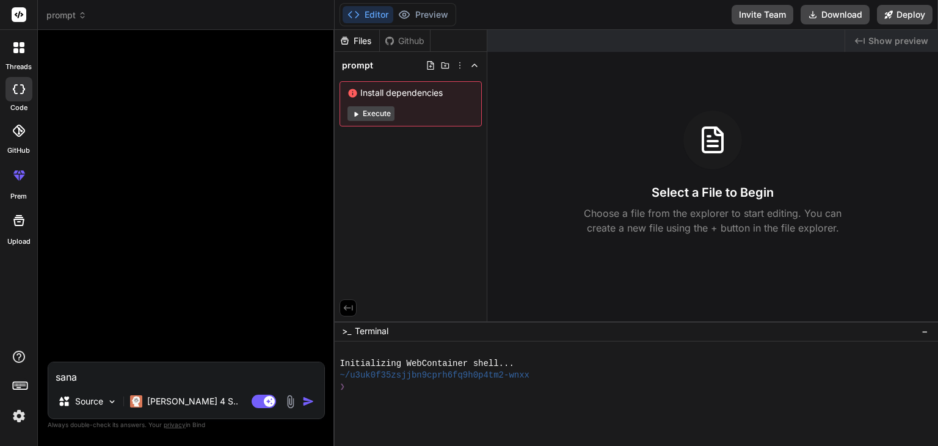
type textarea "x"
type textarea "sana v"
type textarea "x"
type textarea "sana ve"
type textarea "x"
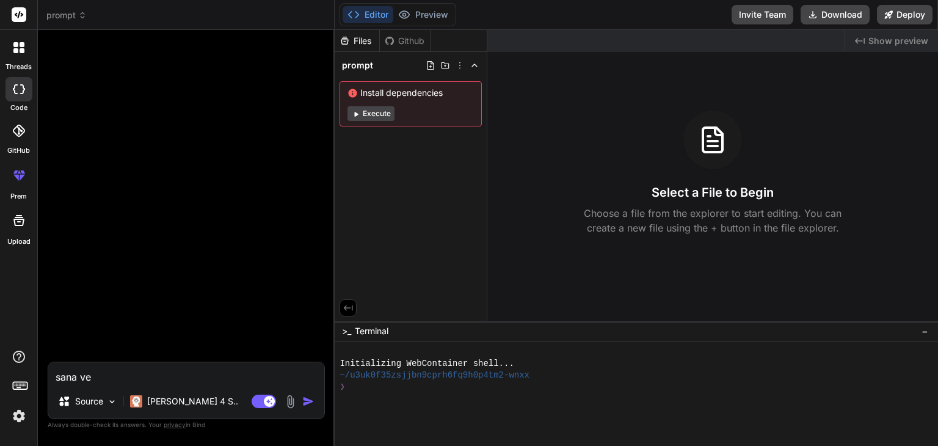
type textarea "sana ver"
type textarea "x"
type textarea "sana veri"
type textarea "x"
type textarea "sana veril"
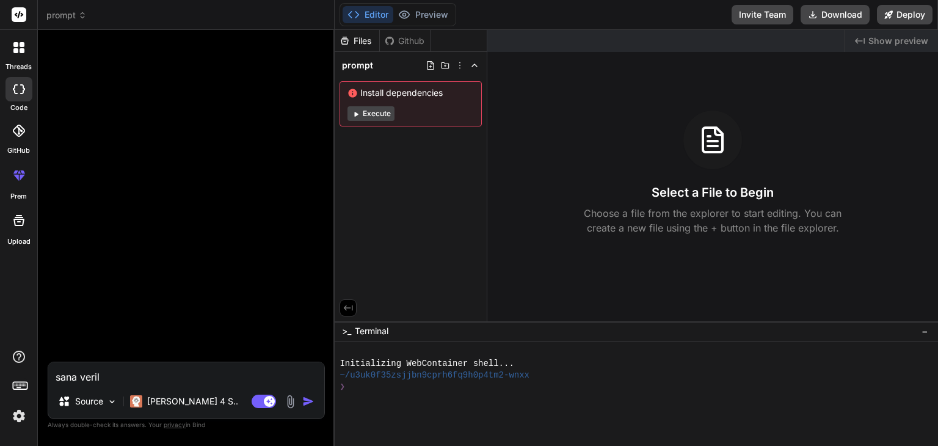
type textarea "x"
type textarea "sana verile"
type textarea "x"
type textarea "sana verilen"
type textarea "x"
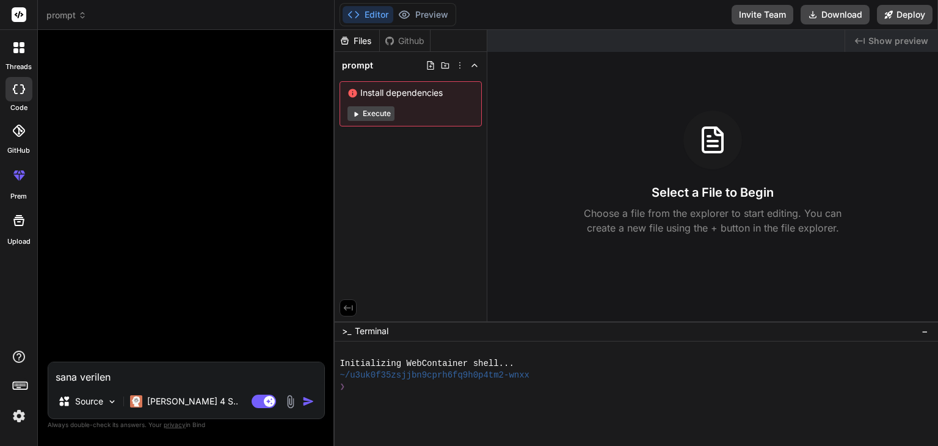
type textarea "sana verilen"
type textarea "x"
type textarea "sana verilen h"
type textarea "x"
type textarea "sana verilen ht"
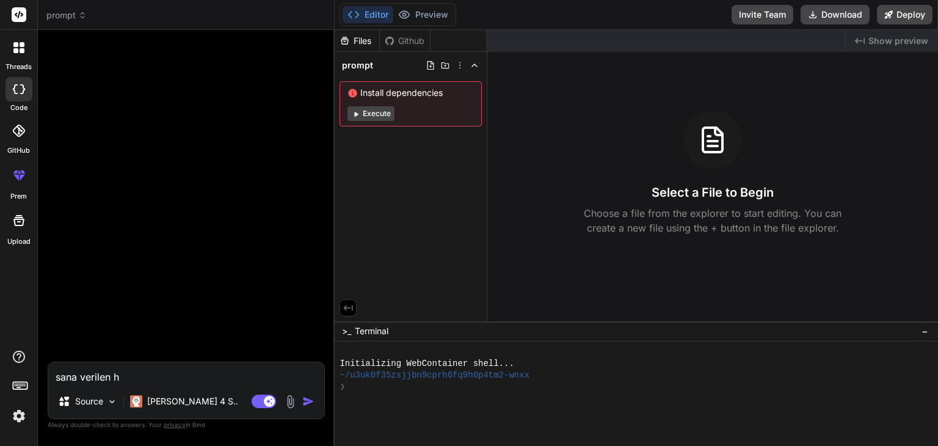
type textarea "x"
type textarea "sana verilen htm"
type textarea "x"
type textarea "sana verilen html"
type textarea "x"
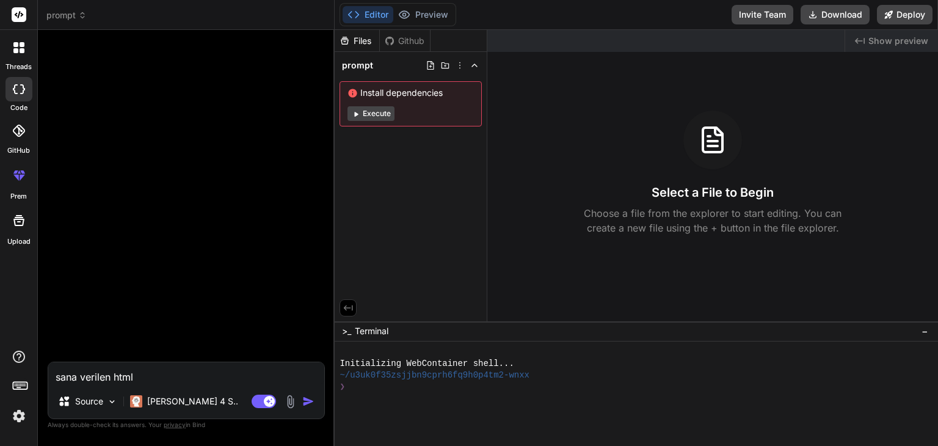
type textarea "sana verilen html"
type textarea "x"
type textarea "sana verilen html d"
type textarea "x"
type textarea "sana verilen html do"
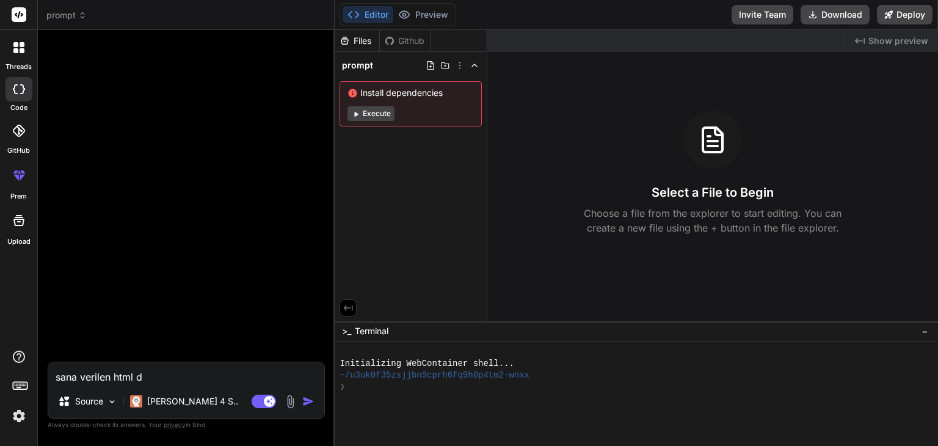
type textarea "x"
type textarea "sana verilen html dos"
type textarea "x"
type textarea "sana verilen html dosy"
type textarea "x"
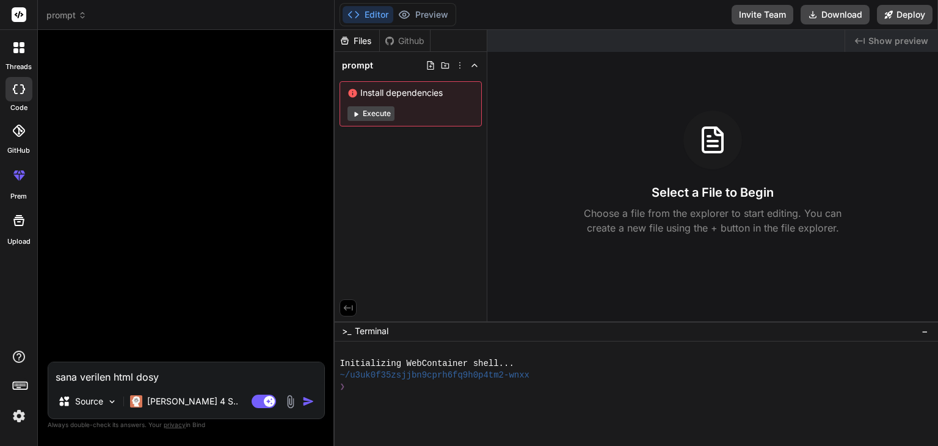
type textarea "sana verilen html dosya"
type textarea "x"
type textarea "sana verilen html dosyas"
type textarea "x"
type textarea "sana verilen html dosyası"
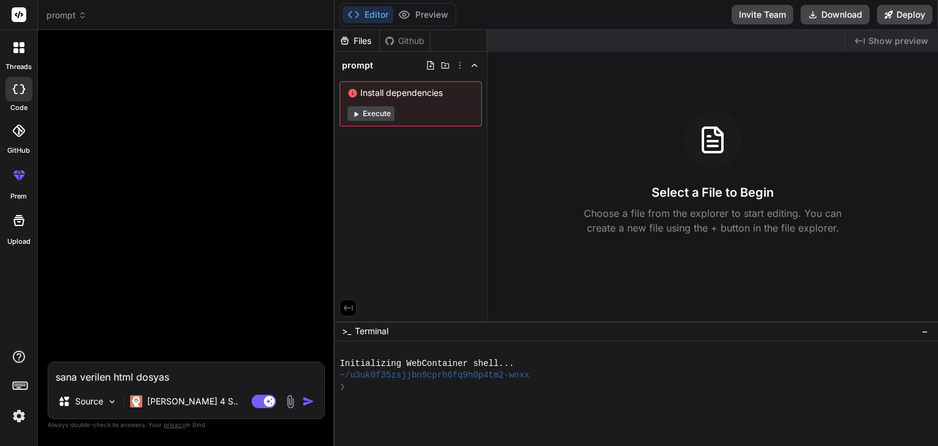
type textarea "x"
type textarea "sana verilen html dosyasın"
type textarea "x"
type textarea "sana verilen html dosyasını"
type textarea "x"
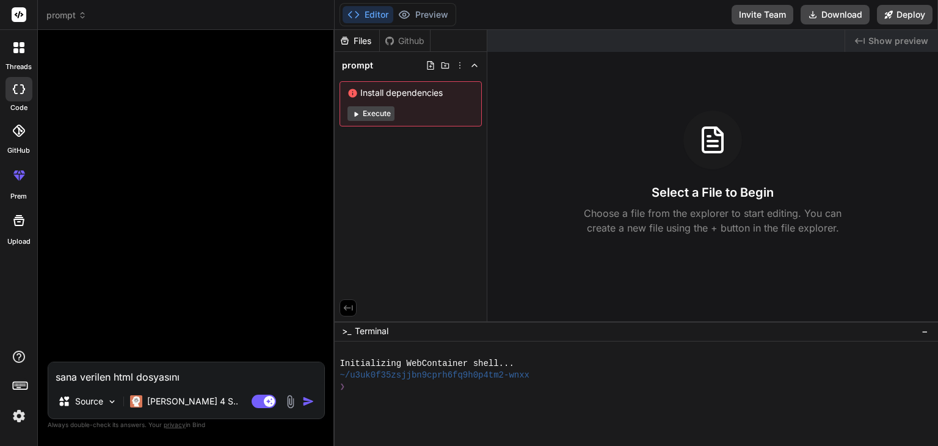
type textarea "sana verilen html dosyasını"
type textarea "x"
type textarea "sana verilen html dosyasını e"
type textarea "x"
type textarea "sana verilen html dosyasını e"
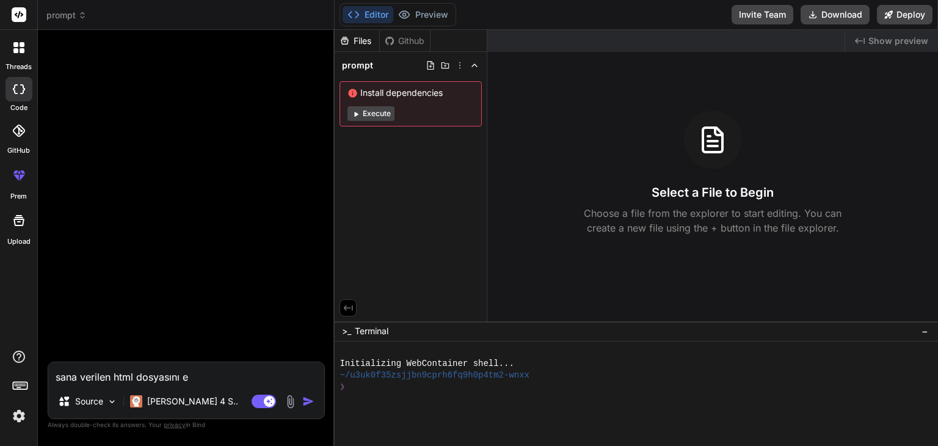
type textarea "x"
type textarea "sana verilen html dosyasını e"
type textarea "x"
type textarea "sana verilen html dosyasını"
type textarea "x"
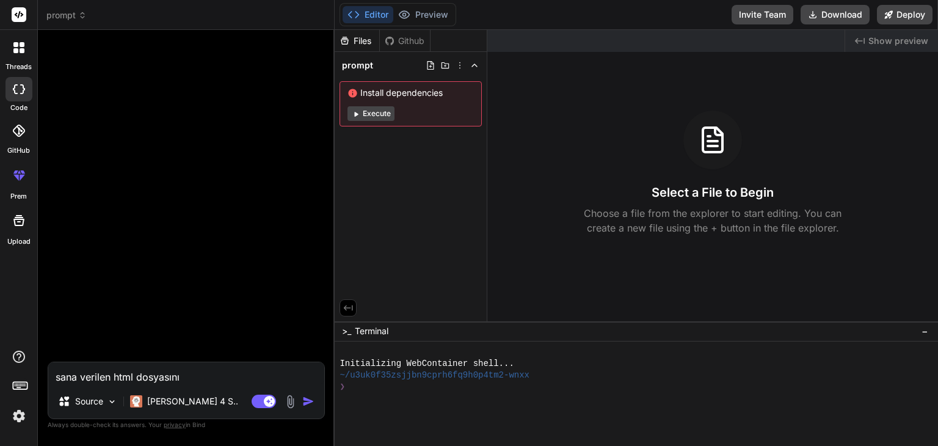
type textarea "sana verilen html dosyasını i"
type textarea "x"
type textarea "sana verilen html dosyasını iç"
type textarea "x"
type textarea "sana verilen html dosyasını içe"
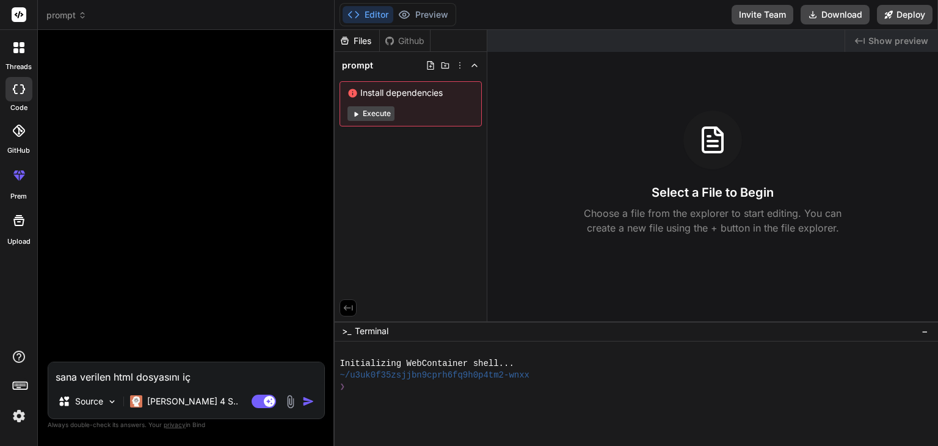
type textarea "x"
type textarea "sana verilen html dosyasını içe"
type textarea "x"
type textarea "sana verilen html dosyasını içe a"
type textarea "x"
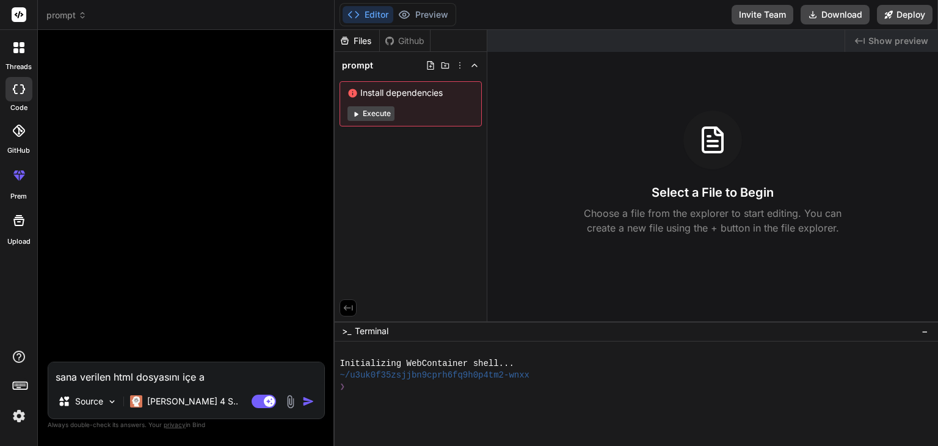
type textarea "sana verilen html dosyasını içe ak"
type textarea "x"
type textarea "sana verilen html dosyasını içe akt"
type textarea "x"
type textarea "sana verilen html dosyasını içe akta"
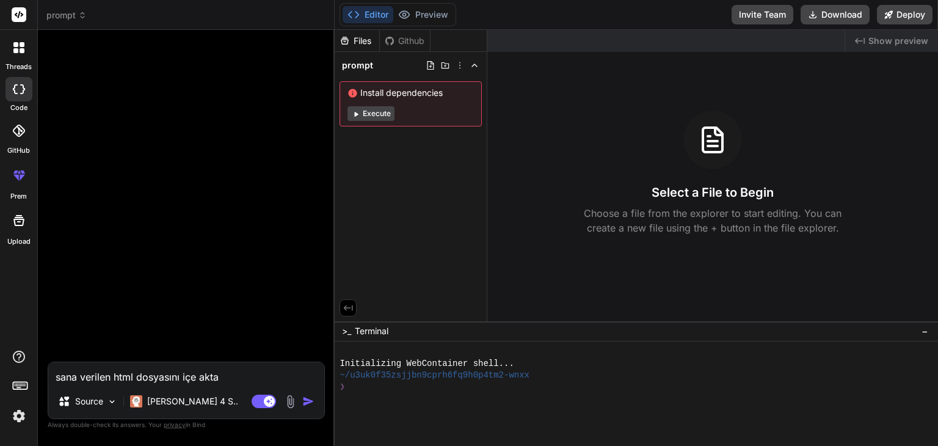
type textarea "x"
type textarea "sana verilen html dosyasını içe aktar"
type textarea "x"
type textarea "sana verilen html dosyasını içe aktarı"
type textarea "x"
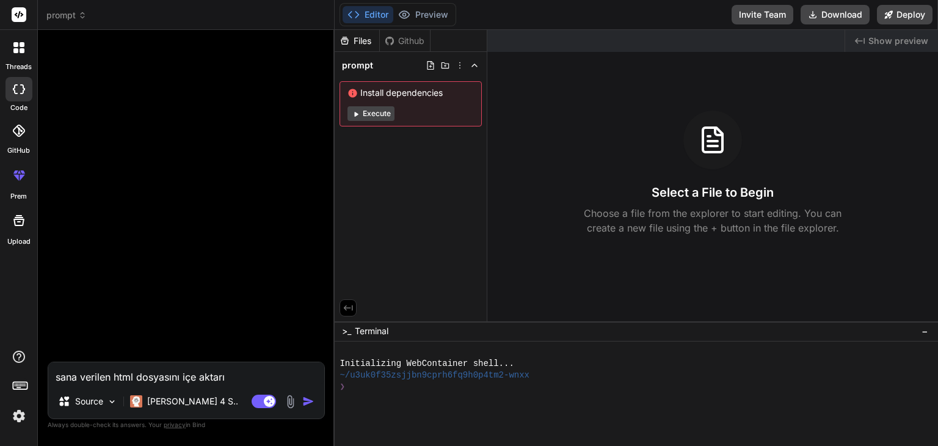
type textarea "sana verilen html dosyasını içe aktarır"
type textarea "x"
type textarea "sana verilen html dosyasını içe aktarır"
type textarea "x"
type textarea "sana verilen html dosyasını içe aktarır m"
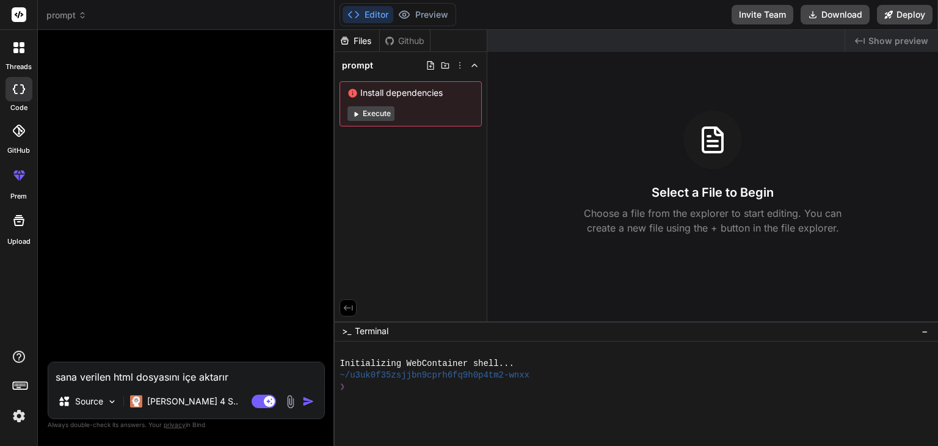
type textarea "x"
type textarea "sana verilen html dosyasını içe aktarır mı"
type textarea "x"
type textarea "sana verilen html dosyasını içe aktarır mıs"
type textarea "x"
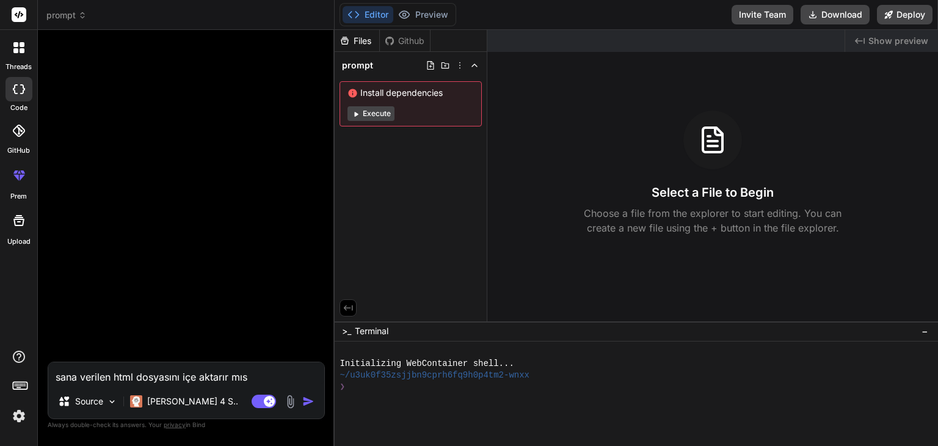
type textarea "sana verilen html dosyasını içe aktarır mısı"
type textarea "x"
type textarea "sana verilen html dosyasını içe aktarır mısın"
type textarea "x"
type textarea "sana verilen html dosyasını içe aktarır mısın"
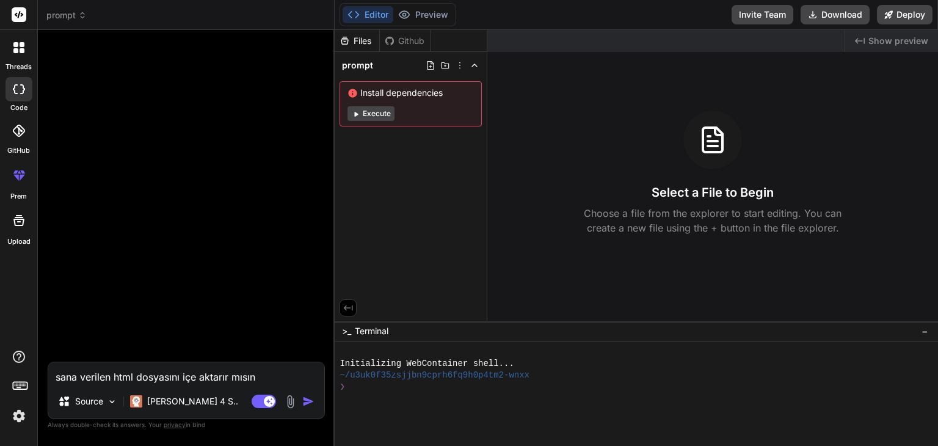
type textarea "x"
type textarea "sana verilen html dosyasını içe aktarır mısın o"
type textarea "x"
type textarea "sana verilen html dosyasını içe aktarır mısın on"
type textarea "x"
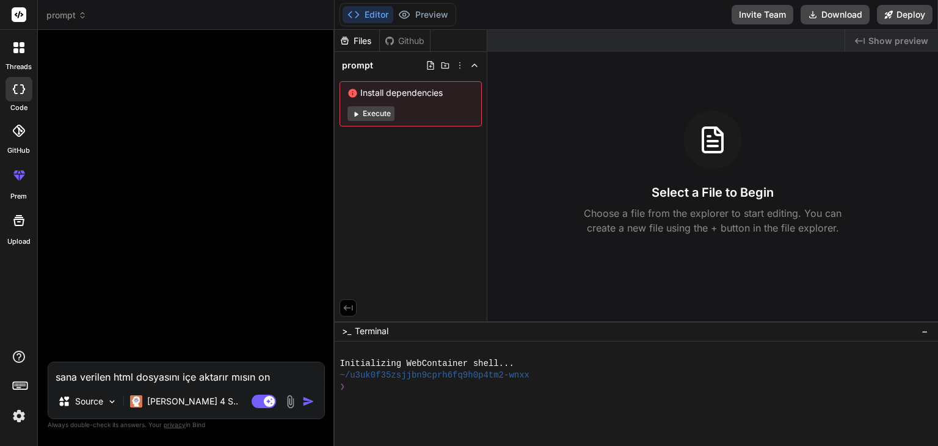
type textarea "sana verilen html dosyasını içe aktarır mısın o"
type textarea "x"
type textarea "sana verilen html dosyasını içe aktarır mısın or"
type textarea "x"
type textarea "sana verilen html dosyasını içe aktarır mısın ord"
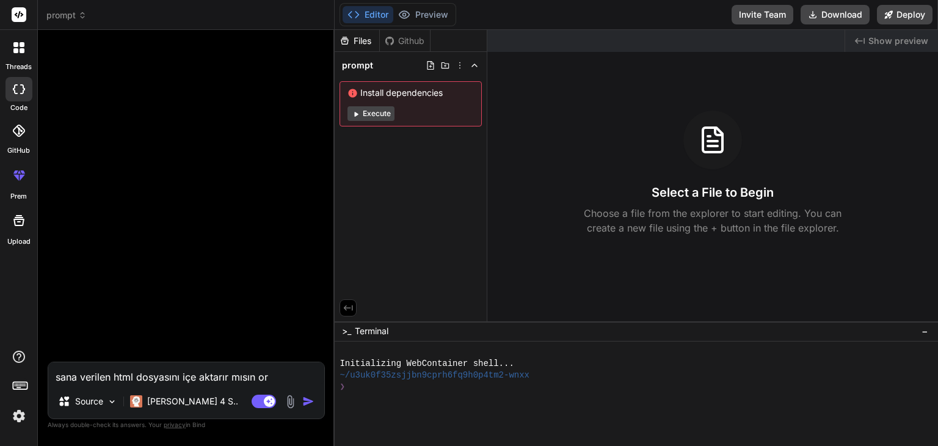
type textarea "x"
type textarea "sana verilen html dosyasını içe aktarır mısın orda"
type textarea "x"
type textarea "sana verilen html dosyasını içe aktarır mısın ordan"
type textarea "x"
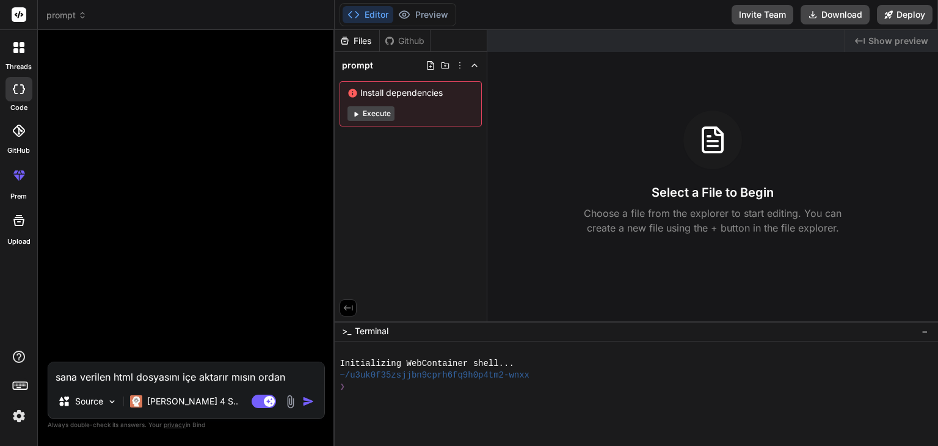
type textarea "sana verilen html dosyasını içe aktarır mısın ordan"
type textarea "x"
type textarea "sana verilen html dosyasını içe aktarır mısın ordan d"
type textarea "x"
type textarea "sana verilen html dosyasını içe aktarır mısın ordan de"
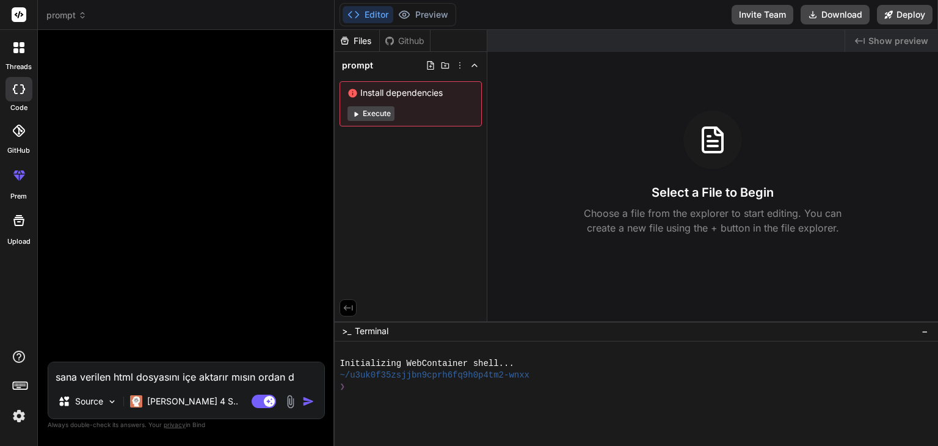
type textarea "x"
type textarea "sana verilen html dosyasını içe aktarır mısın ordan dev"
type textarea "x"
type textarea "sana verilen html dosyasını içe aktarır mısın ordan deva"
type textarea "x"
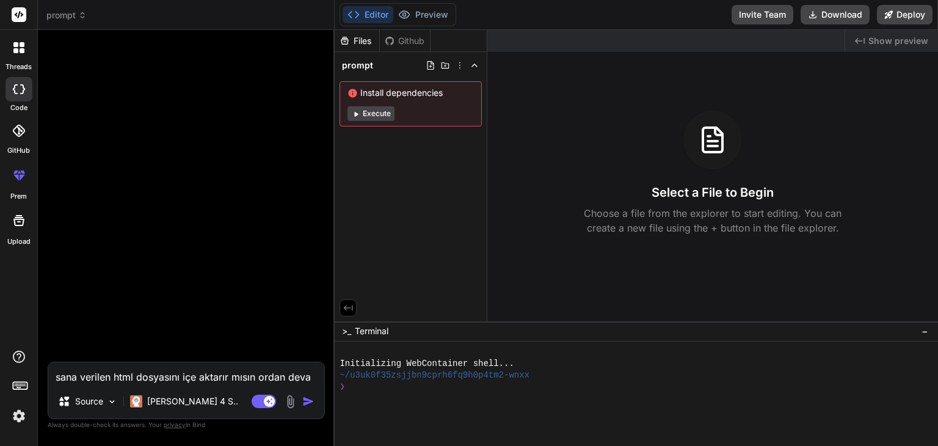
type textarea "sana verilen html dosyasını içe aktarır mısın ordan devam"
type textarea "x"
type textarea "sana verilen html dosyasını içe aktarır mısın ordan devam"
type textarea "x"
type textarea "sana verilen html dosyasını içe aktarır mısın ordan devam e"
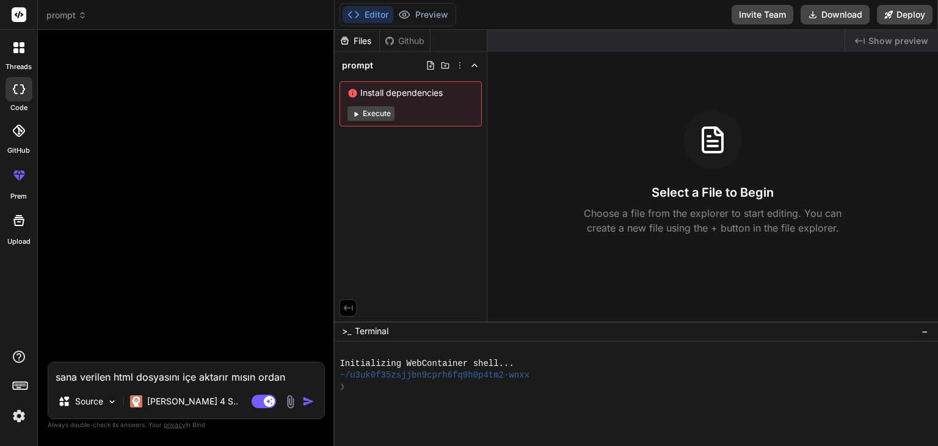
type textarea "x"
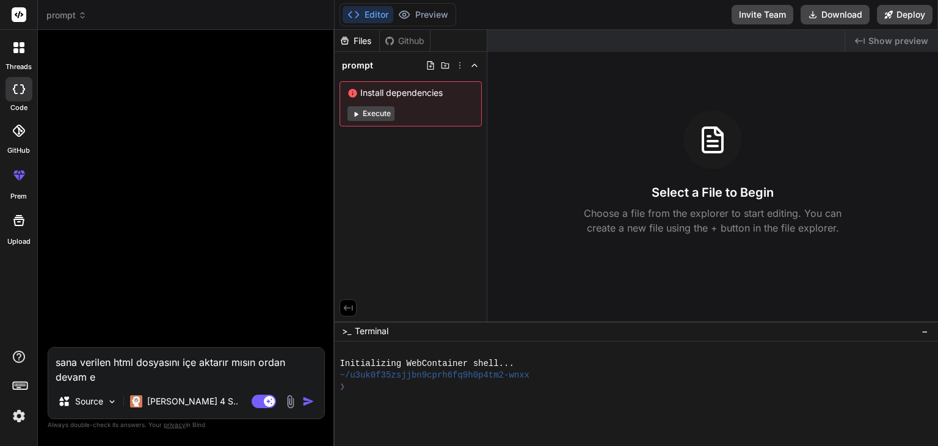
type textarea "sana verilen html dosyasını içe aktarır mısın ordan devam et"
type textarea "x"
type textarea "sana verilen html dosyasını içe aktarır mısın ordan devam etm"
type textarea "x"
type textarea "sana verilen html dosyasını içe aktarır mısın ordan devam etme"
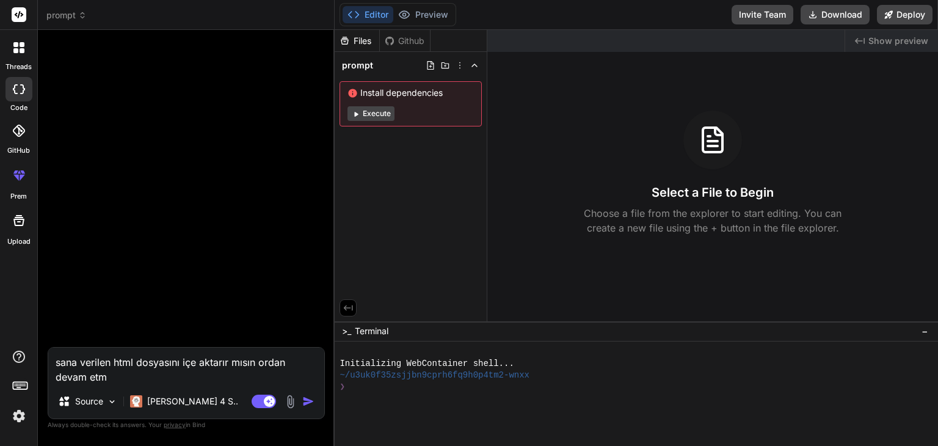
type textarea "x"
type textarea "sana verilen html dosyasını içe aktarır mısın ordan devam etmek"
type textarea "x"
type textarea "sana verilen html dosyasını içe aktarır mısın ordan devam etmek"
type textarea "x"
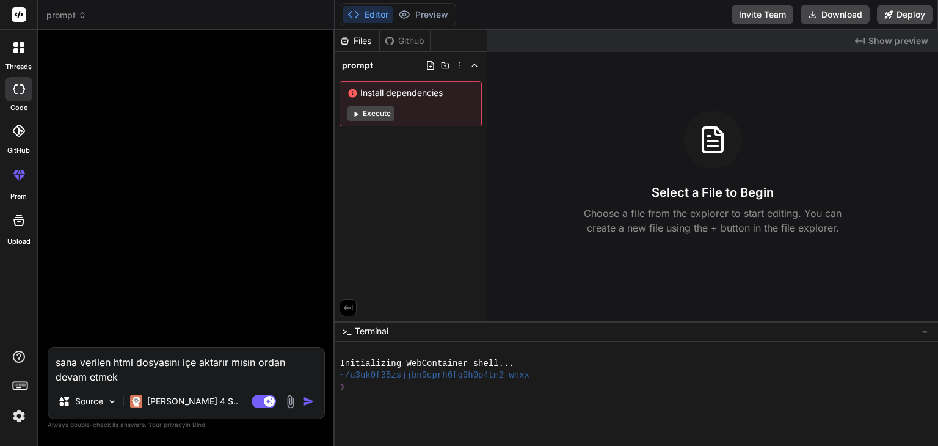
type textarea "sana verilen html dosyasını içe aktarır mısın ordan devam etmek i"
type textarea "x"
type textarea "sana verilen html dosyasını içe aktarır mısın ordan devam etmek is"
type textarea "x"
type textarea "sana verilen html dosyasını içe aktarır mısın ordan devam etmek ist"
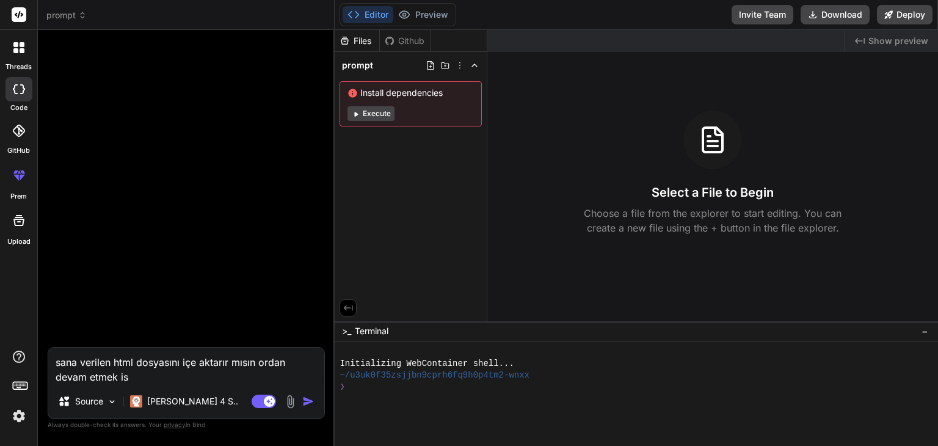
type textarea "x"
type textarea "sana verilen html dosyasını içe aktarır mısın ordan devam etmek isti"
type textarea "x"
type textarea "sana verilen html dosyasını içe aktarır mısın ordan devam etmek istiy"
type textarea "x"
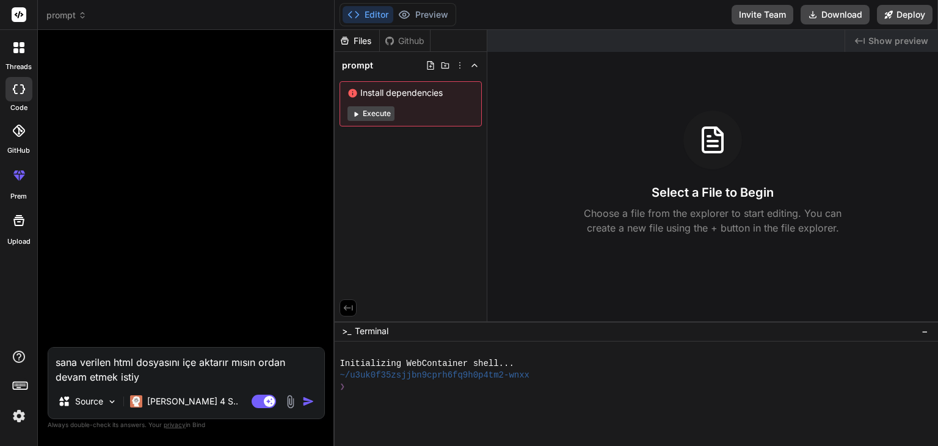
type textarea "sana verilen html dosyasını içe aktarır mısın ordan devam etmek istiyo"
type textarea "x"
type textarea "sana verilen html dosyasını içe aktarır mısın ordan devam etmek istiyor"
type textarea "x"
type textarea "sana verilen html dosyasını içe aktarır mısın ordan devam etmek istiyoru"
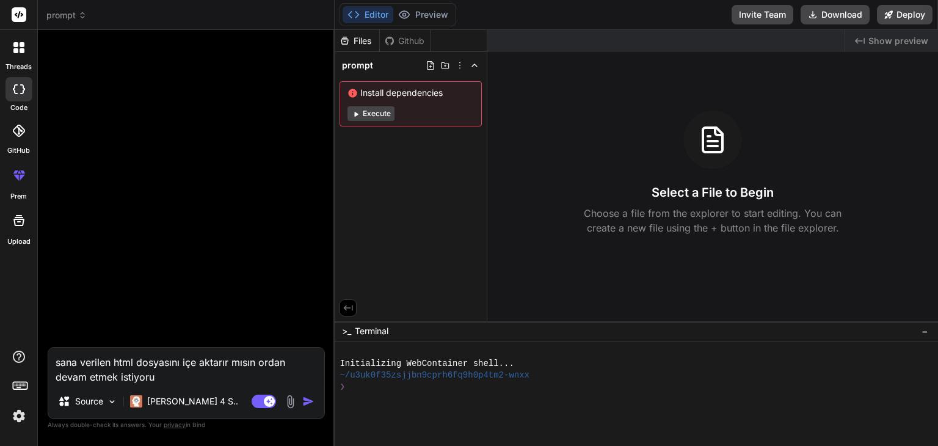
type textarea "x"
type textarea "sana verilen html dosyasını içe aktarır mısın ordan devam etmek istiyoruz"
type textarea "x"
type textarea "sana verilen html dosyasını içe aktarır mısın ordan devam etmek istiyoruz,"
type textarea "x"
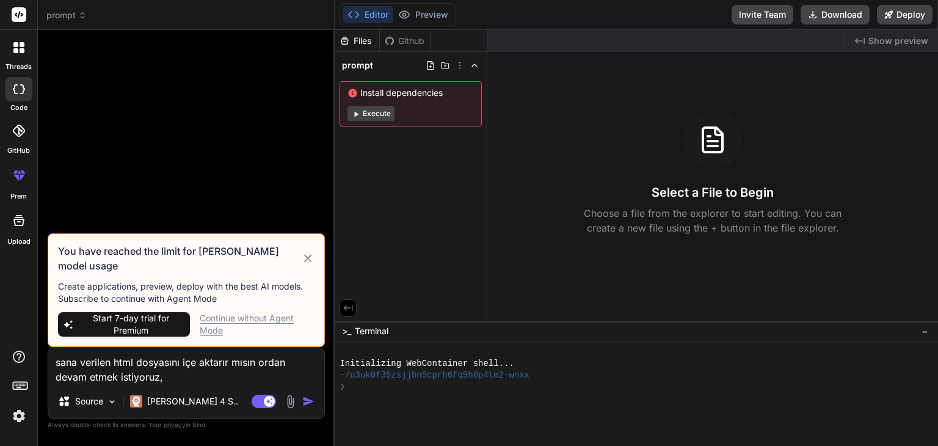
type textarea "sana verilen html dosyasını içe aktarır mısın ordan devam etmek istiyoruz"
type textarea "x"
type textarea "sana verilen html dosyasını içe aktarır mısın ordan devam etmek istiyoruz"
click at [306, 261] on icon at bounding box center [308, 258] width 14 height 15
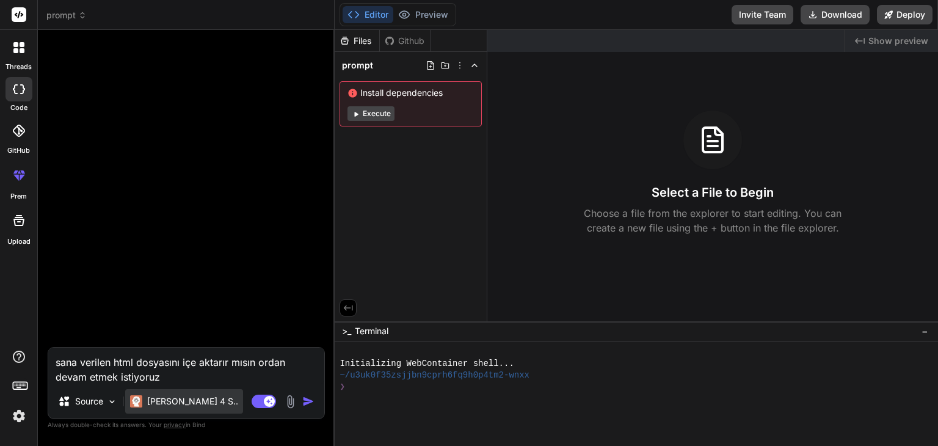
click at [187, 406] on p "[PERSON_NAME] 4 S.." at bounding box center [192, 401] width 91 height 12
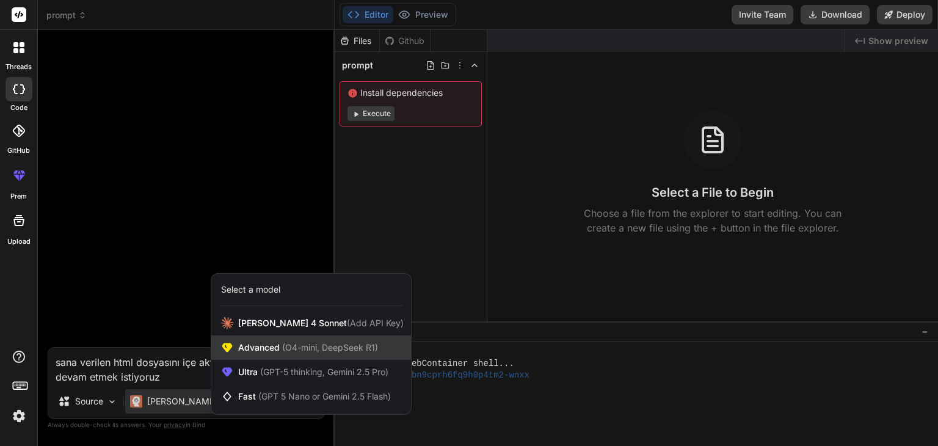
click at [304, 344] on span "(O4-mini, DeepSeek R1)" at bounding box center [329, 347] width 98 height 10
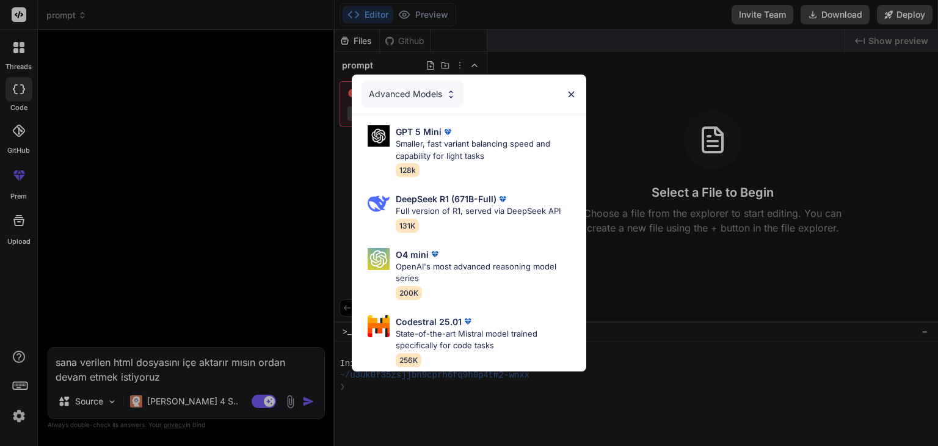
click at [210, 93] on div "Advanced Models GPT 5 Mini Smaller, fast variant balancing speed and capability…" at bounding box center [469, 223] width 938 height 446
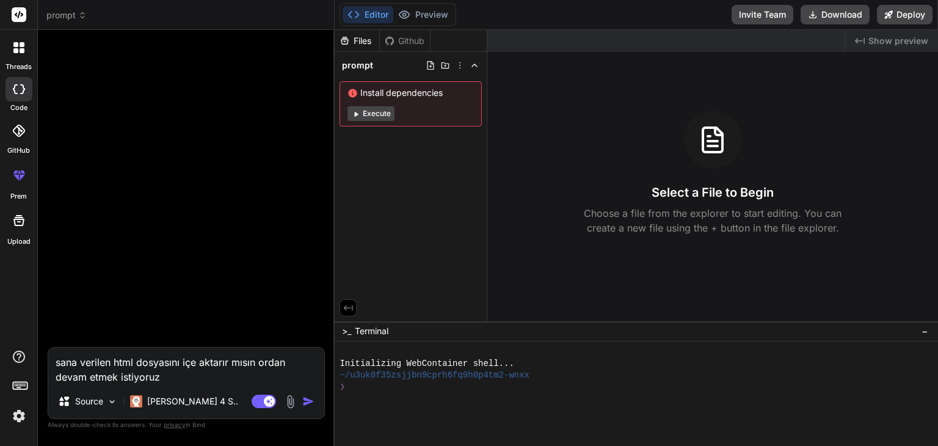
click at [98, 20] on div "prompt" at bounding box center [185, 15] width 279 height 12
click at [64, 16] on span "prompt" at bounding box center [66, 15] width 40 height 12
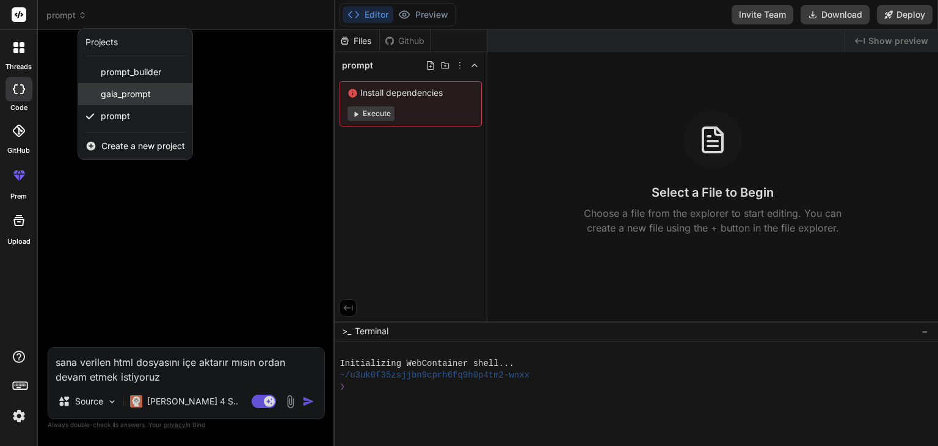
click at [137, 98] on span "gaia_prompt" at bounding box center [126, 94] width 50 height 12
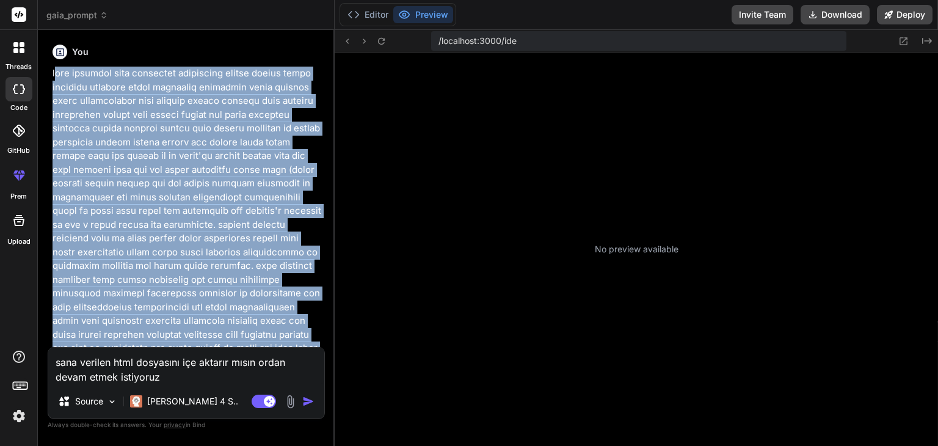
drag, startPoint x: 172, startPoint y: 208, endPoint x: 56, endPoint y: 76, distance: 176.1
click at [56, 76] on p at bounding box center [188, 403] width 270 height 673
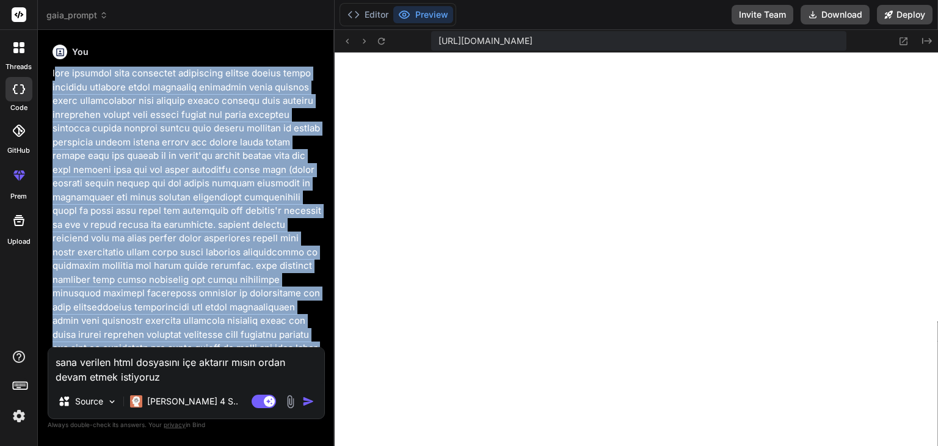
scroll to position [457, 0]
type textarea "x"
copy p "ana verdiğim html dosyasını uygulamada kullan burdan devam ediyoruz sorunlar me…"
